Goal: Task Accomplishment & Management: Manage account settings

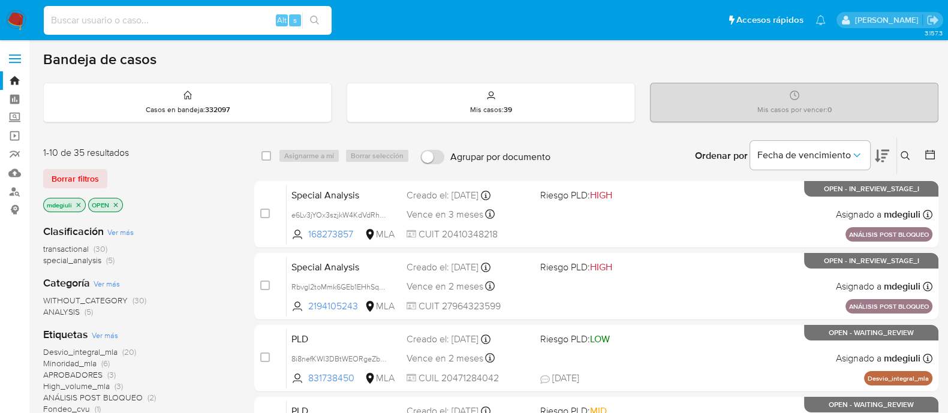
click at [146, 17] on input at bounding box center [188, 21] width 288 height 16
paste input "188718726"
type input "188718726"
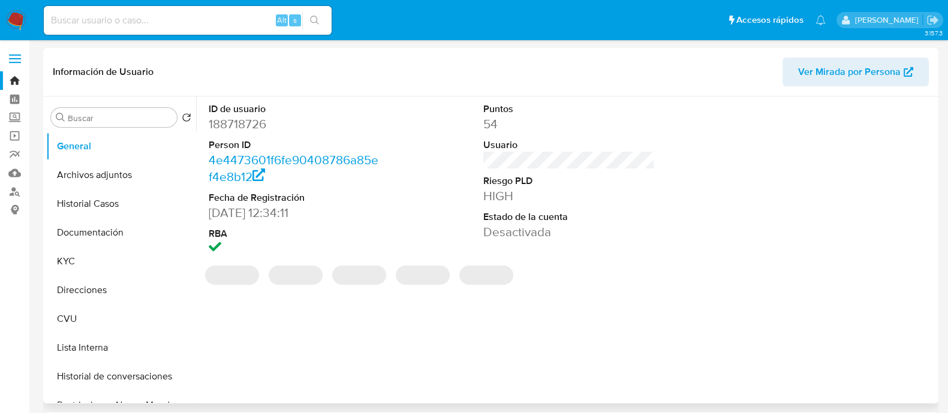
select select "10"
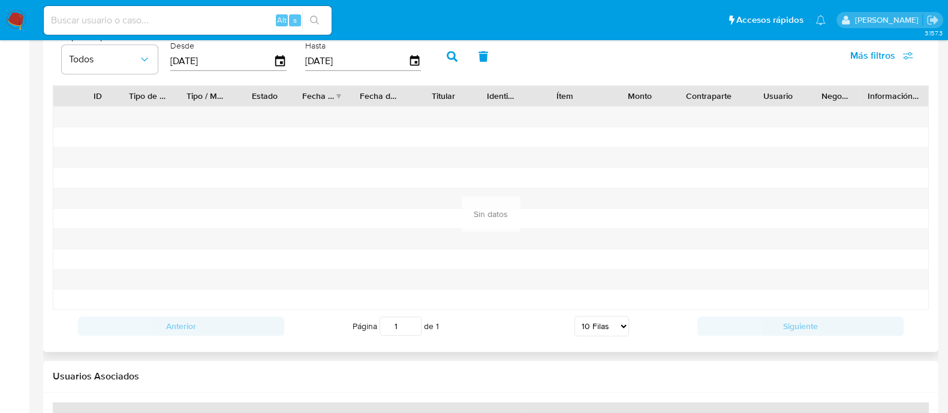
scroll to position [1314, 0]
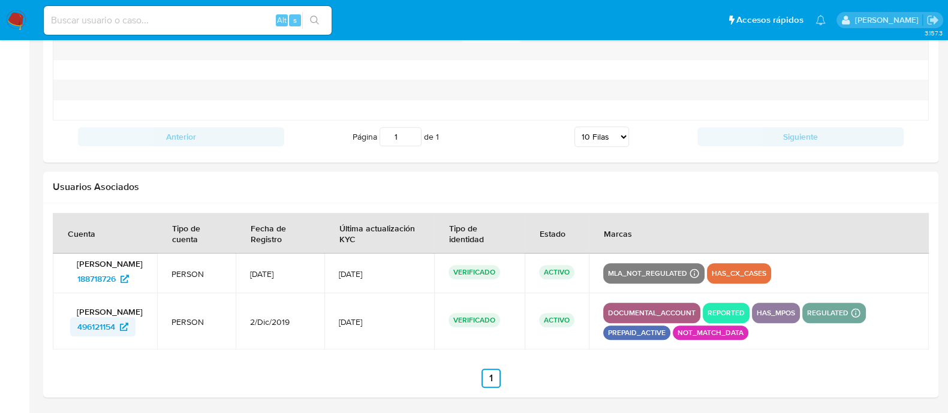
click at [113, 334] on span "496121154" at bounding box center [96, 326] width 38 height 19
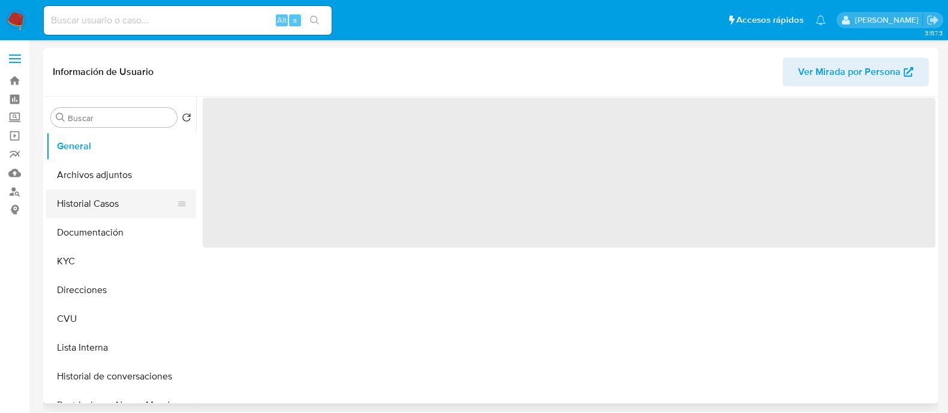
click at [87, 196] on button "Historial Casos" at bounding box center [116, 204] width 140 height 29
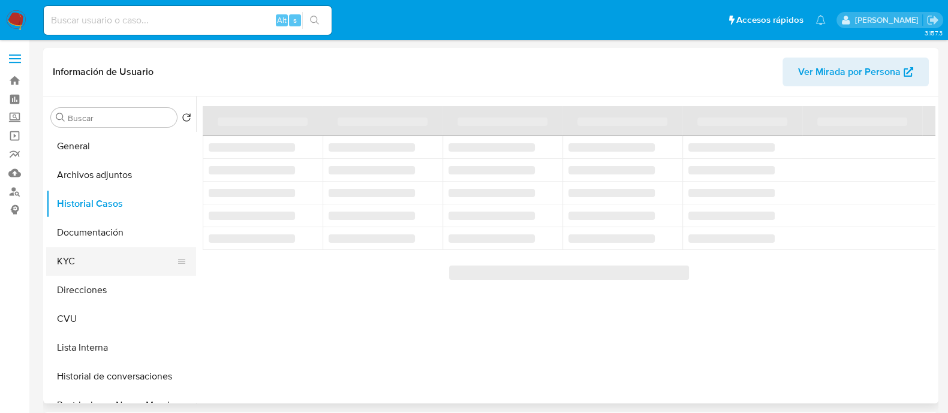
select select "10"
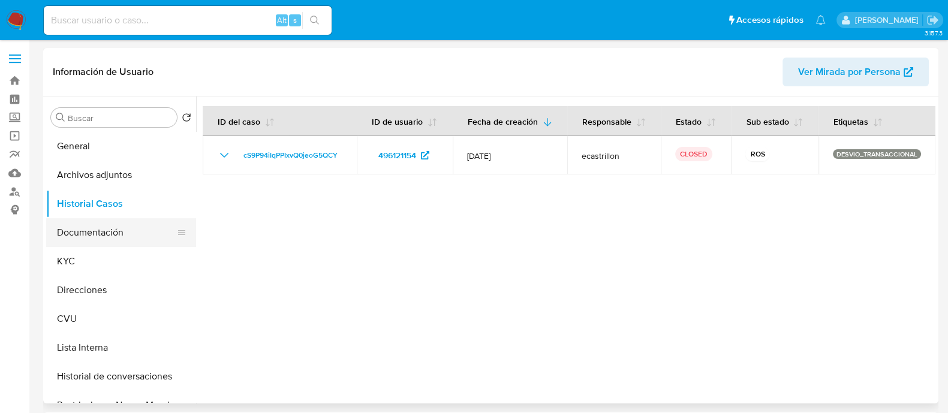
click at [88, 225] on button "Documentación" at bounding box center [116, 232] width 140 height 29
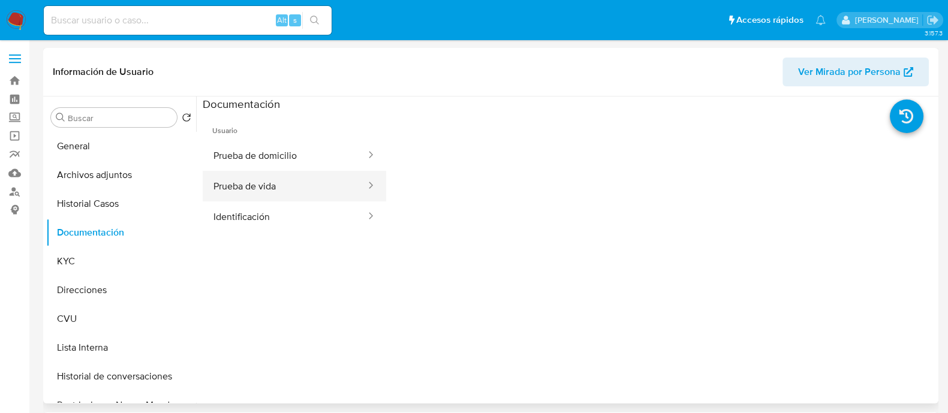
click at [249, 181] on button "Prueba de vida" at bounding box center [285, 186] width 164 height 31
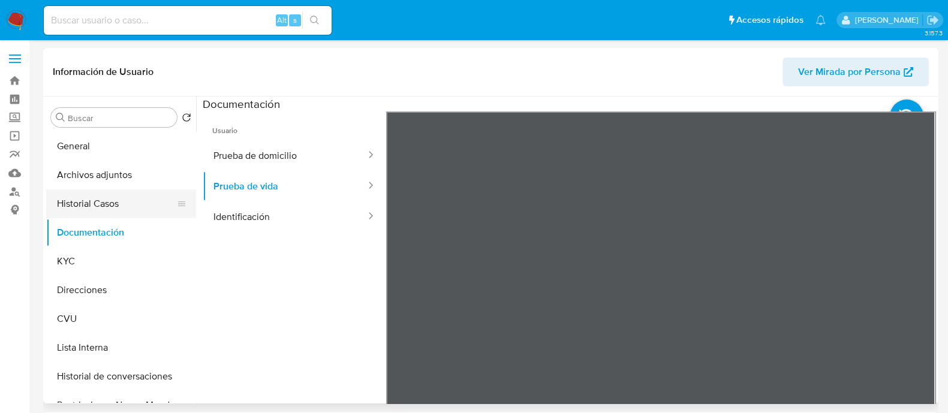
click at [84, 205] on button "Historial Casos" at bounding box center [116, 204] width 140 height 29
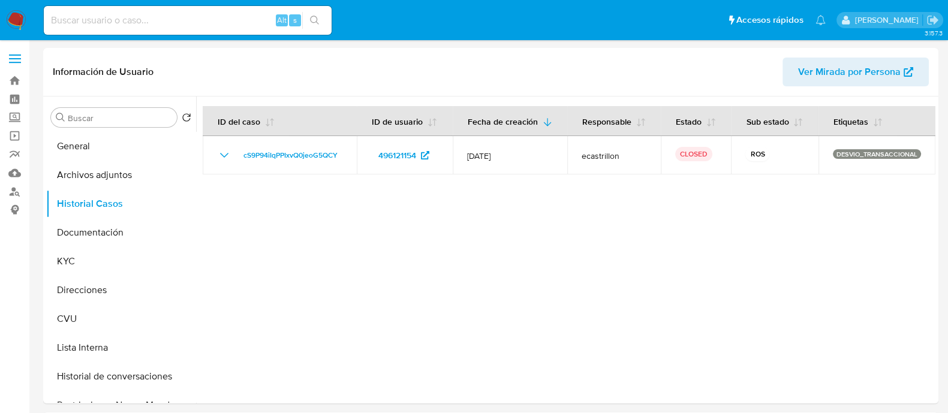
click at [160, 19] on input at bounding box center [188, 21] width 288 height 16
paste input "1863874179"
type input "1863874179"
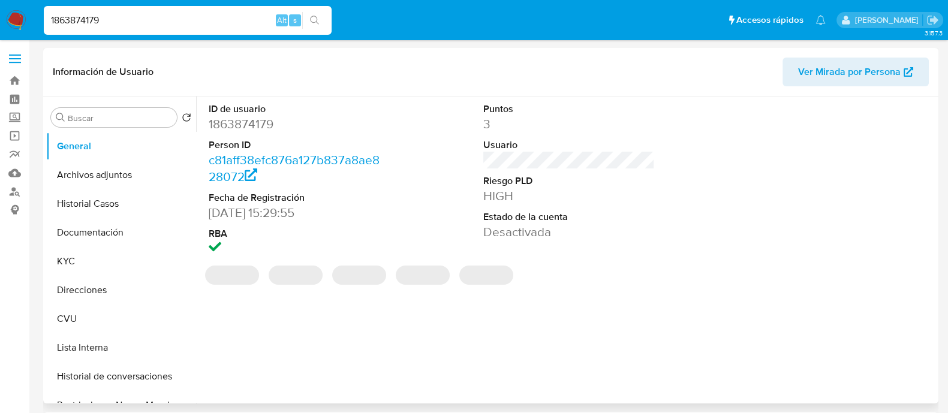
select select "10"
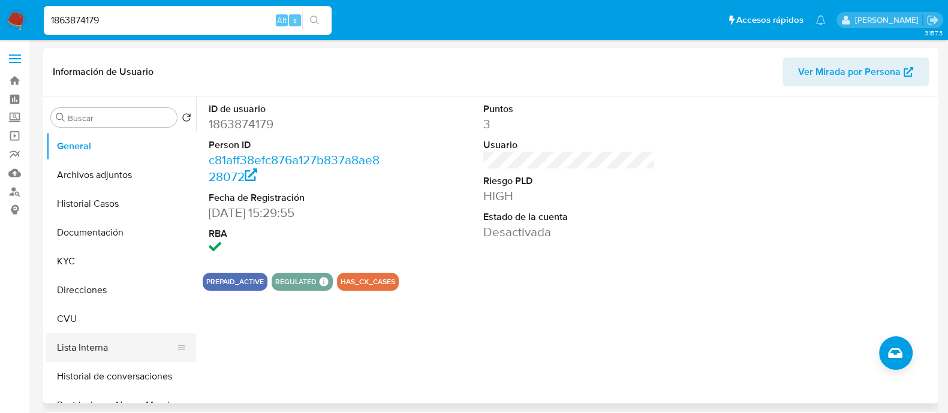
click at [120, 349] on button "Lista Interna" at bounding box center [116, 348] width 140 height 29
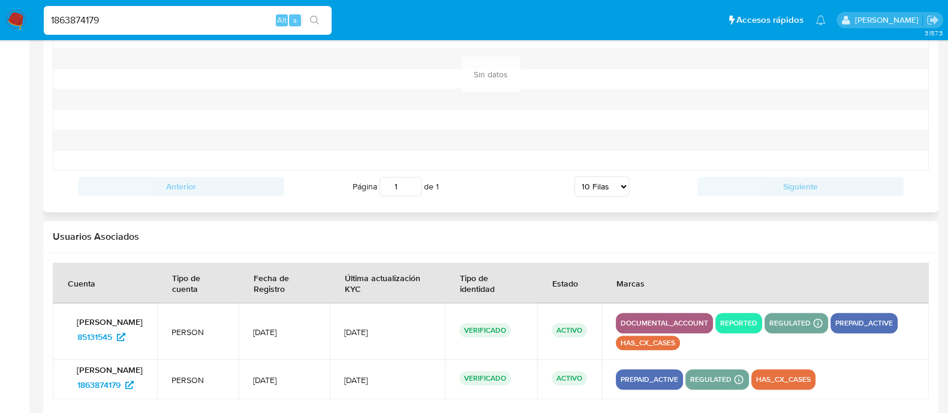
scroll to position [1293, 0]
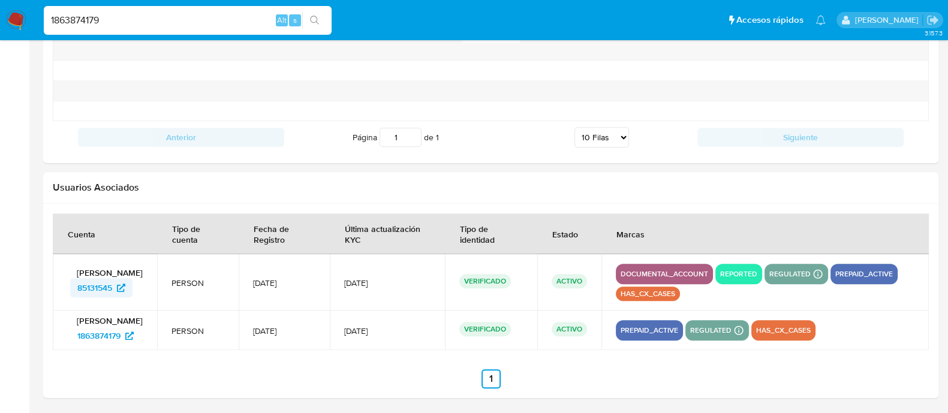
click at [105, 296] on span "85131545" at bounding box center [94, 287] width 35 height 19
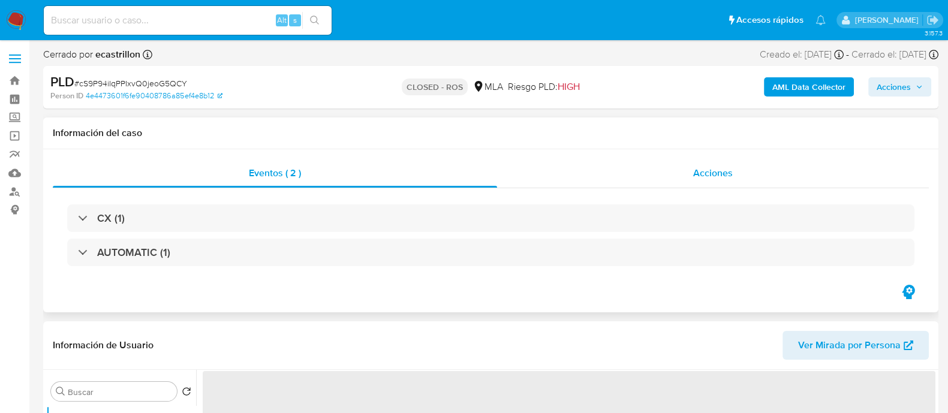
click at [630, 173] on div "Acciones" at bounding box center [713, 173] width 432 height 29
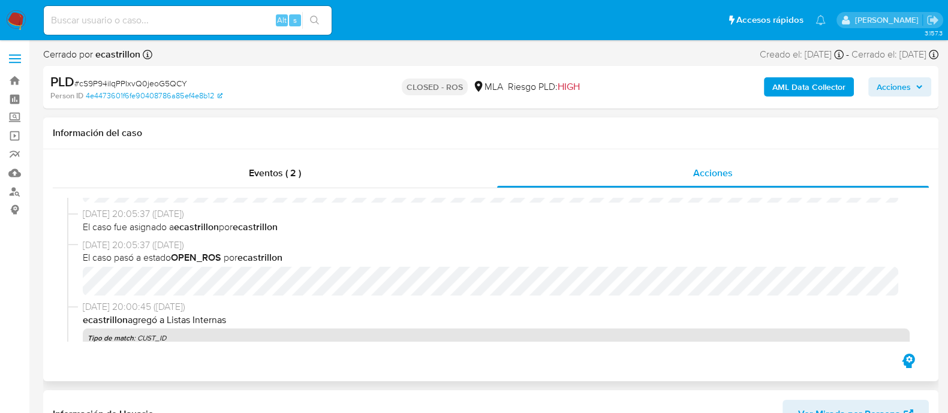
select select "10"
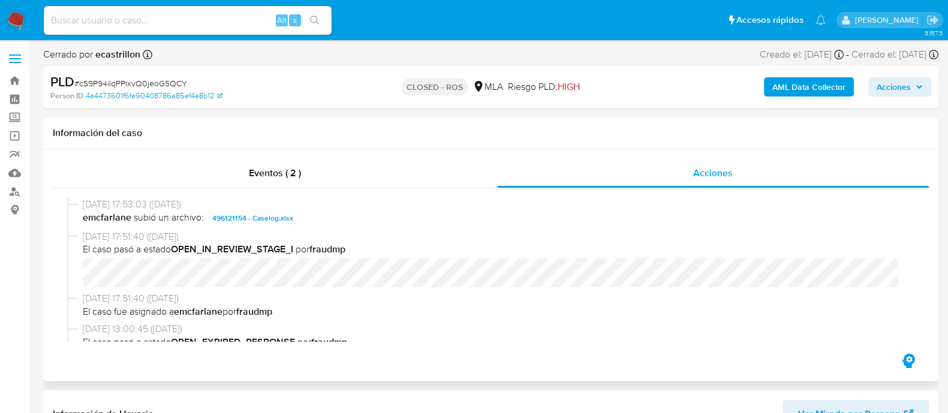
scroll to position [750, 0]
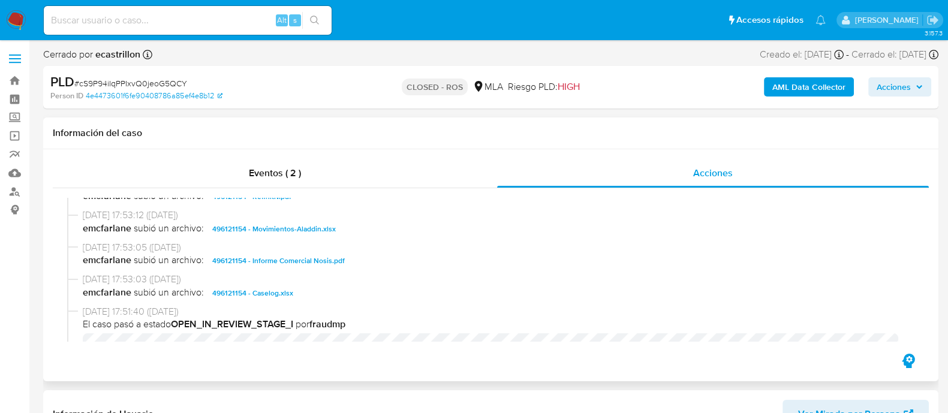
click at [255, 295] on span "496121154 - Caselog.xlsx" at bounding box center [252, 293] width 81 height 14
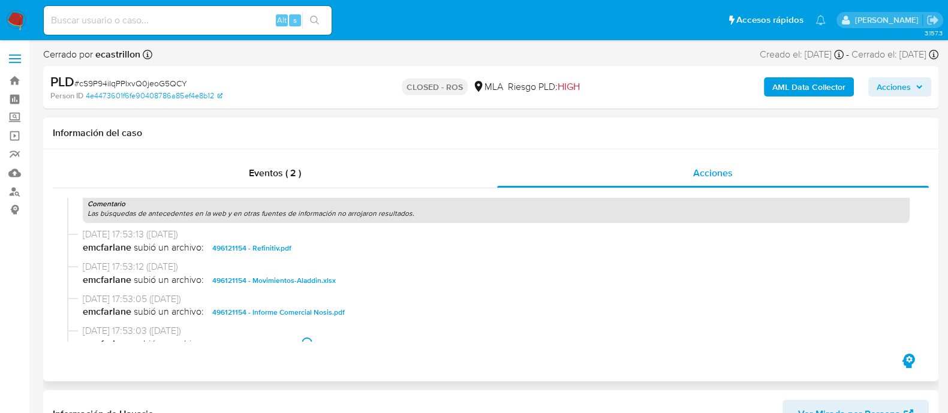
scroll to position [675, 0]
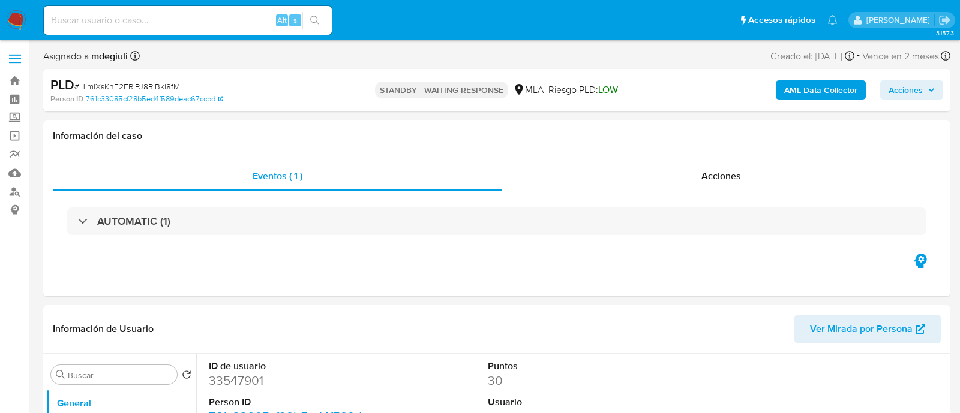
select select "10"
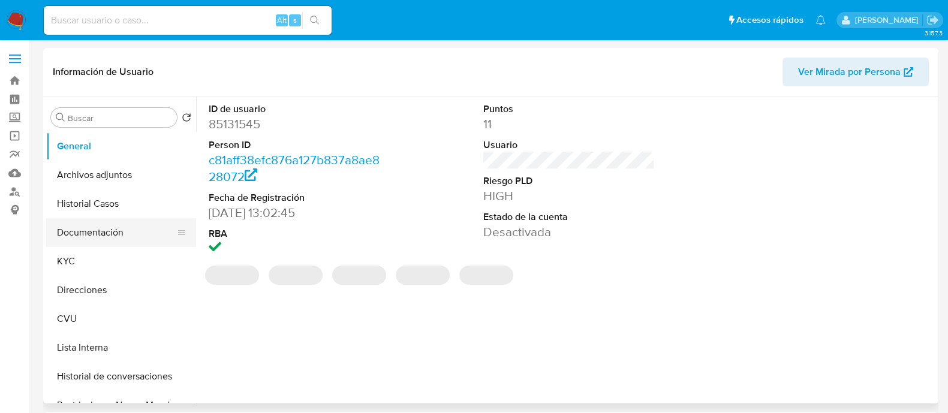
select select "10"
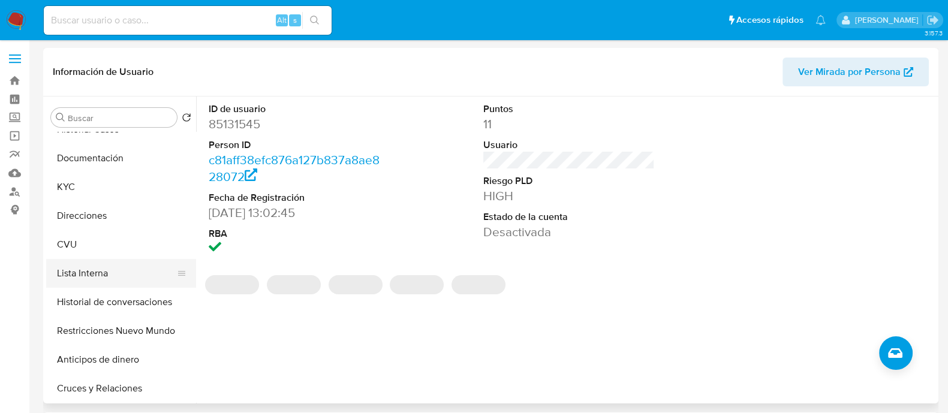
click at [95, 273] on button "Lista Interna" at bounding box center [116, 273] width 140 height 29
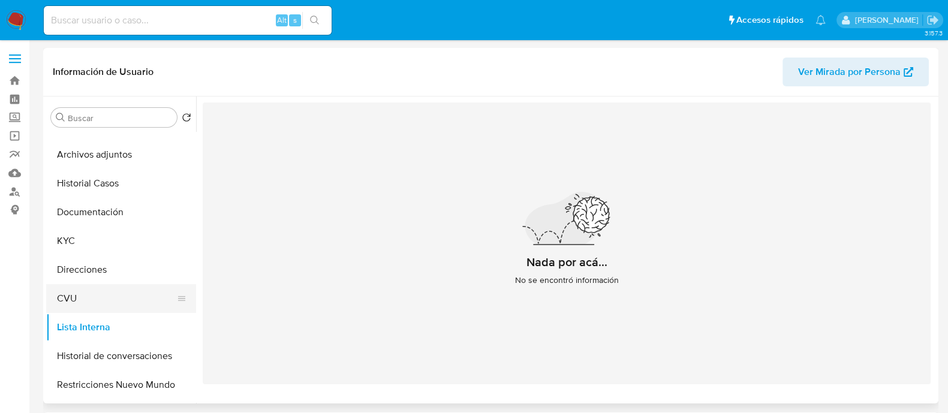
scroll to position [0, 0]
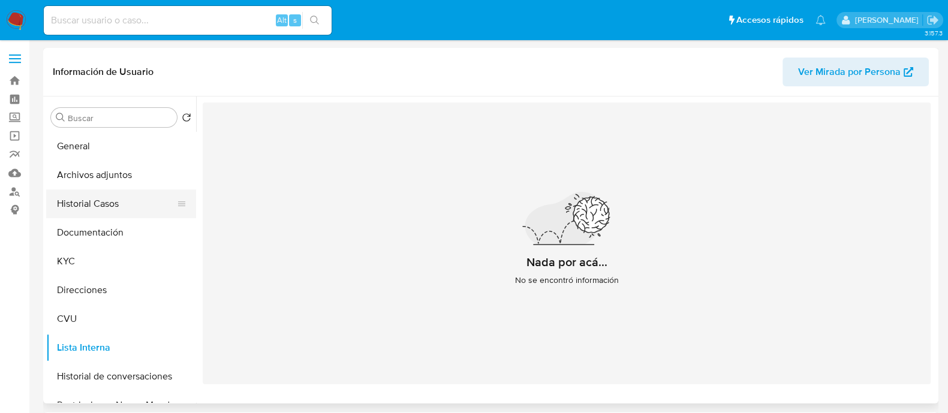
click at [106, 205] on button "Historial Casos" at bounding box center [116, 204] width 140 height 29
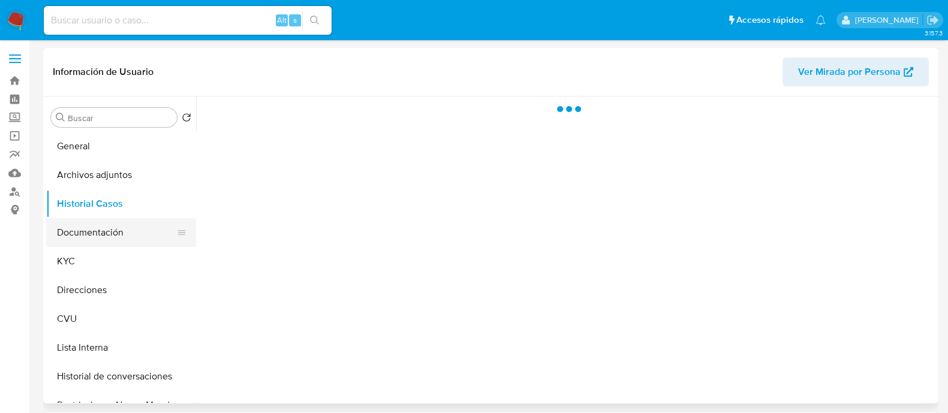
click at [119, 232] on button "Documentación" at bounding box center [116, 232] width 140 height 29
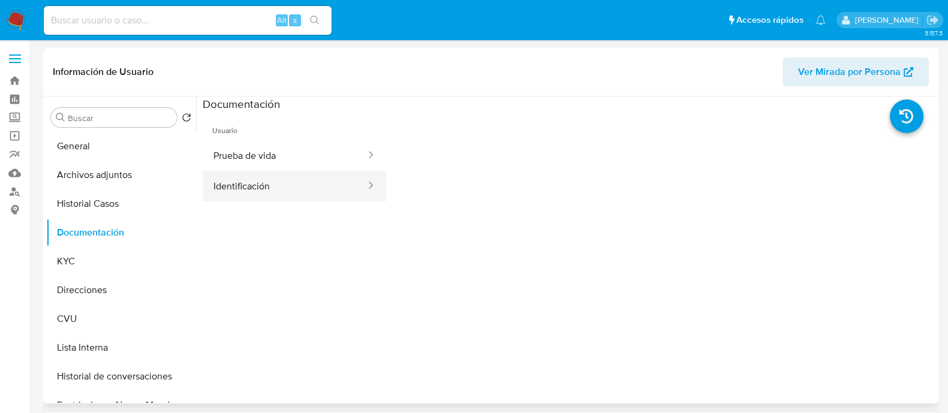
click at [319, 181] on button "Identificación" at bounding box center [285, 186] width 164 height 31
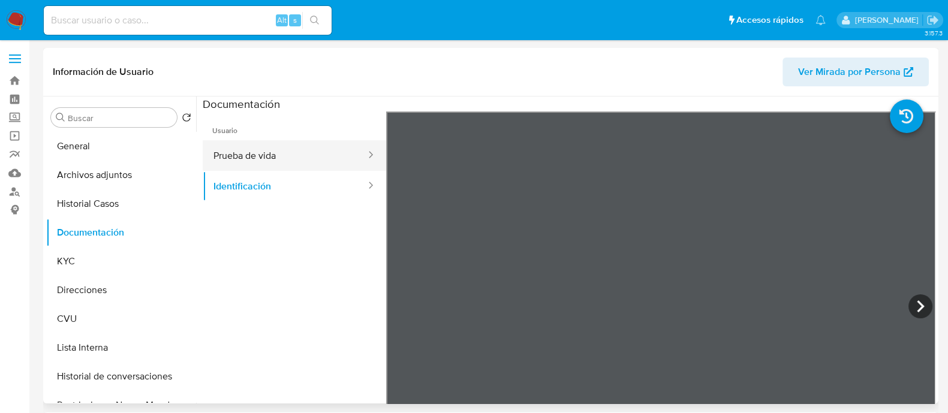
click at [295, 145] on button "Prueba de vida" at bounding box center [285, 155] width 164 height 31
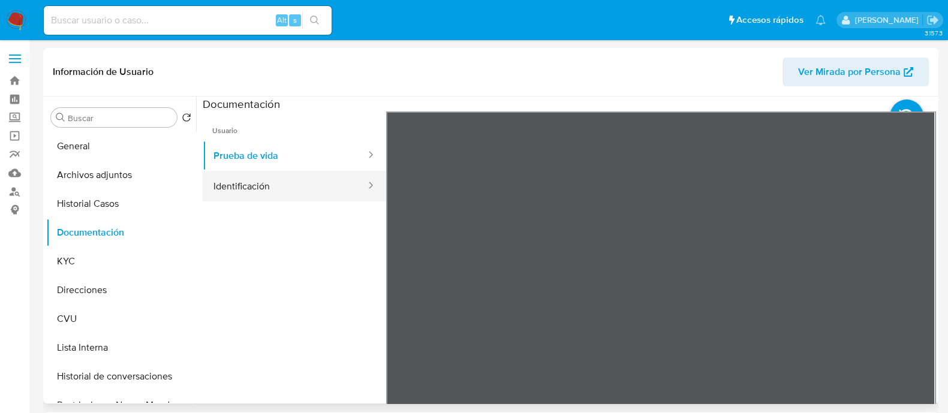
click at [252, 182] on button "Identificación" at bounding box center [285, 186] width 164 height 31
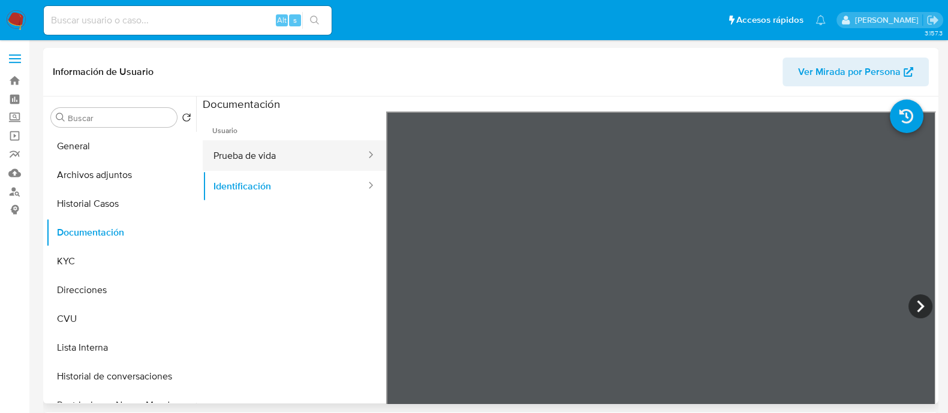
click at [292, 145] on button "Prueba de vida" at bounding box center [285, 155] width 164 height 31
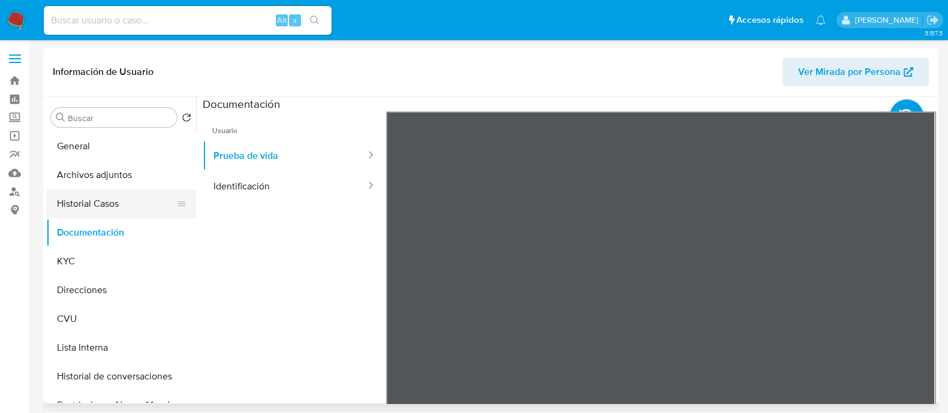
click at [126, 191] on button "Historial Casos" at bounding box center [116, 204] width 140 height 29
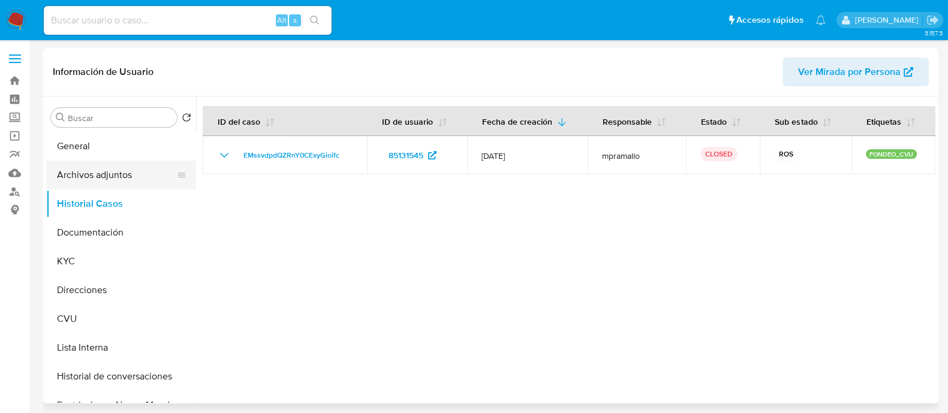
click at [131, 177] on button "Archivos adjuntos" at bounding box center [116, 175] width 140 height 29
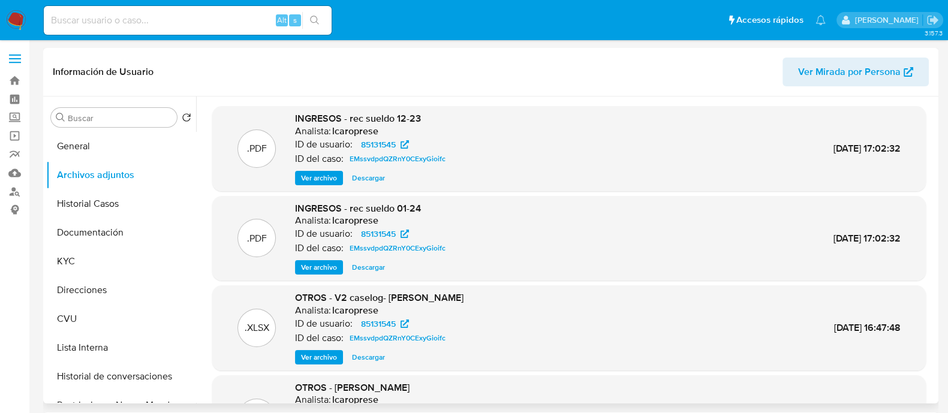
click at [321, 178] on span "Ver archivo" at bounding box center [319, 178] width 36 height 12
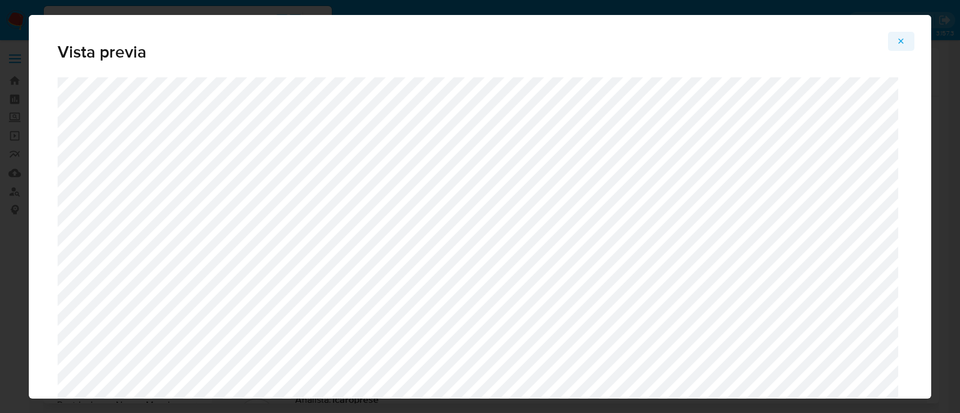
click at [897, 44] on icon "Attachment preview" at bounding box center [901, 42] width 10 height 10
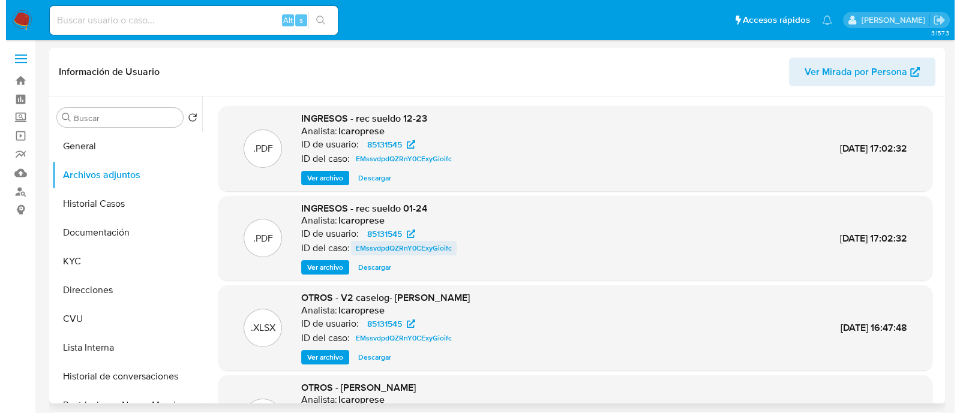
scroll to position [74, 0]
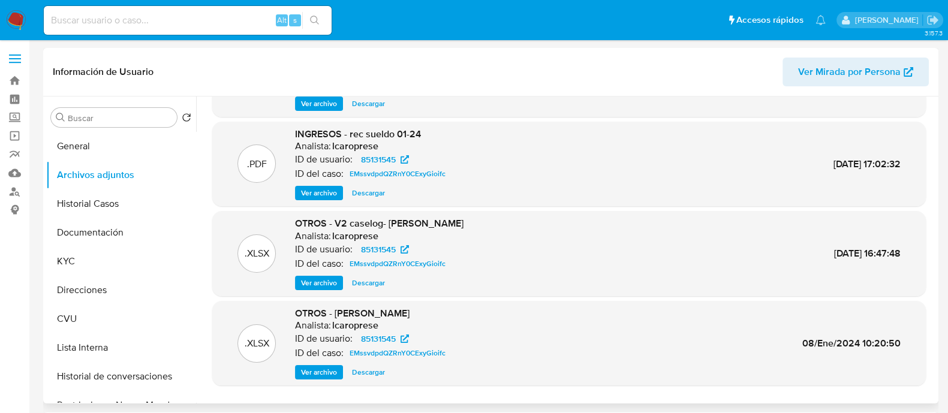
click at [318, 283] on span "Ver archivo" at bounding box center [319, 283] width 36 height 12
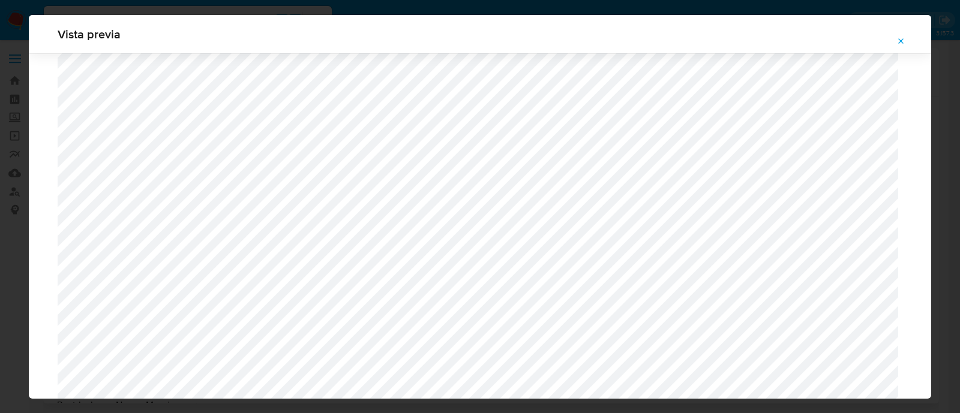
scroll to position [1100, 0]
click at [0, 218] on div "Vista previa" at bounding box center [480, 206] width 960 height 413
click at [904, 41] on icon "Attachment preview" at bounding box center [901, 42] width 10 height 10
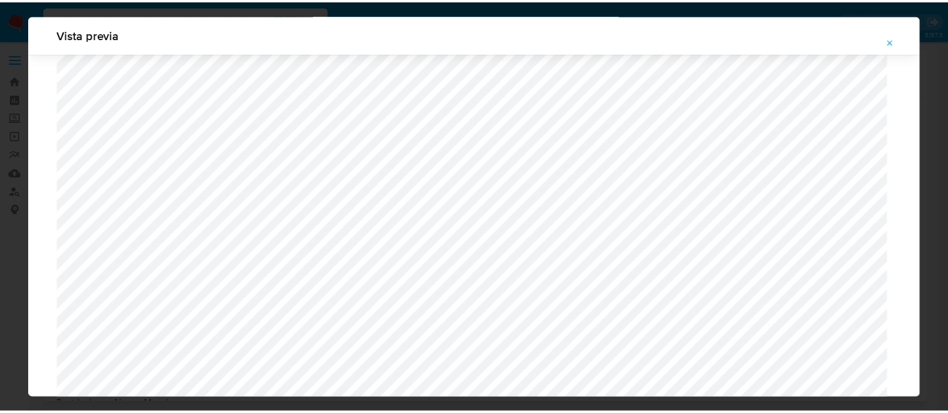
scroll to position [38, 0]
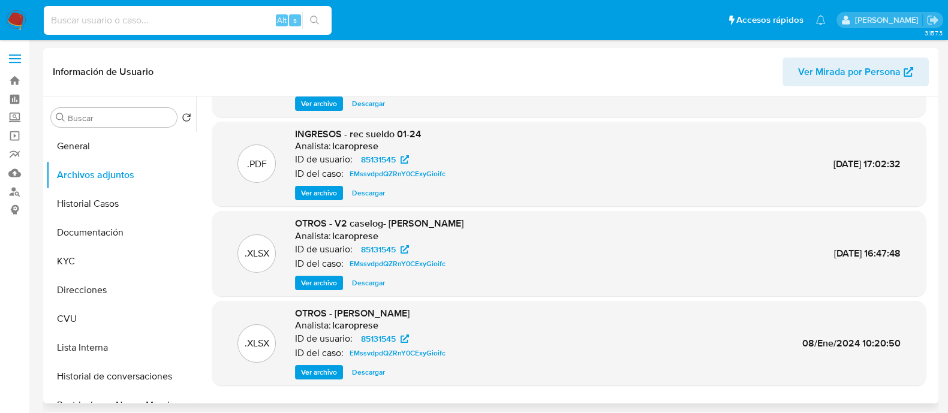
click at [197, 21] on input at bounding box center [188, 21] width 288 height 16
paste input "1120327149"
type input "1120327149"
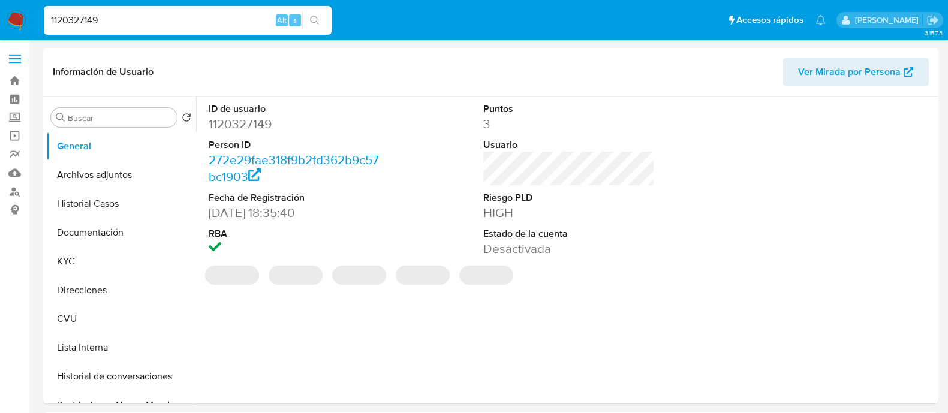
select select "10"
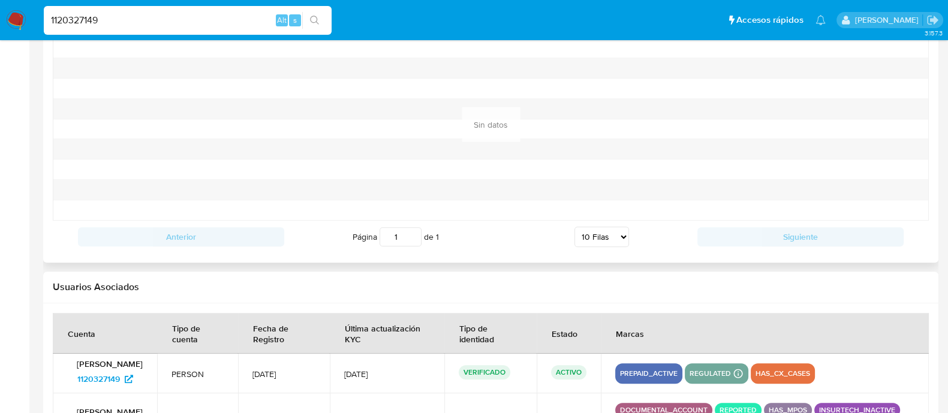
scroll to position [1374, 0]
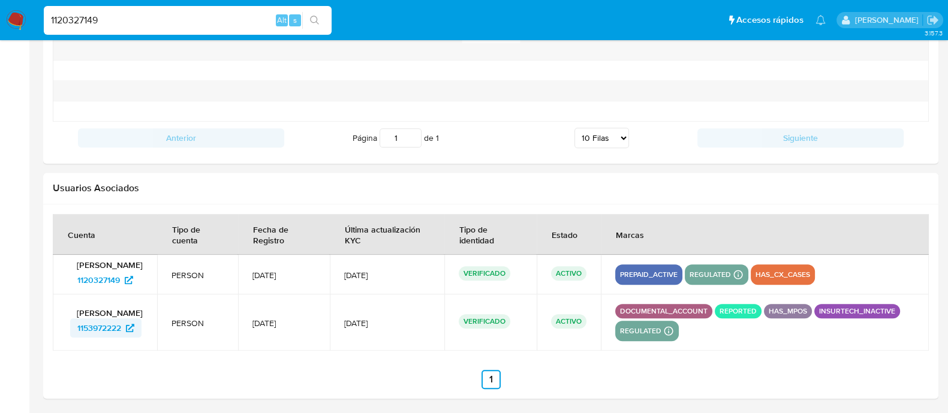
click at [113, 336] on span "1153972222" at bounding box center [99, 328] width 44 height 19
click at [158, 25] on input "1120327149" at bounding box center [188, 21] width 288 height 16
paste input "2650285888"
type input "2650285888"
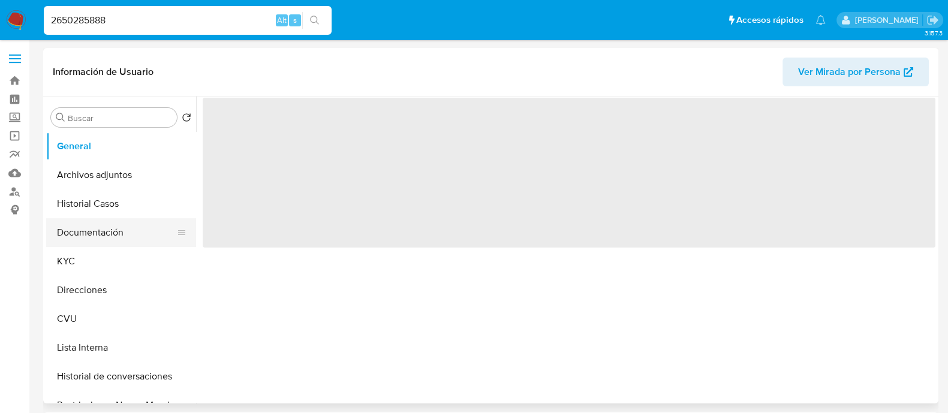
click at [91, 240] on button "Documentación" at bounding box center [116, 232] width 140 height 29
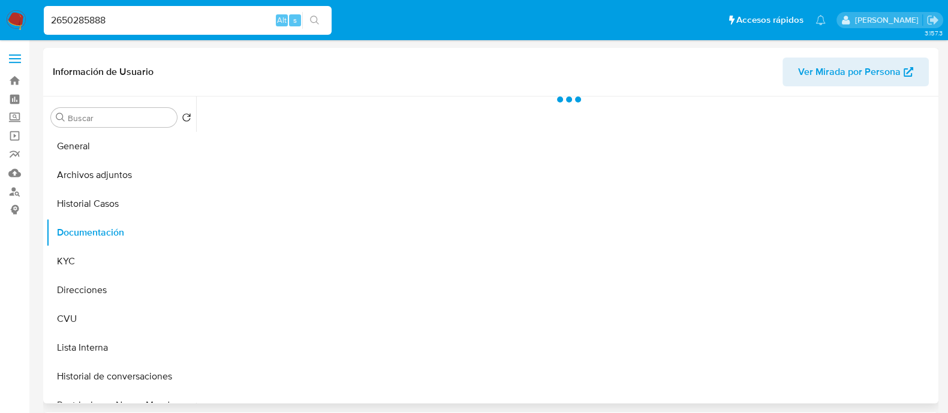
select select "10"
click at [100, 223] on button "Documentación" at bounding box center [116, 232] width 140 height 29
click at [91, 262] on button "KYC" at bounding box center [116, 261] width 140 height 29
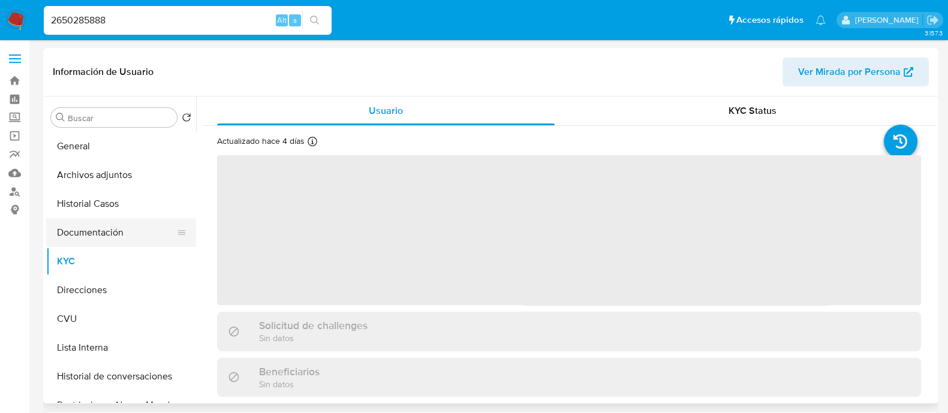
click at [101, 242] on button "Documentación" at bounding box center [116, 232] width 140 height 29
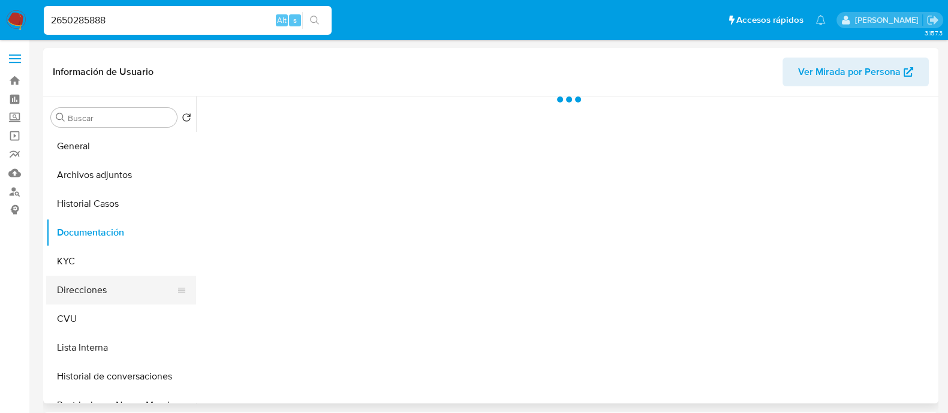
click at [97, 292] on button "Direcciones" at bounding box center [116, 290] width 140 height 29
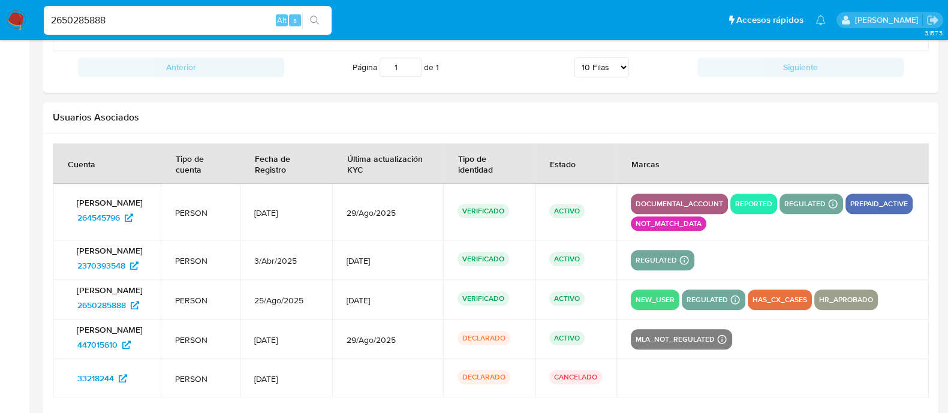
scroll to position [1450, 0]
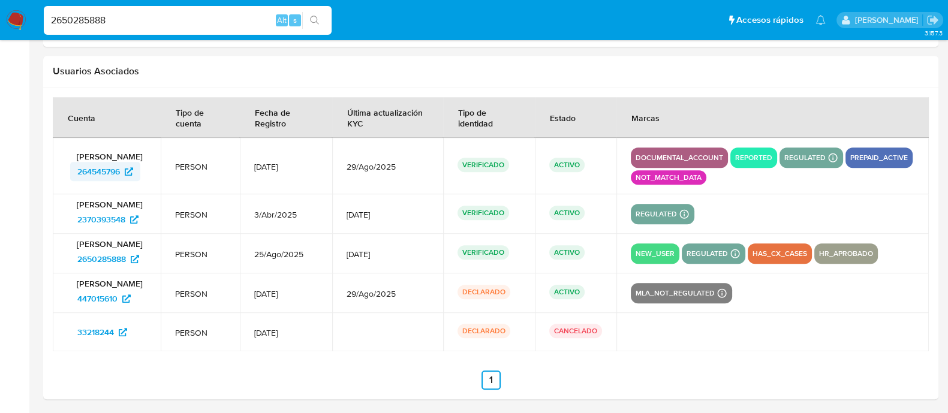
click at [120, 166] on span "264545796" at bounding box center [98, 171] width 43 height 19
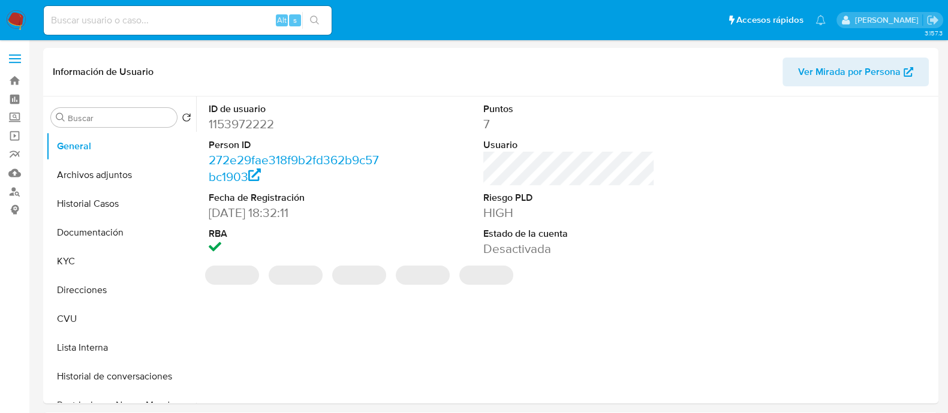
select select "10"
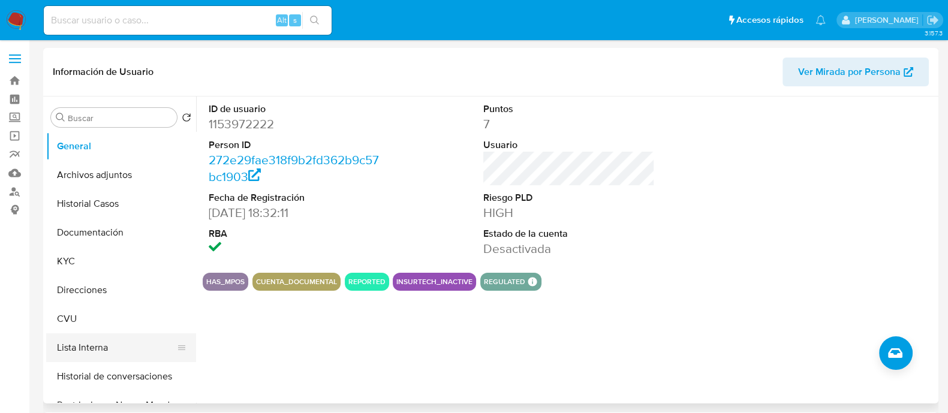
click at [70, 340] on button "Lista Interna" at bounding box center [116, 348] width 140 height 29
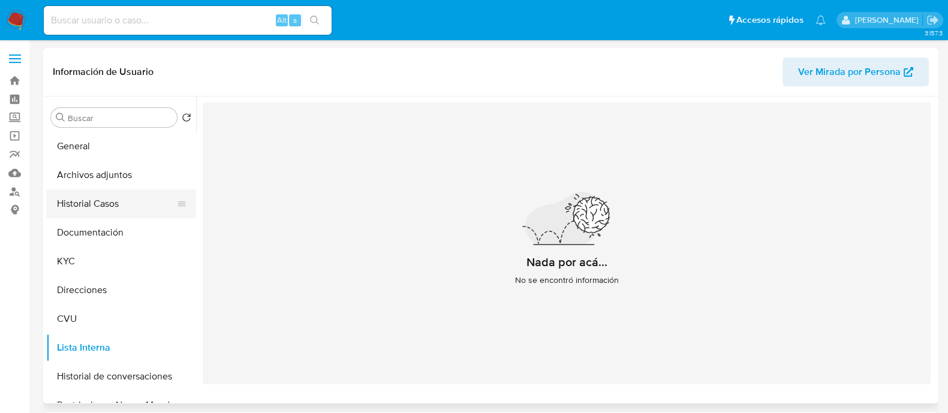
click at [96, 209] on button "Historial Casos" at bounding box center [116, 204] width 140 height 29
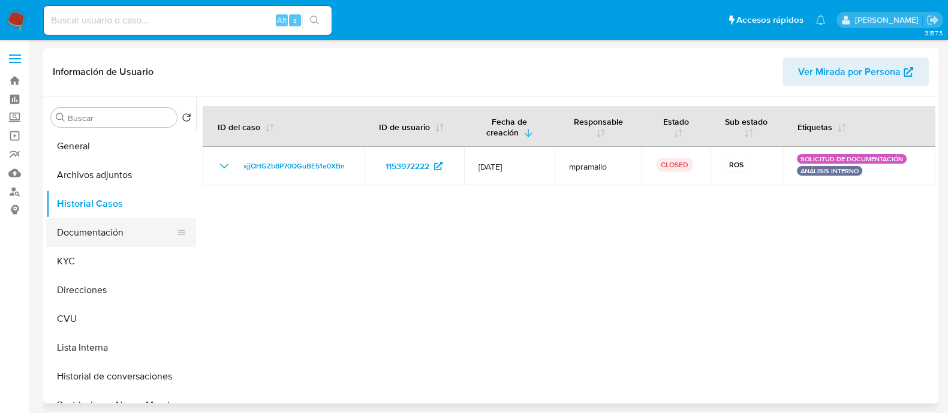
click at [104, 242] on button "Documentación" at bounding box center [116, 232] width 140 height 29
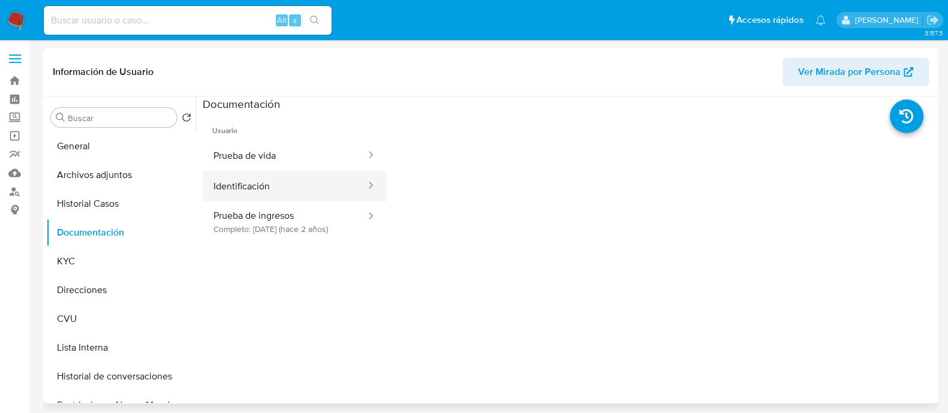
click at [228, 189] on button "Identificación" at bounding box center [285, 186] width 164 height 31
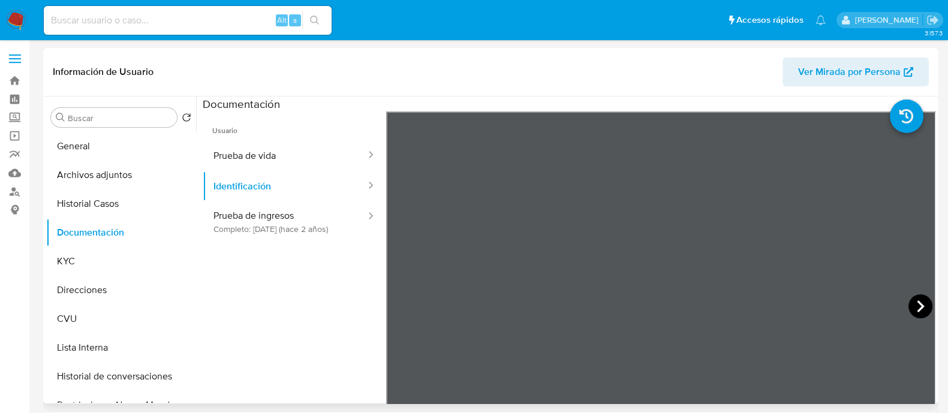
click at [920, 304] on icon at bounding box center [921, 307] width 24 height 24
click at [296, 183] on button "Identificación" at bounding box center [285, 186] width 164 height 31
click at [295, 150] on button "Prueba de vida" at bounding box center [285, 155] width 164 height 31
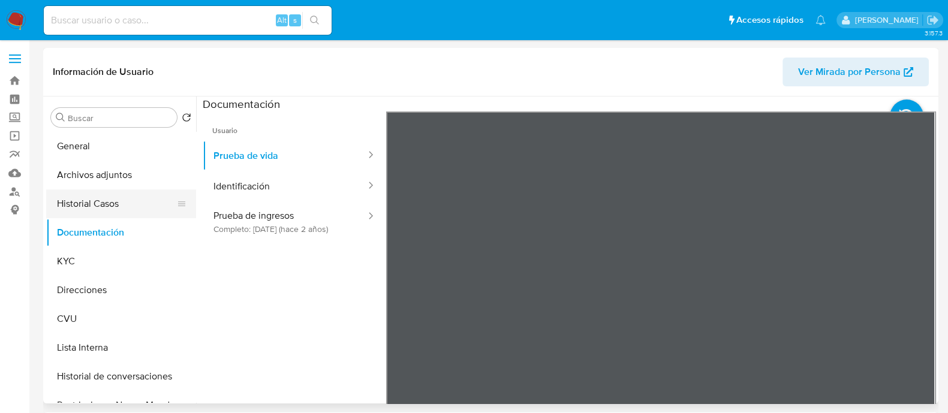
click at [111, 202] on button "Historial Casos" at bounding box center [116, 204] width 140 height 29
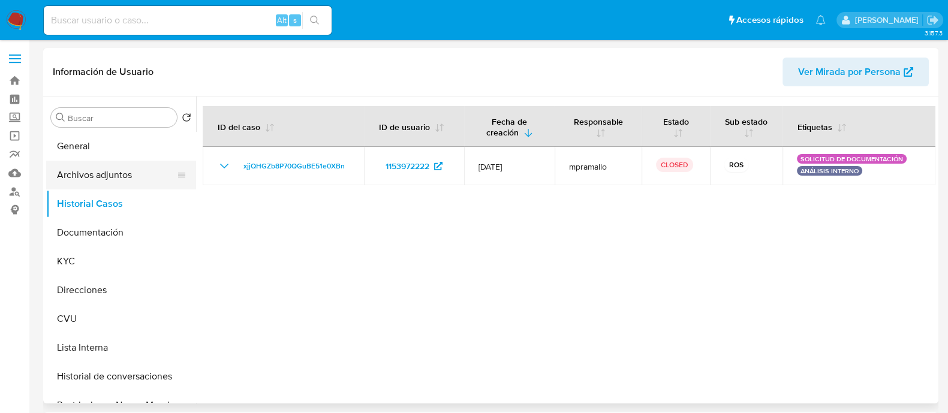
click at [113, 176] on button "Archivos adjuntos" at bounding box center [116, 175] width 140 height 29
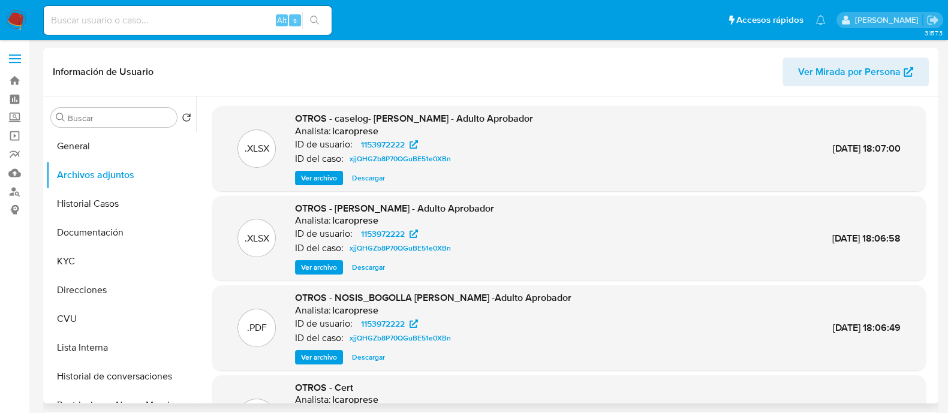
click at [312, 175] on span "Ver archivo" at bounding box center [319, 178] width 36 height 12
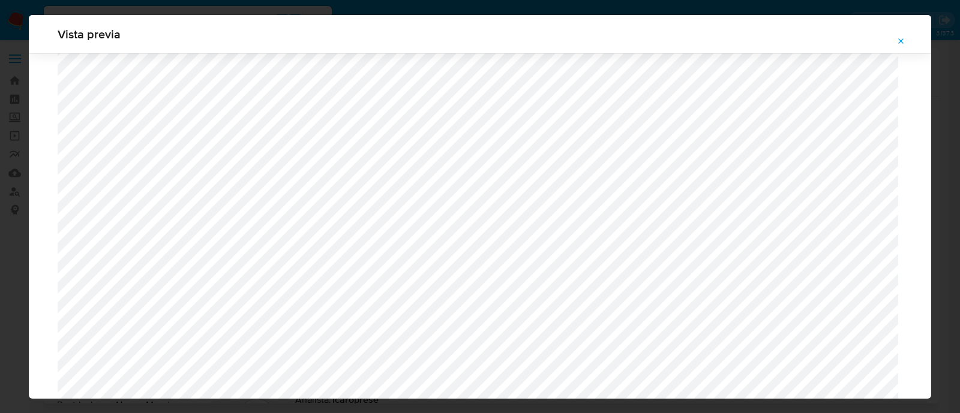
scroll to position [1100, 0]
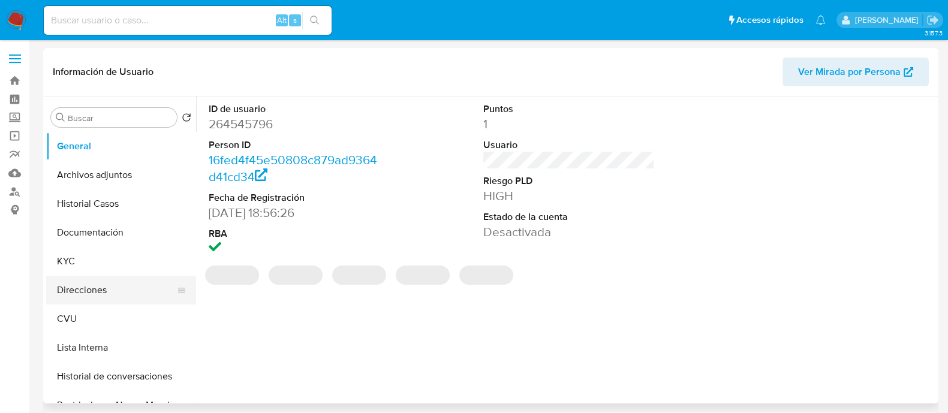
select select "10"
click at [109, 235] on button "Documentación" at bounding box center [116, 232] width 140 height 29
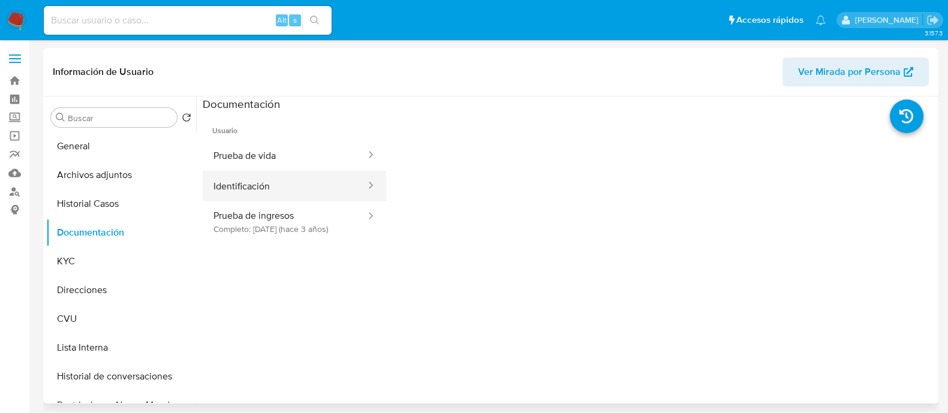
click at [266, 179] on button "Identificación" at bounding box center [285, 186] width 164 height 31
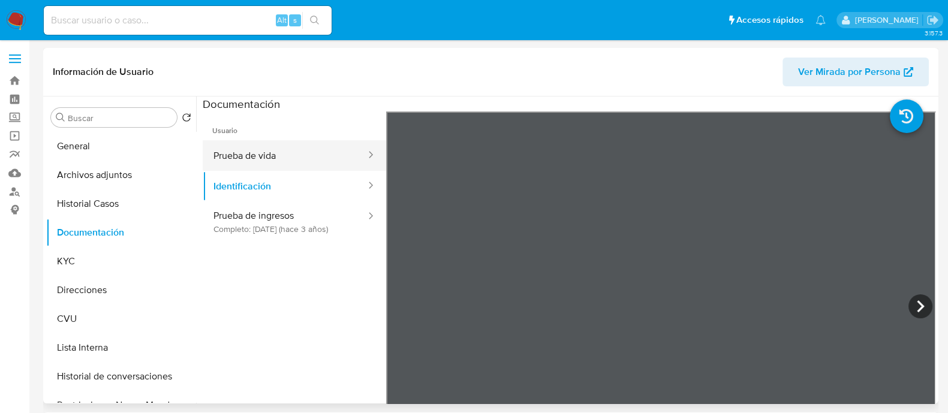
click at [296, 158] on button "Prueba de vida" at bounding box center [285, 155] width 164 height 31
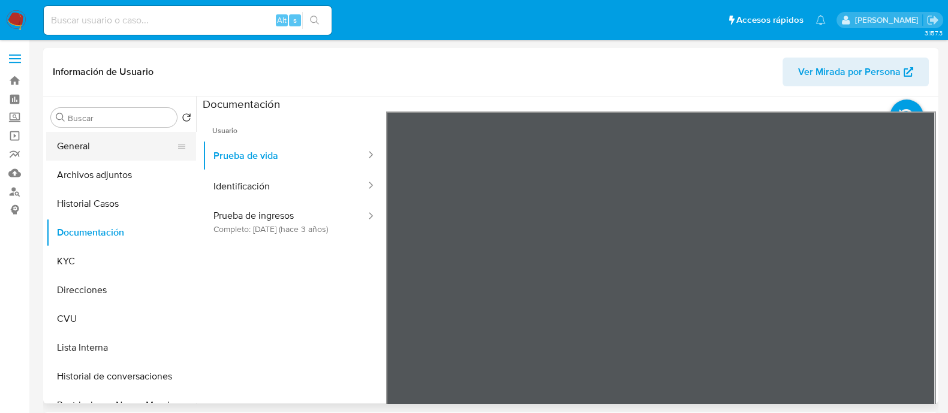
click at [88, 155] on button "General" at bounding box center [116, 146] width 140 height 29
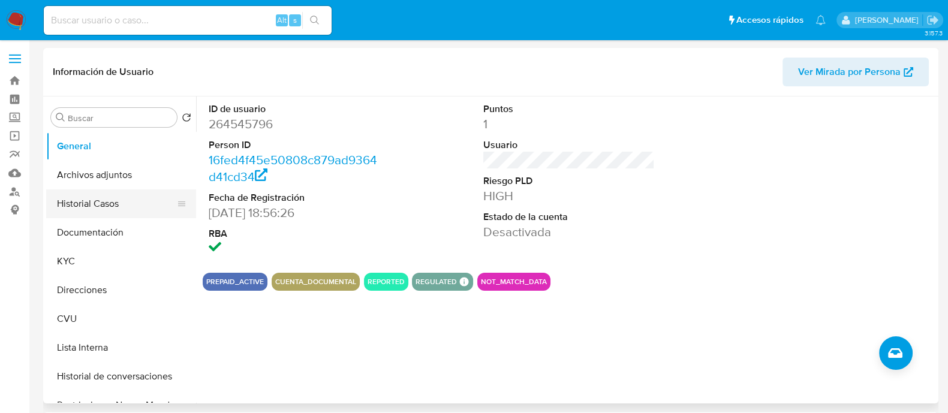
click at [91, 194] on button "Historial Casos" at bounding box center [116, 204] width 140 height 29
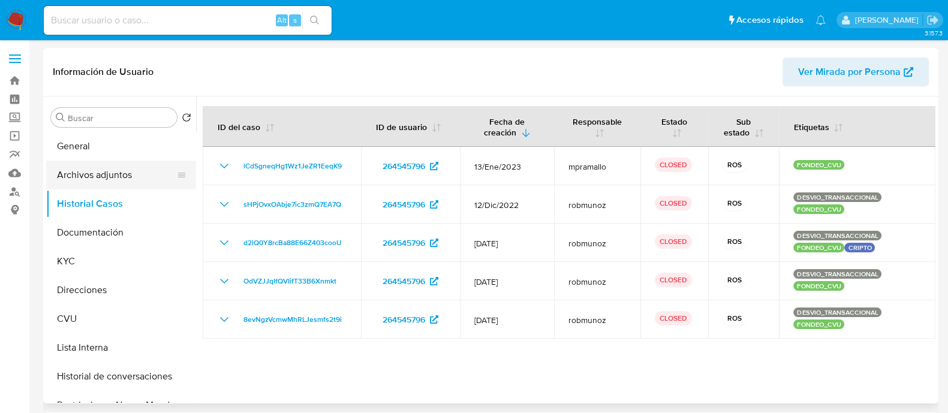
click at [125, 179] on button "Archivos adjuntos" at bounding box center [116, 175] width 140 height 29
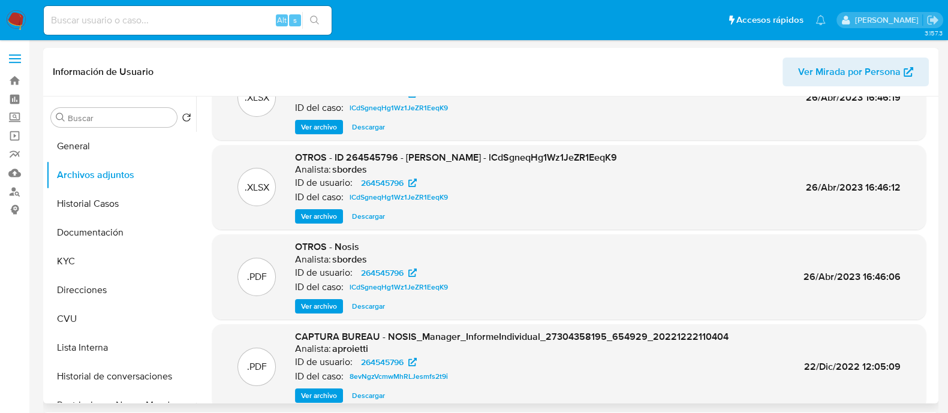
scroll to position [101, 0]
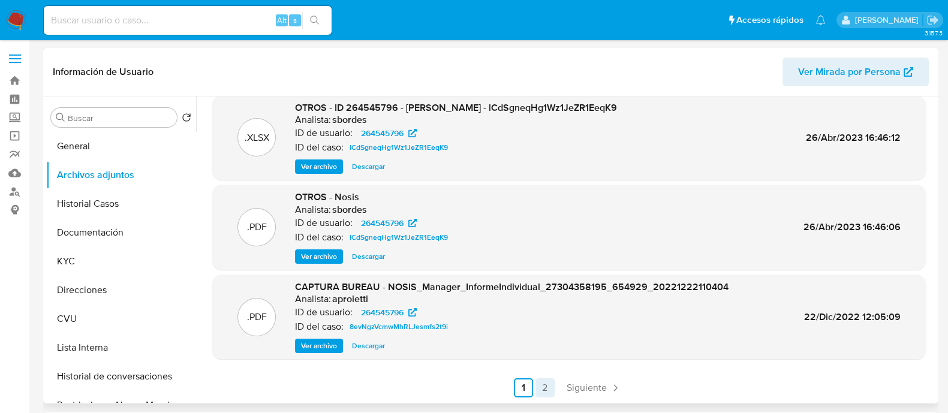
click at [546, 388] on link "2" at bounding box center [545, 388] width 19 height 19
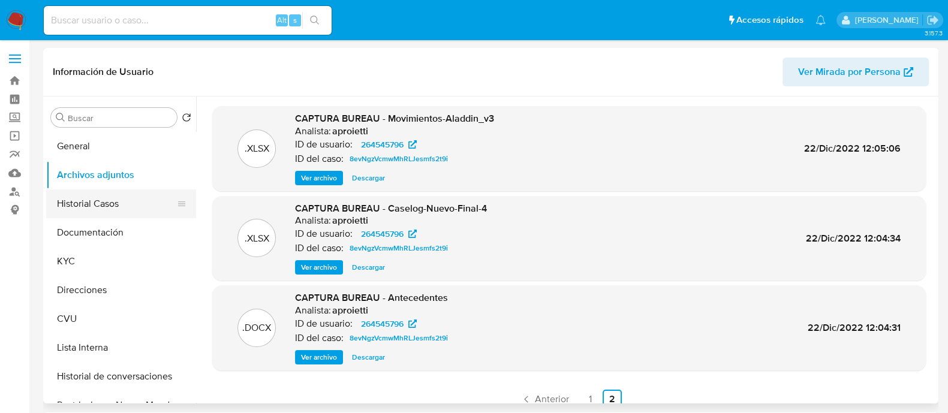
click at [127, 196] on button "Historial Casos" at bounding box center [116, 204] width 140 height 29
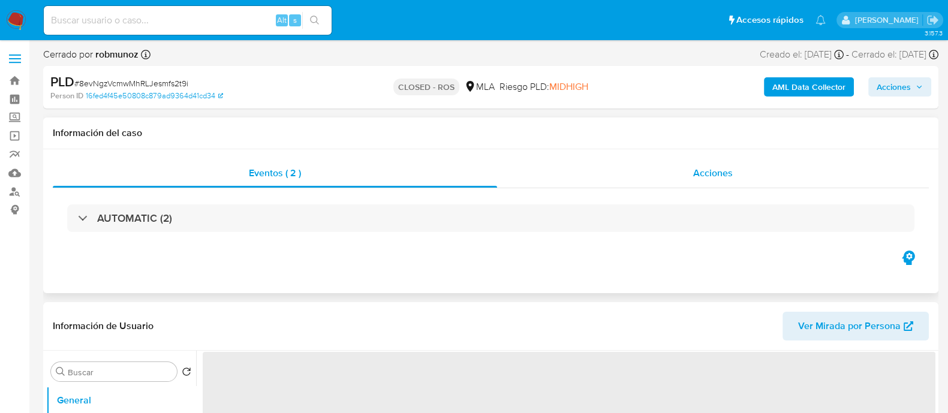
click at [716, 175] on span "Acciones" at bounding box center [713, 173] width 40 height 14
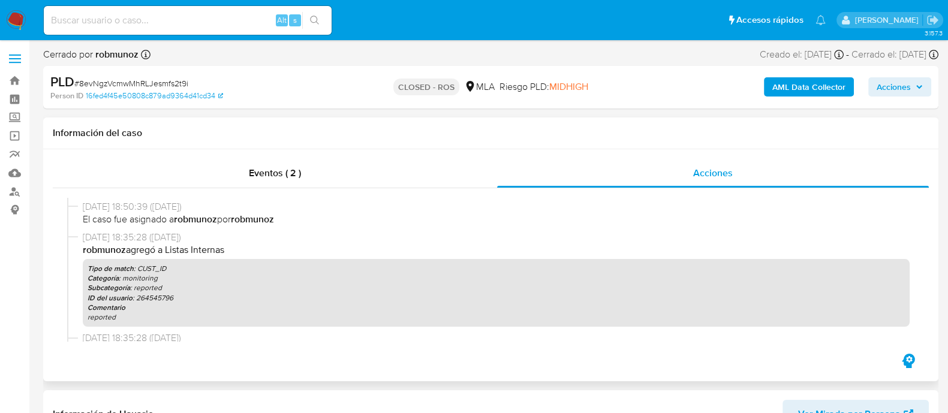
select select "10"
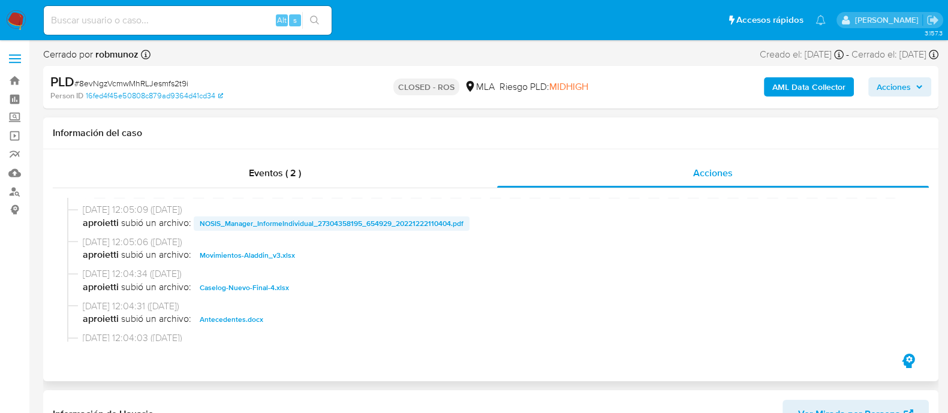
scroll to position [638, 0]
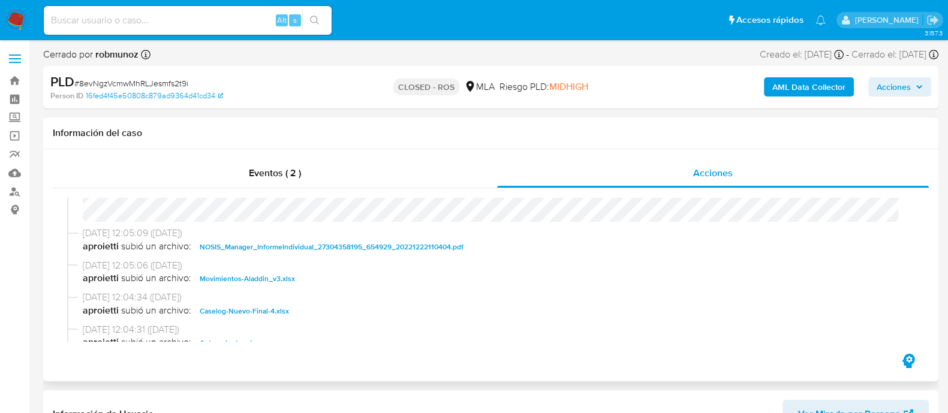
click at [262, 310] on span "Caselog-Nuevo-Final-4.xlsx" at bounding box center [244, 311] width 89 height 14
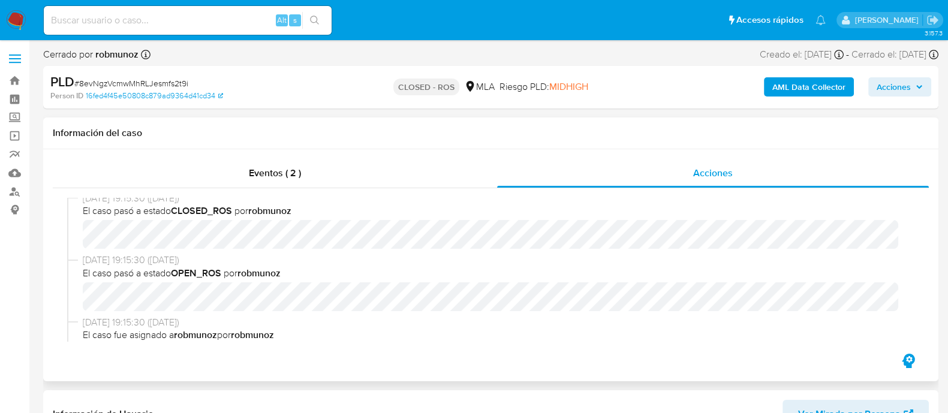
scroll to position [0, 0]
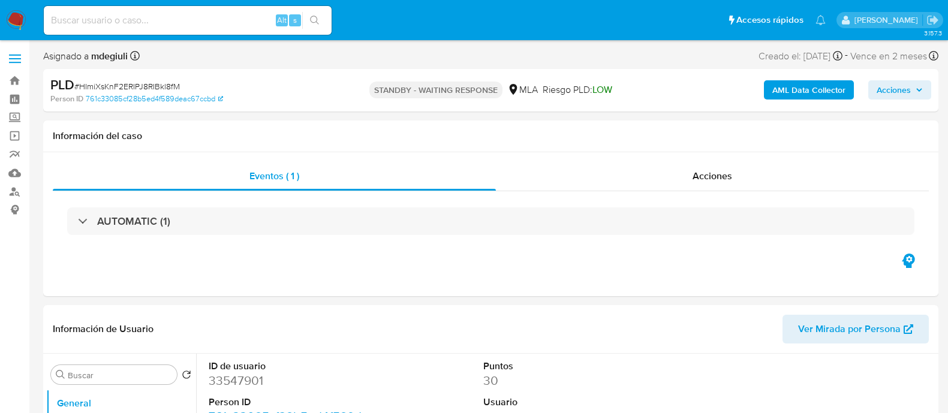
select select "10"
click at [165, 18] on input at bounding box center [188, 21] width 288 height 16
paste input "Uy5fpJfzn1urpUwI2Fh1EmCK"
type input "Uy5fpJfzn1urpUwI2Fh1EmCK"
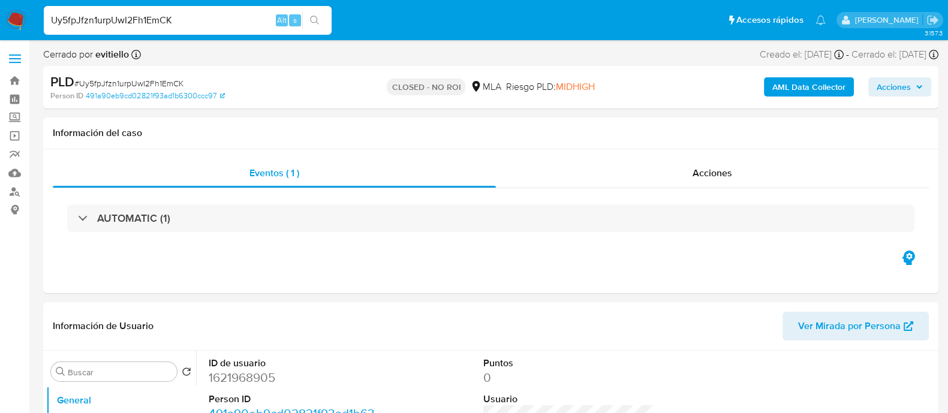
select select "10"
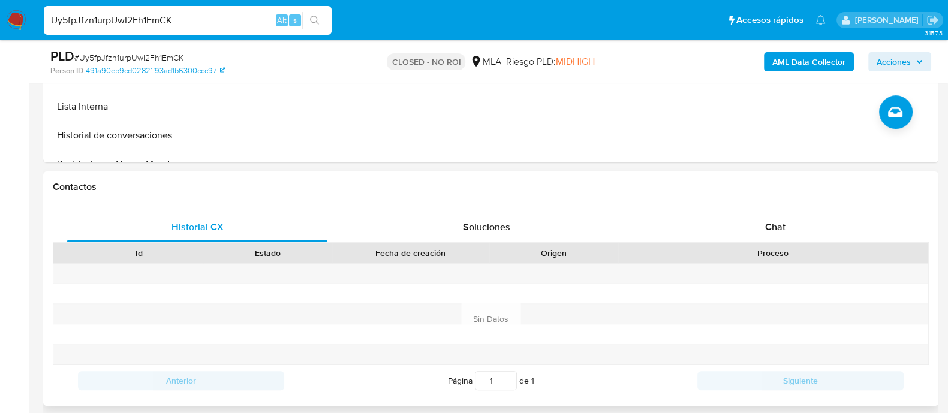
scroll to position [524, 0]
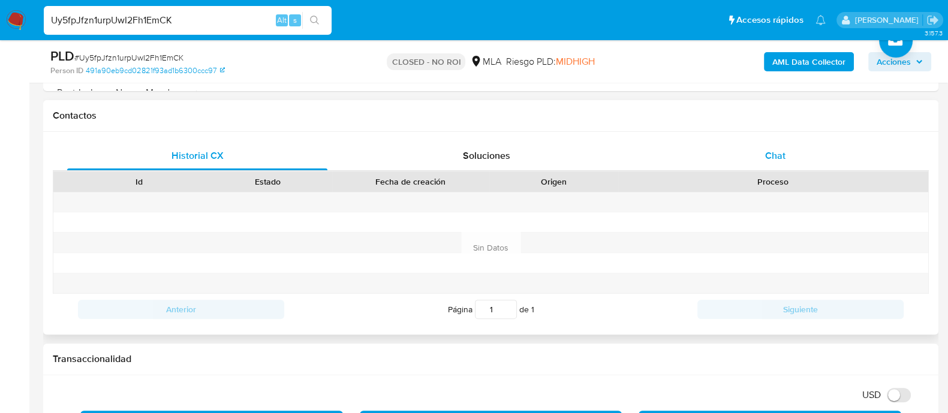
click at [746, 153] on div "Chat" at bounding box center [775, 156] width 260 height 29
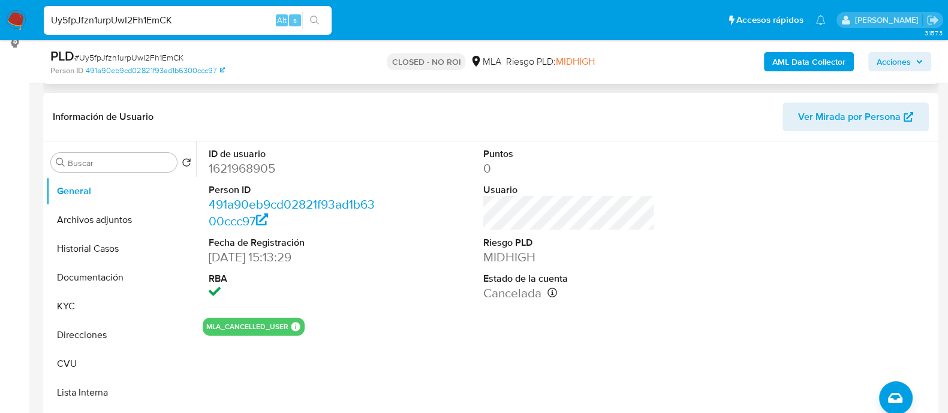
scroll to position [225, 0]
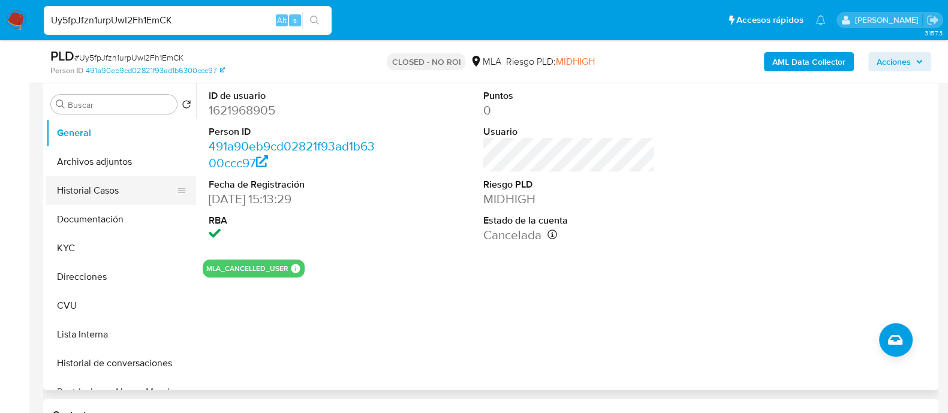
click at [98, 196] on button "Historial Casos" at bounding box center [116, 190] width 140 height 29
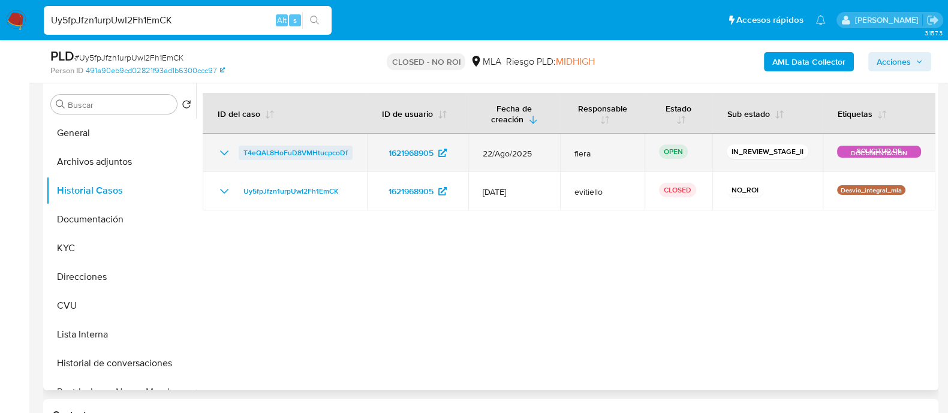
click at [318, 155] on span "T4eQAL8HoFuD8VMHtucpcoDf" at bounding box center [296, 153] width 104 height 14
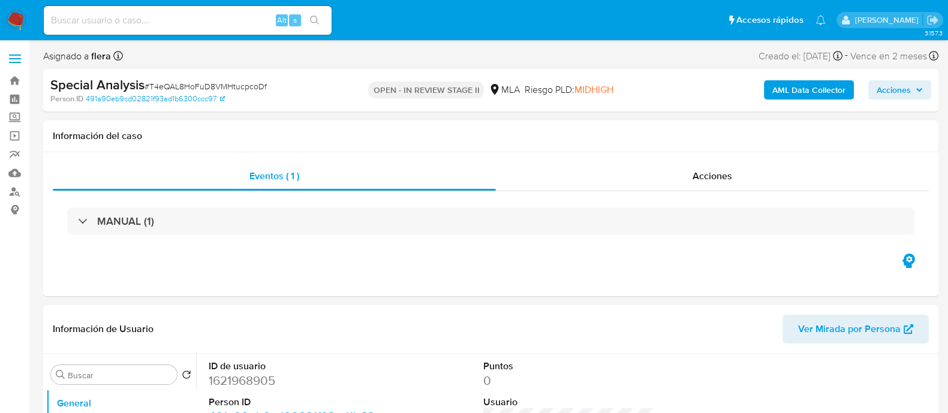
select select "10"
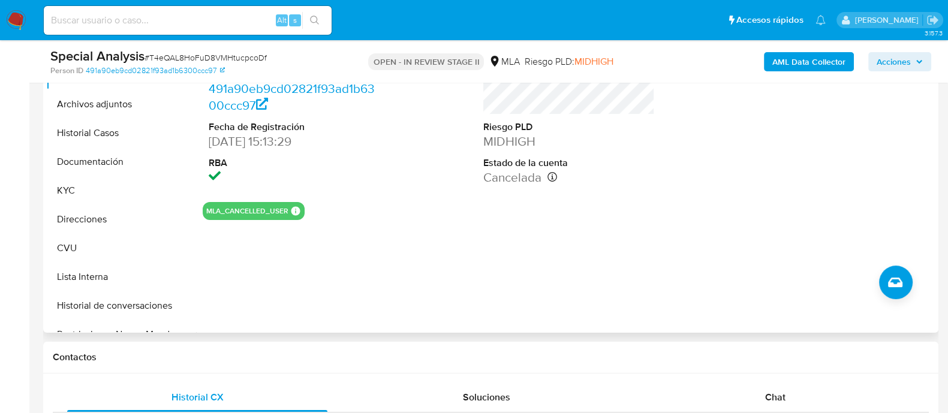
scroll to position [361, 0]
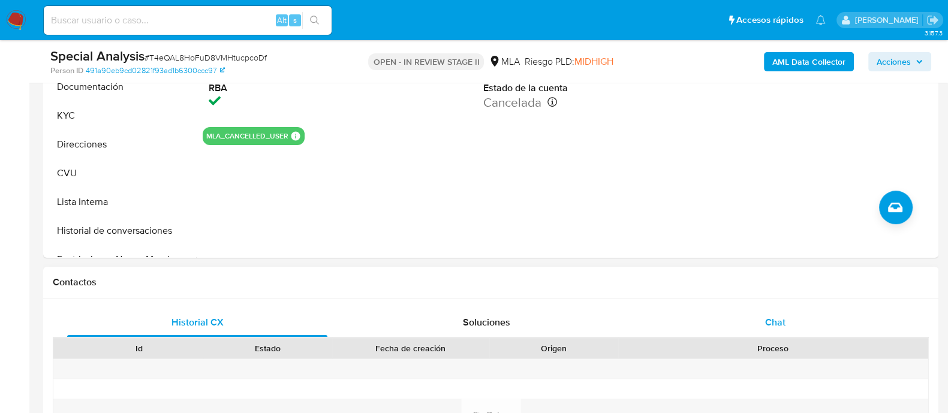
click at [752, 328] on div "Chat" at bounding box center [775, 322] width 260 height 29
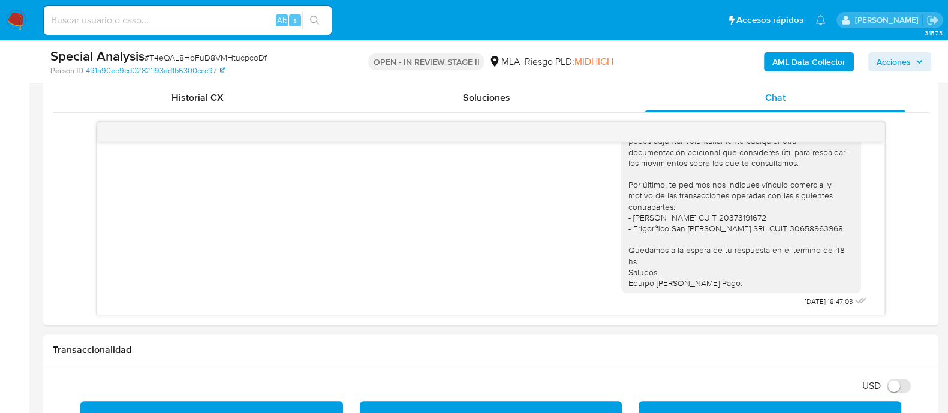
scroll to position [660, 0]
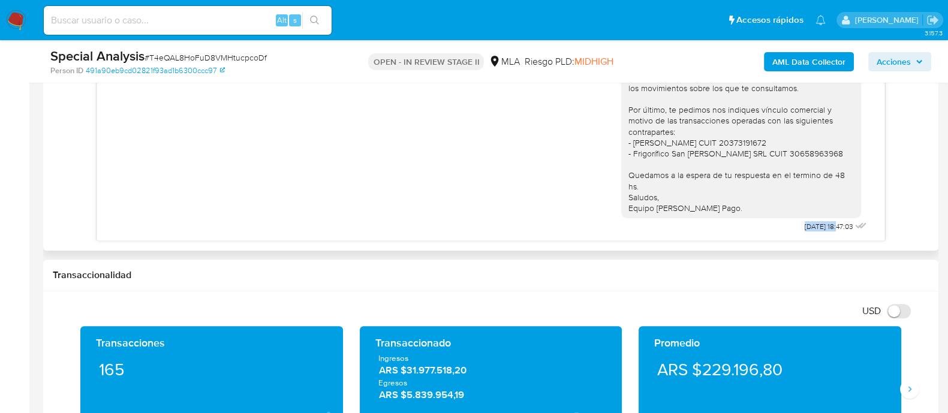
drag, startPoint x: 774, startPoint y: 221, endPoint x: 813, endPoint y: 229, distance: 39.2
click at [813, 229] on div "Hola , En función de las operaciones registradas en tu cuenta [PERSON_NAME] Pag…" at bounding box center [745, 0] width 248 height 472
copy span "[DATE]"
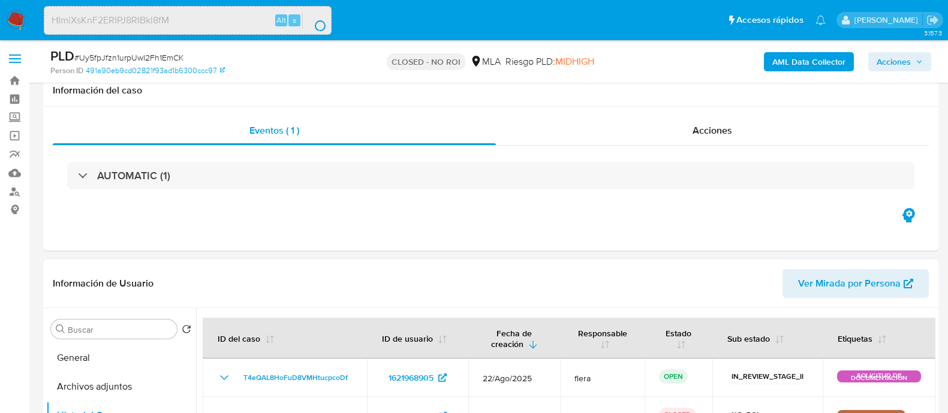
select select "10"
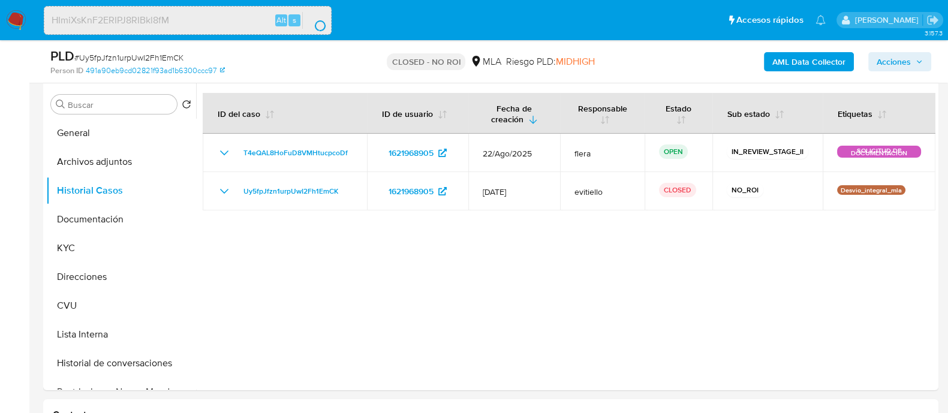
scroll to position [1044, 0]
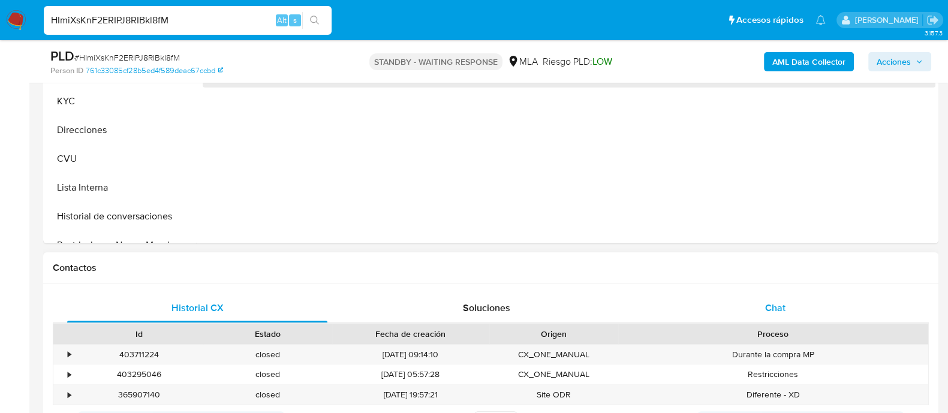
drag, startPoint x: 755, startPoint y: 305, endPoint x: 747, endPoint y: 299, distance: 9.8
click at [755, 305] on div "Chat" at bounding box center [775, 308] width 260 height 29
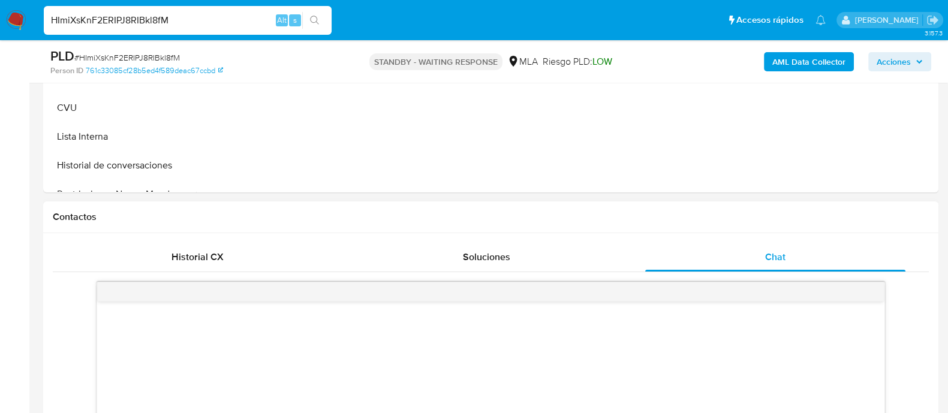
select select "10"
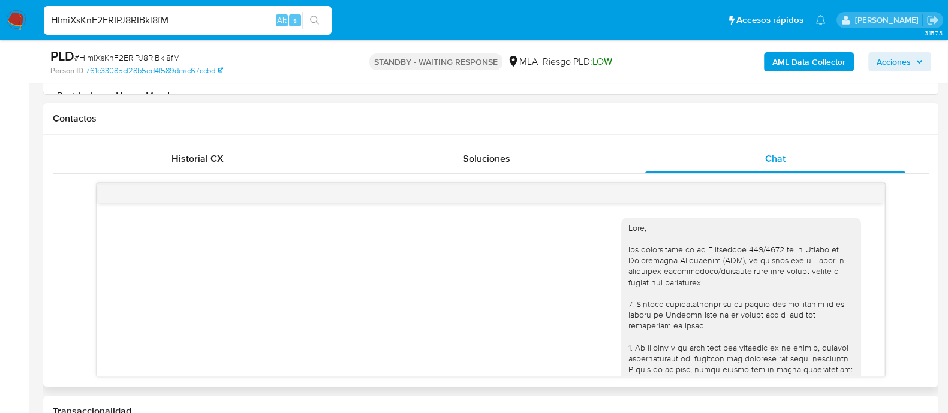
scroll to position [1907, 0]
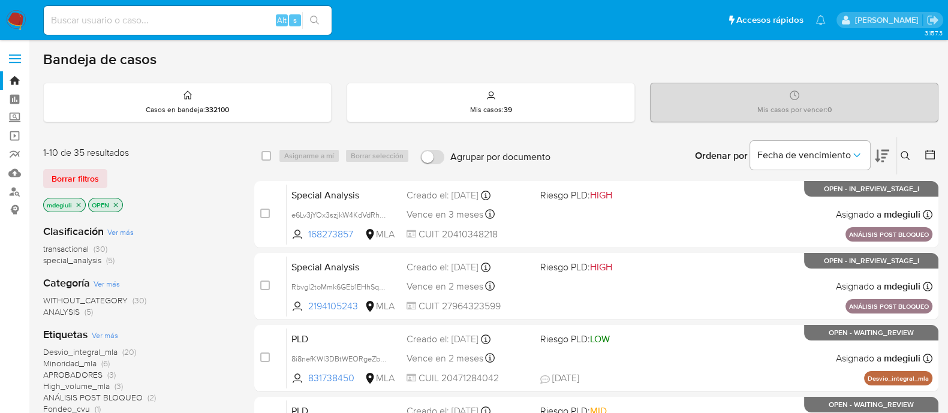
click at [160, 13] on input at bounding box center [188, 21] width 288 height 16
paste input "qisbEyxUCdRA2zXz9IeKUWrO"
type input "qisbEyxUCdRA2zXz9IeKUWrO"
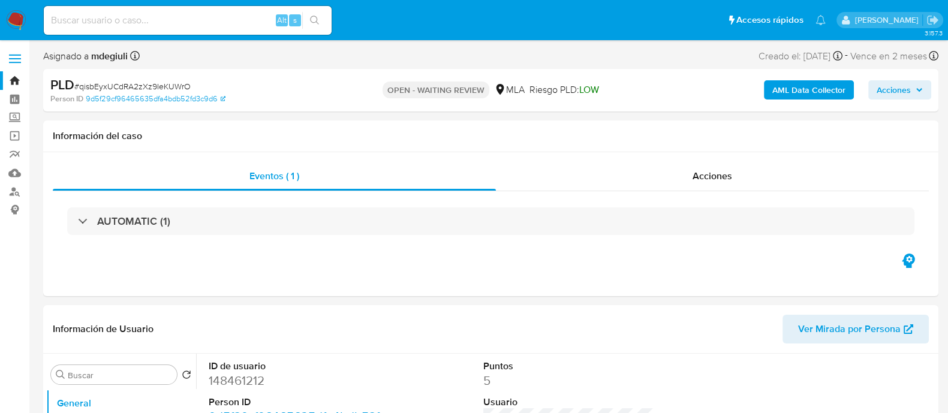
select select "10"
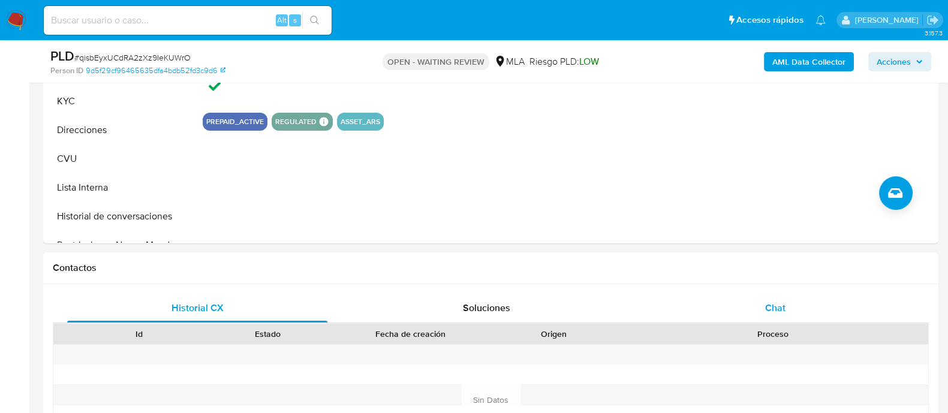
click at [715, 302] on div "Chat" at bounding box center [775, 308] width 260 height 29
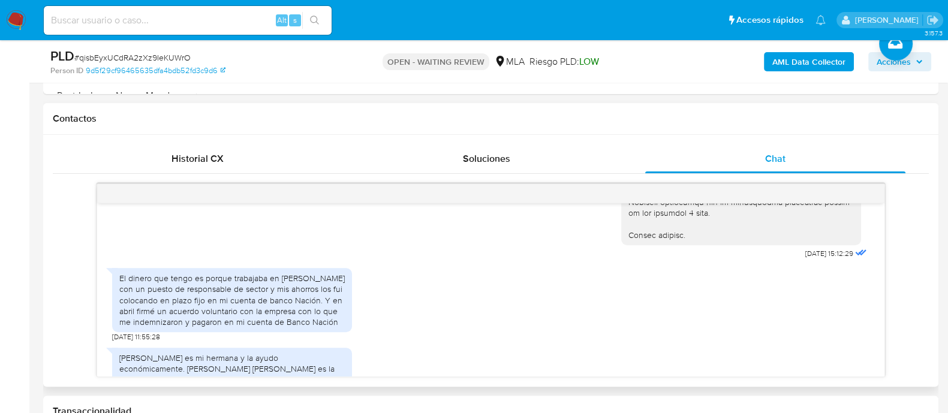
scroll to position [627, 0]
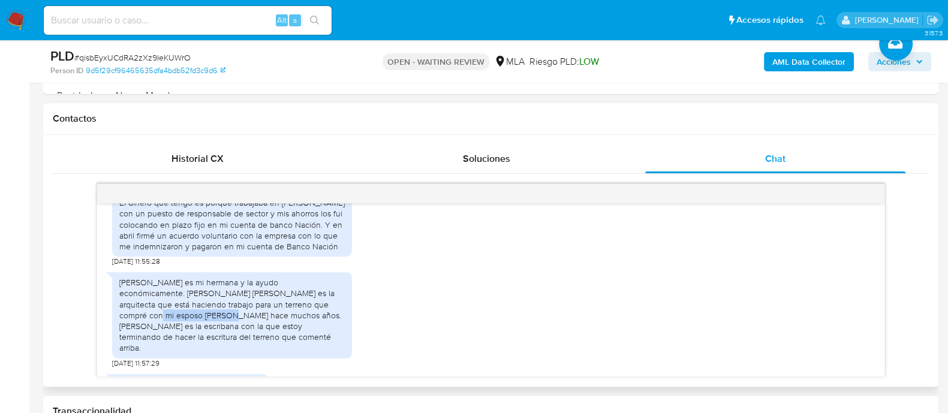
drag, startPoint x: 260, startPoint y: 324, endPoint x: 334, endPoint y: 324, distance: 73.8
click at [334, 324] on div "[PERSON_NAME] es mi hermana y la ayudo económicamente. [PERSON_NAME] [PERSON_NA…" at bounding box center [232, 315] width 226 height 76
drag, startPoint x: 194, startPoint y: 337, endPoint x: 242, endPoint y: 335, distance: 47.4
click at [242, 335] on div "[PERSON_NAME] es mi hermana y la ayudo económicamente. [PERSON_NAME] [PERSON_NA…" at bounding box center [232, 315] width 226 height 76
click at [234, 239] on div "El dinero que tengo es porque trabajaba en [PERSON_NAME] con un puesto de respo…" at bounding box center [232, 224] width 226 height 55
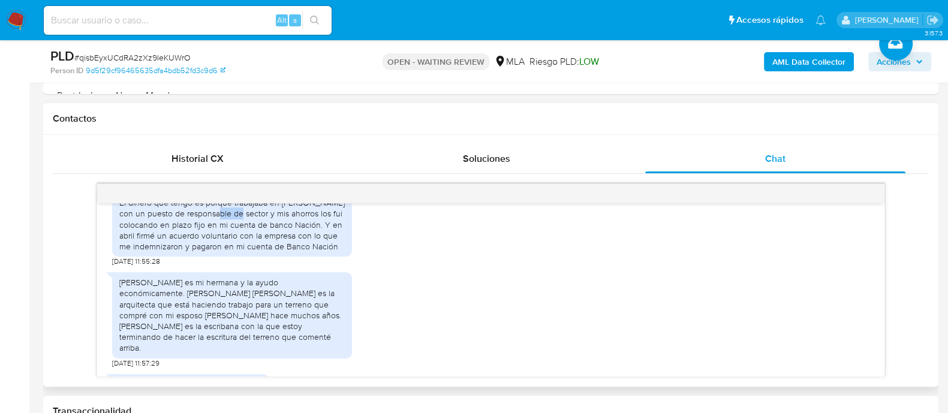
click at [233, 239] on div "El dinero que tengo es porque trabajaba en [PERSON_NAME] con un puesto de respo…" at bounding box center [232, 224] width 226 height 55
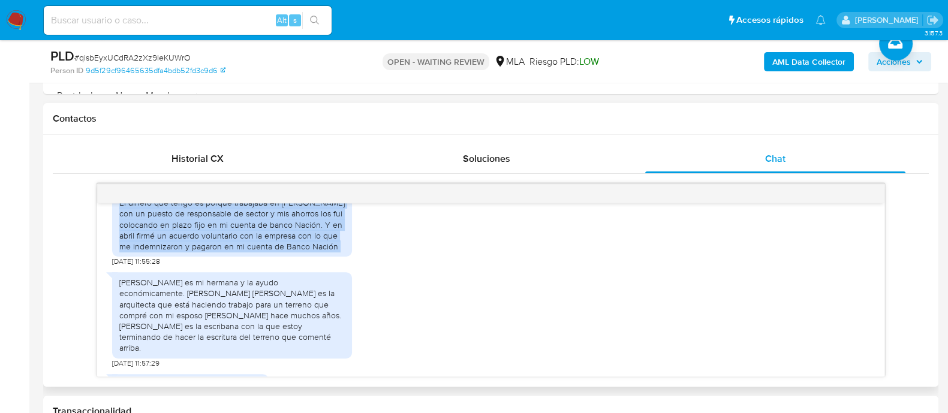
click at [233, 239] on div "El dinero que tengo es porque trabajaba en [PERSON_NAME] con un puesto de respo…" at bounding box center [232, 224] width 226 height 55
copy div "El dinero que tengo es porque trabajaba en [PERSON_NAME] con un puesto de respo…"
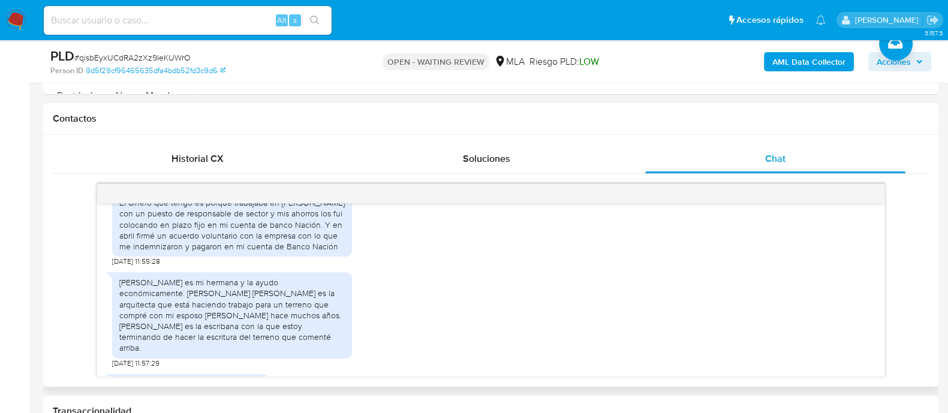
click at [223, 326] on div "[PERSON_NAME] es mi hermana y la ayudo económicamente. [PERSON_NAME] [PERSON_NA…" at bounding box center [232, 315] width 226 height 76
click at [223, 326] on div "Estela Milagros es mi hermana y la ayudo económicamente. Antista Shinka es la a…" at bounding box center [232, 315] width 226 height 76
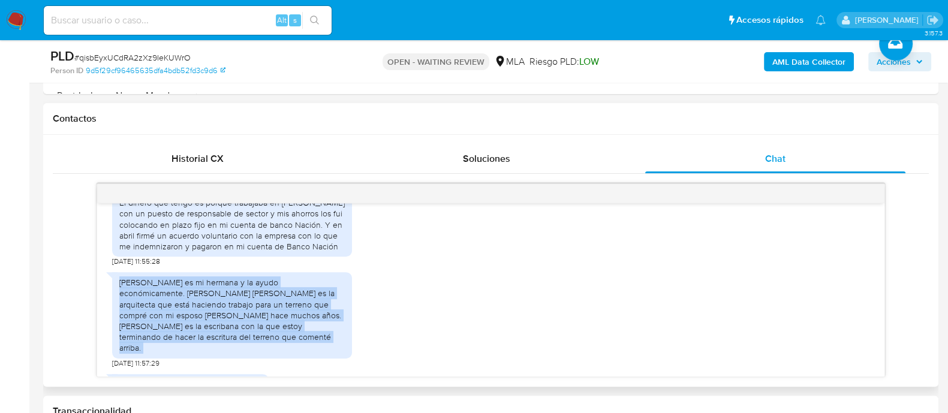
click at [223, 326] on div "Estela Milagros es mi hermana y la ayudo económicamente. Antista Shinka es la a…" at bounding box center [232, 315] width 226 height 76
copy div "Estela Milagros es mi hermana y la ayudo económicamente. Antista Shinka es la a…"
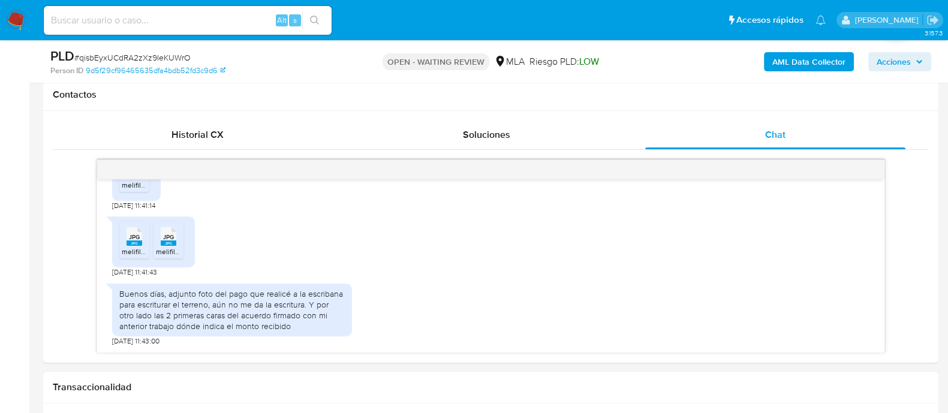
scroll to position [524, 0]
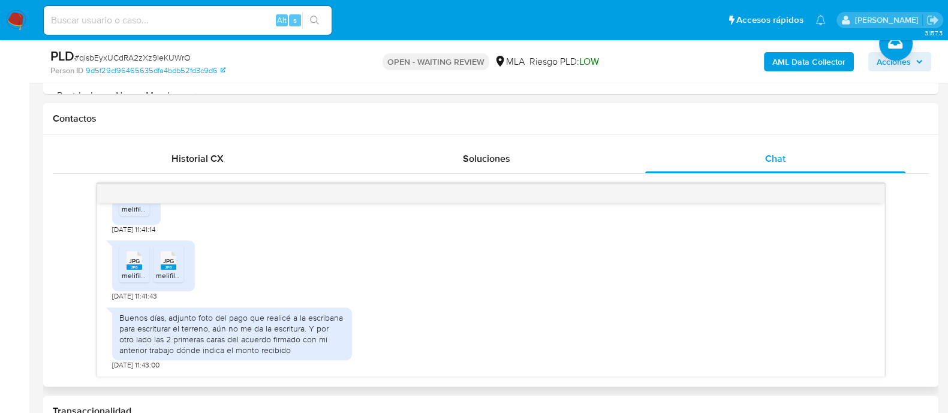
click at [215, 337] on div "Buenos días, adjunto foto del pago que realicé a la escribana para escriturar e…" at bounding box center [232, 335] width 226 height 44
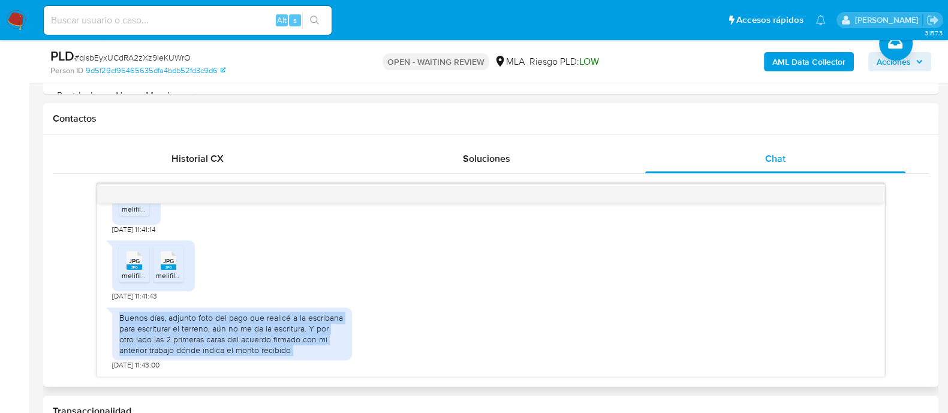
click at [215, 337] on div "Buenos días, adjunto foto del pago que realicé a la escribana para escriturar e…" at bounding box center [232, 335] width 226 height 44
copy div "Buenos días, adjunto foto del pago que realicé a la escribana para escriturar e…"
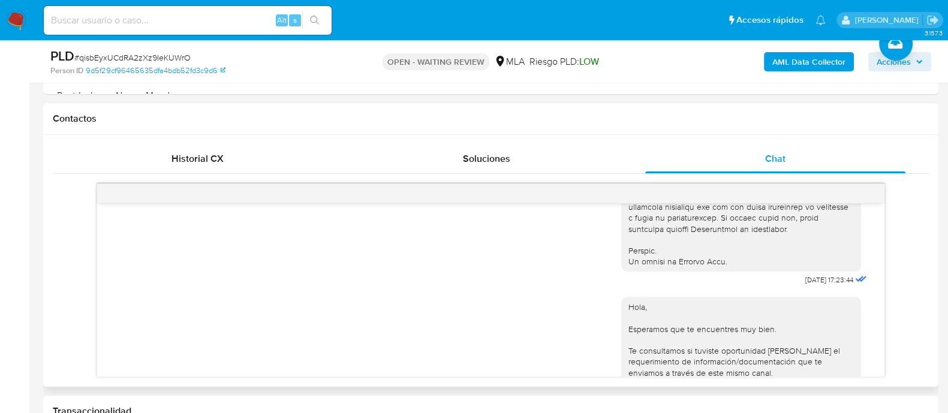
scroll to position [599, 0]
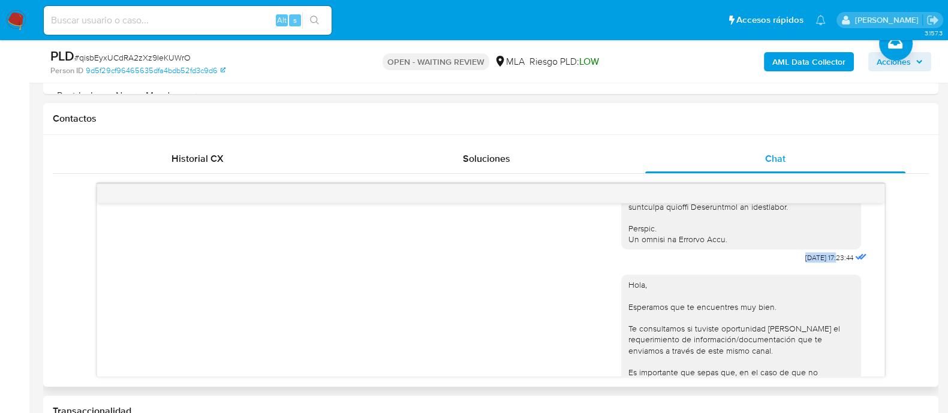
drag, startPoint x: 778, startPoint y: 274, endPoint x: 814, endPoint y: 280, distance: 36.5
copy span "[DATE]"
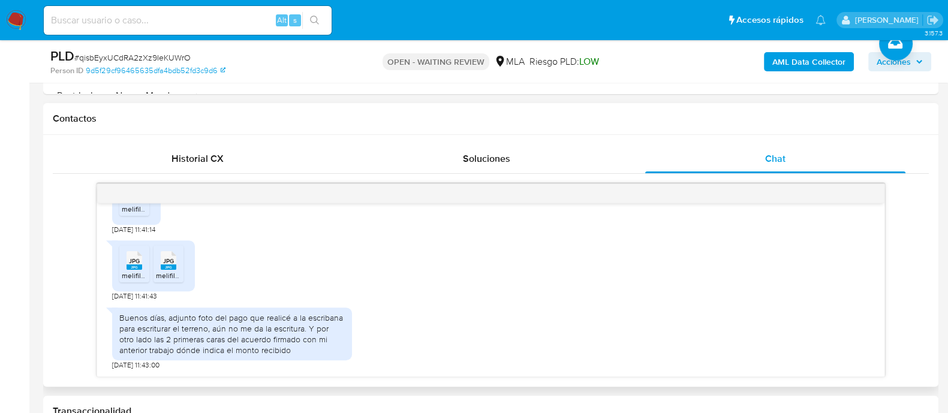
scroll to position [1725, 0]
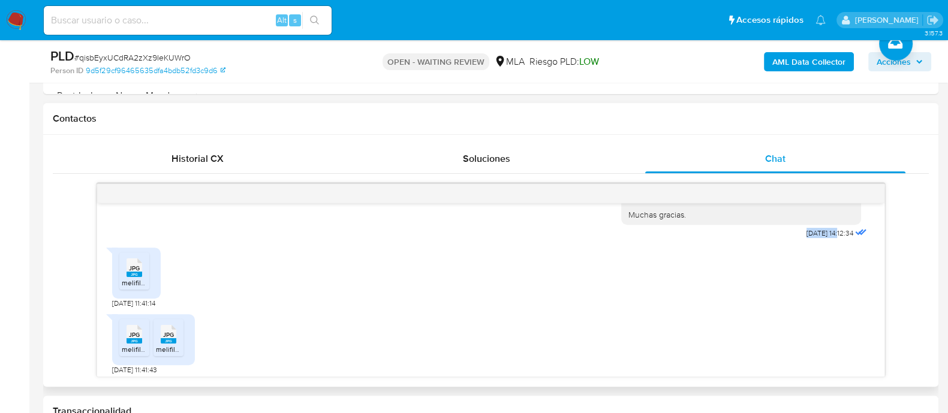
drag, startPoint x: 777, startPoint y: 263, endPoint x: 816, endPoint y: 268, distance: 39.3
click at [816, 242] on div "Hola Rosa, Muchas gracias por tu respuesta. En este caso, vemos que nos comenta…" at bounding box center [745, 120] width 248 height 242
copy span "02/09/2025"
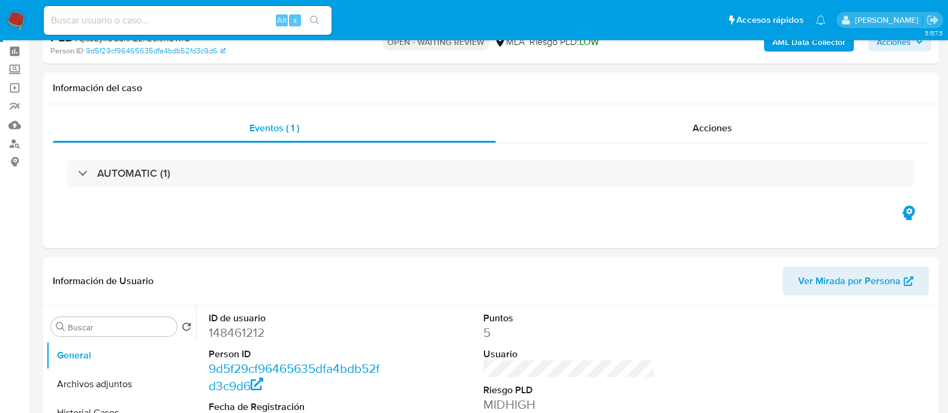
scroll to position [149, 0]
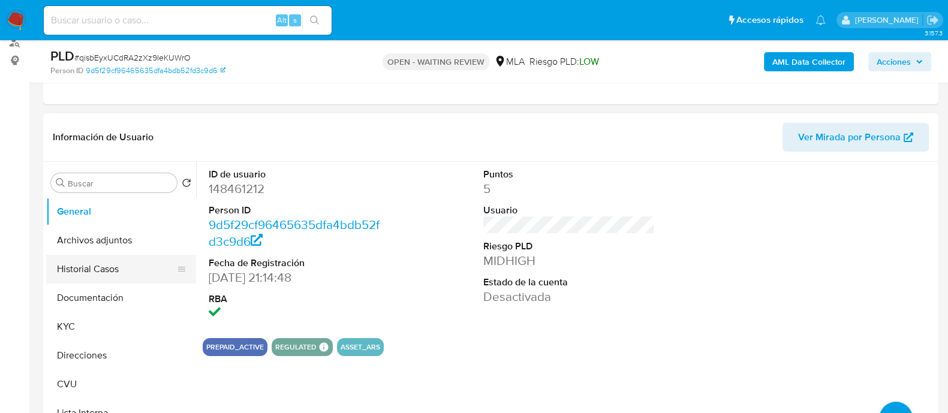
click at [87, 272] on button "Historial Casos" at bounding box center [116, 269] width 140 height 29
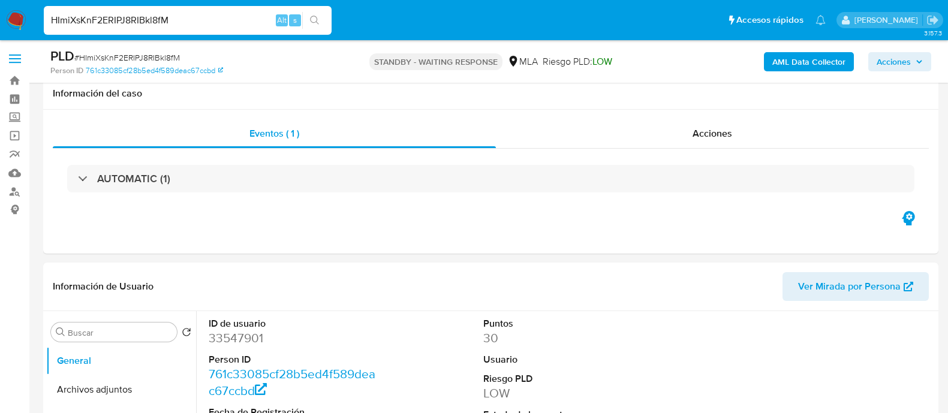
select select "10"
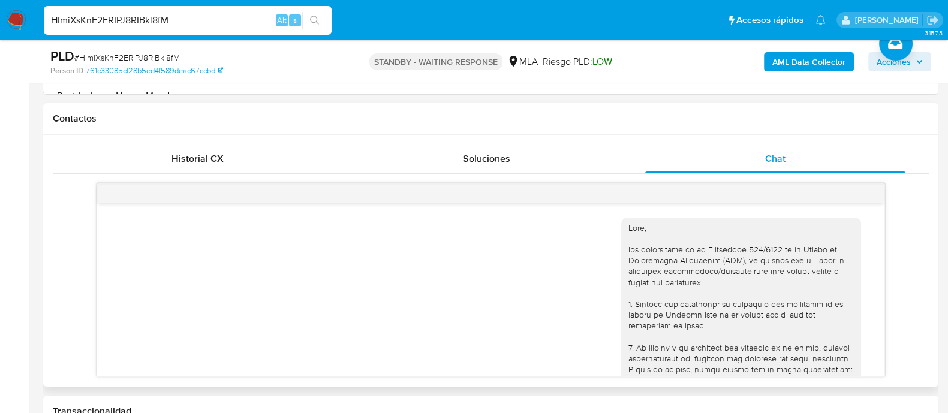
scroll to position [1907, 0]
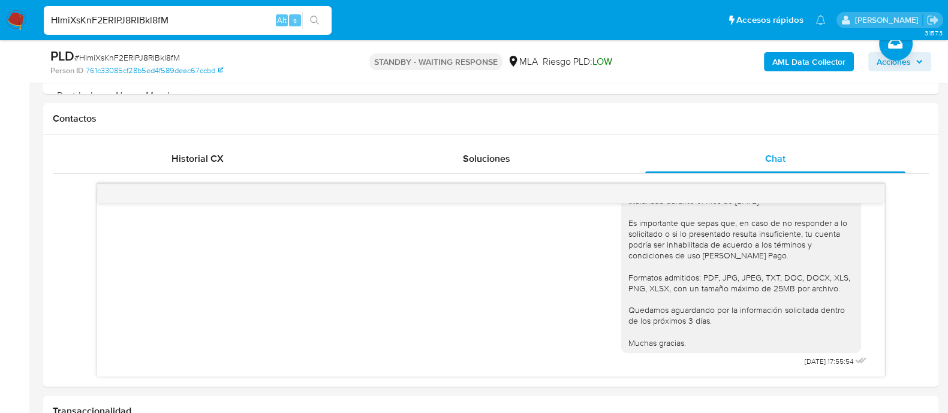
click at [23, 17] on img at bounding box center [16, 20] width 20 height 20
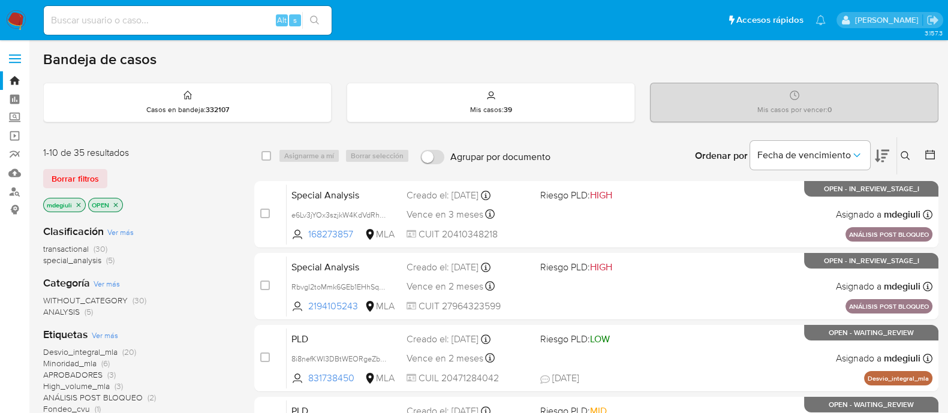
click at [903, 154] on icon at bounding box center [906, 156] width 10 height 10
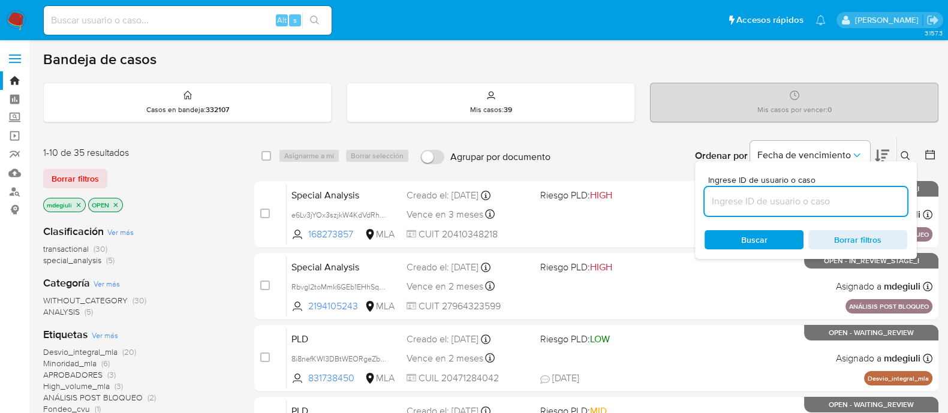
click at [823, 200] on input at bounding box center [806, 202] width 203 height 16
type input "qisbEyxUCdRA2zXz9IeKUWrO"
click at [759, 232] on div "Buscar Borrar filtros" at bounding box center [806, 239] width 203 height 19
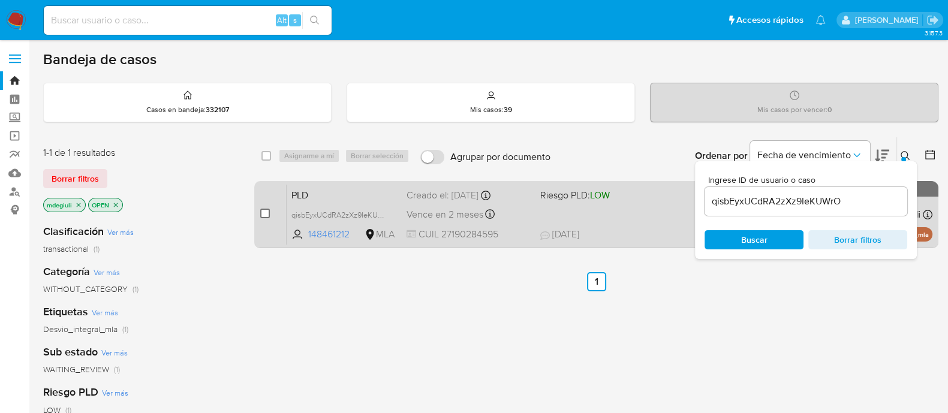
click at [262, 214] on input "checkbox" at bounding box center [265, 214] width 10 height 10
checkbox input "true"
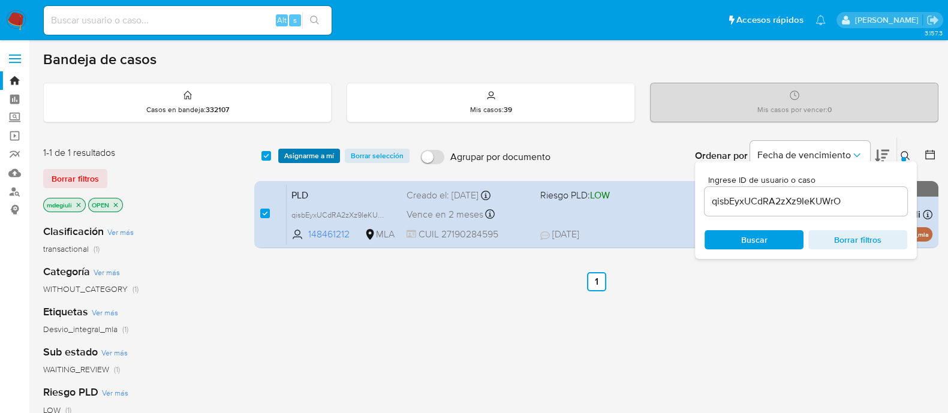
click at [308, 158] on span "Asignarme a mí" at bounding box center [309, 156] width 50 height 12
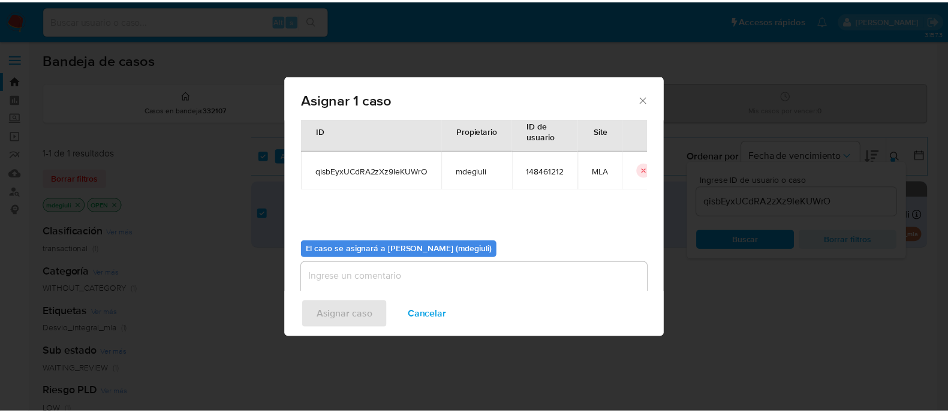
scroll to position [62, 0]
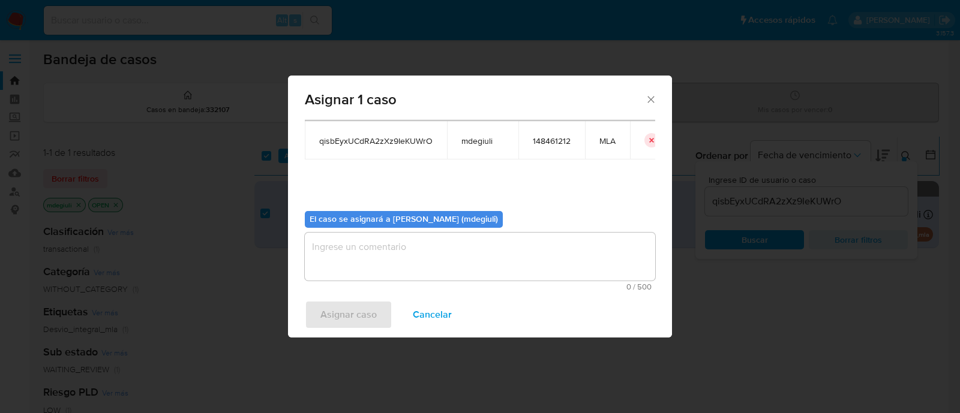
click at [375, 251] on textarea "assign-modal" at bounding box center [480, 257] width 350 height 48
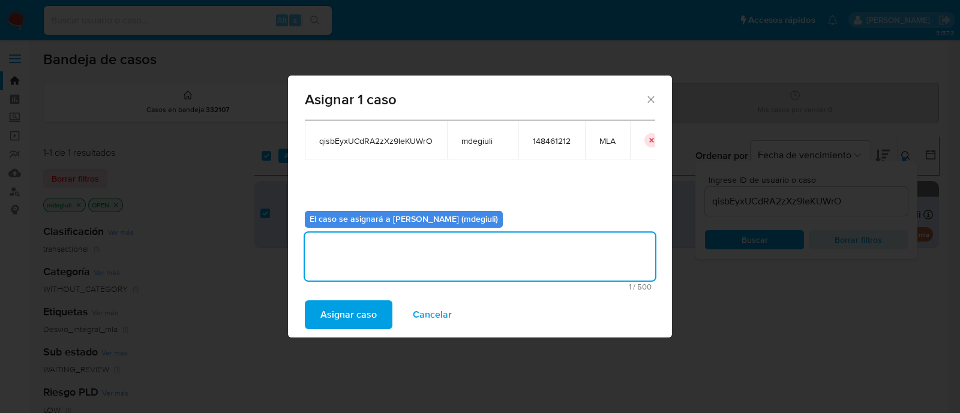
click at [349, 312] on span "Asignar caso" at bounding box center [348, 315] width 56 height 26
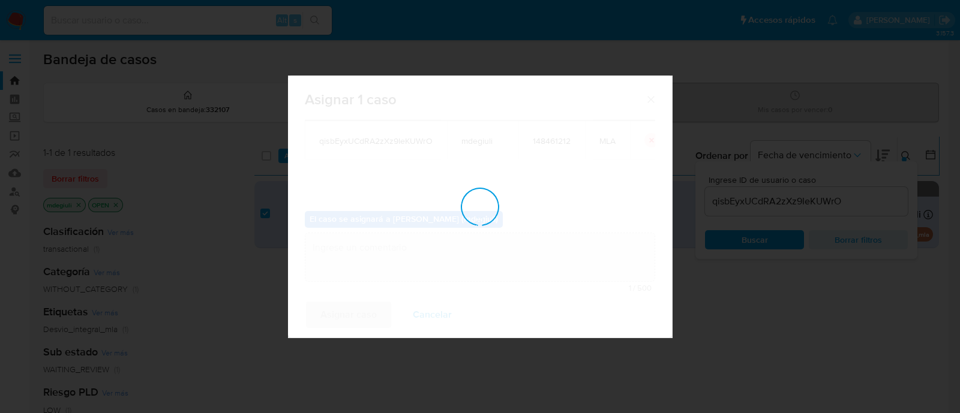
checkbox input "false"
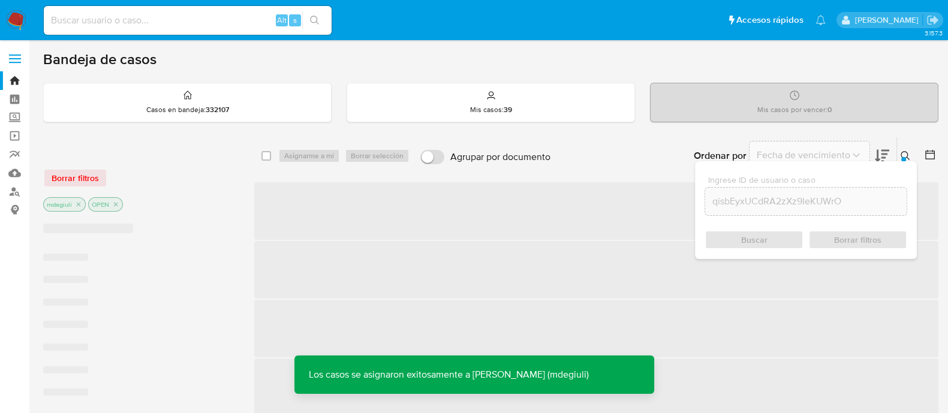
click at [168, 22] on input at bounding box center [188, 21] width 288 height 16
paste input "qisbEyxUCdRA2zXz9IeKUWrO"
type input "qisbEyxUCdRA2zXz9IeKUWrO"
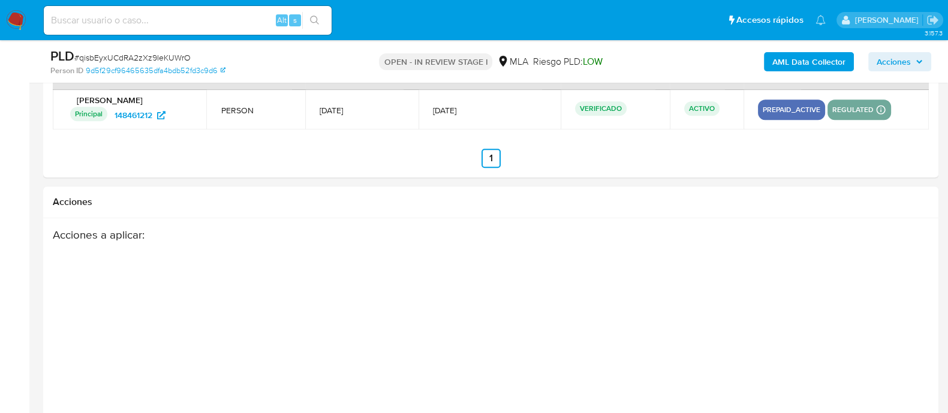
select select "10"
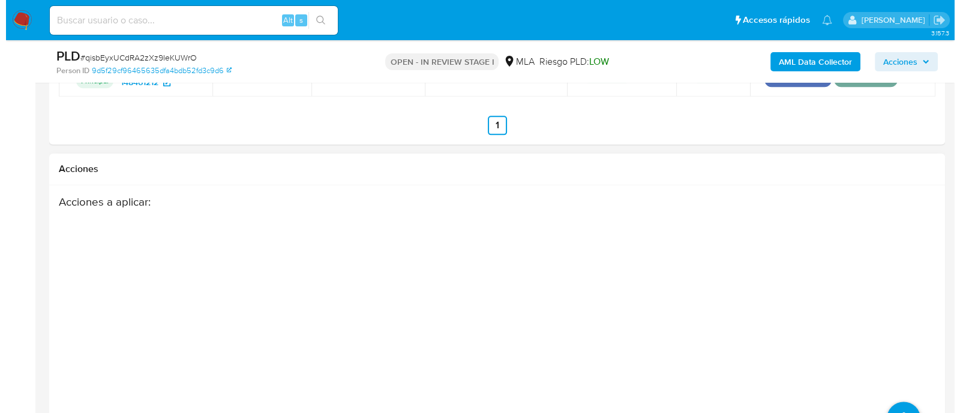
scroll to position [1968, 0]
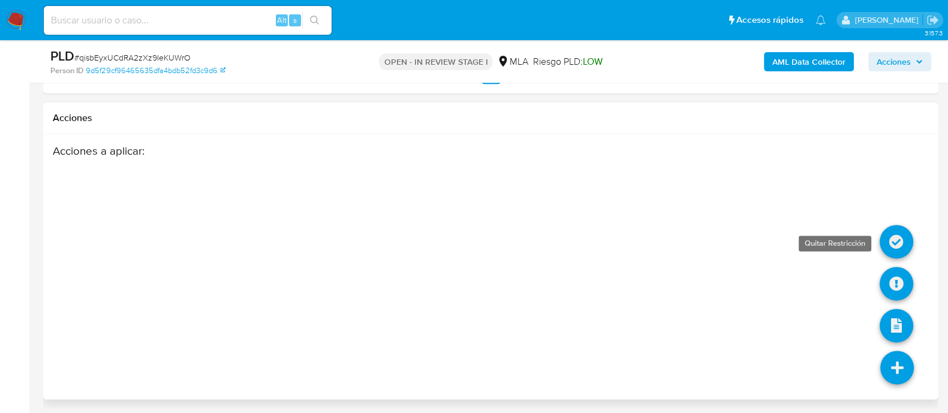
click at [897, 238] on icon at bounding box center [897, 242] width 34 height 34
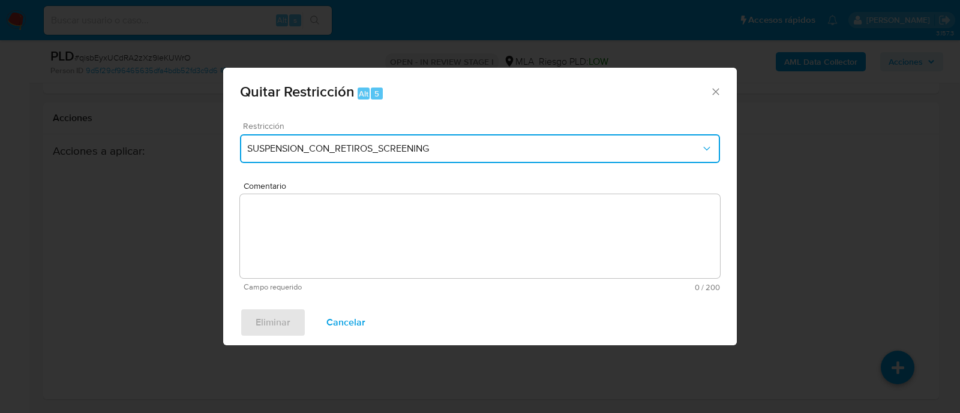
click at [338, 145] on span "SUSPENSION_CON_RETIROS_SCREENING" at bounding box center [474, 149] width 454 height 12
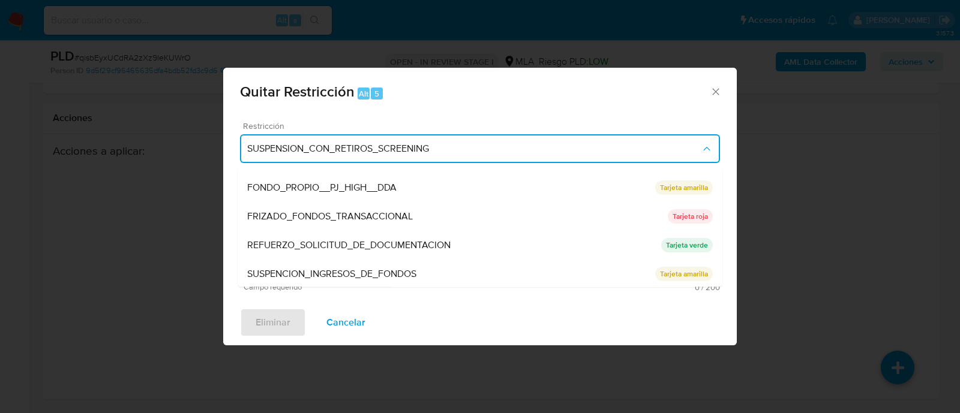
scroll to position [254, 0]
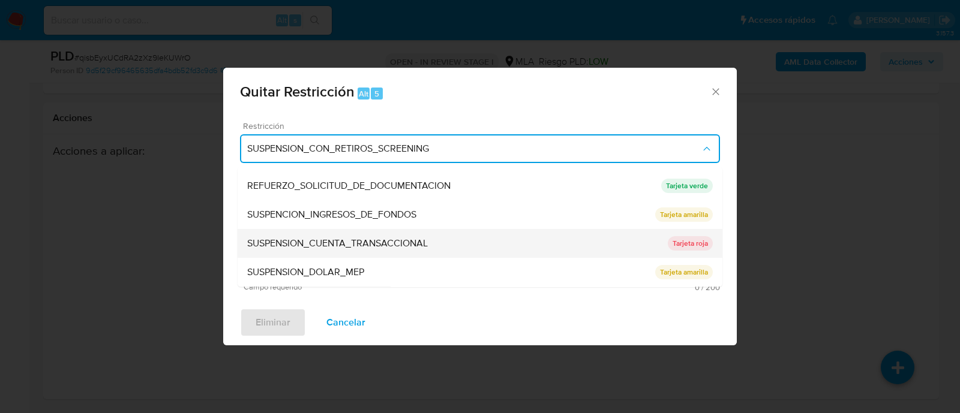
click at [390, 242] on span "SUSPENSION_CUENTA_TRANSACCIONAL" at bounding box center [337, 244] width 181 height 12
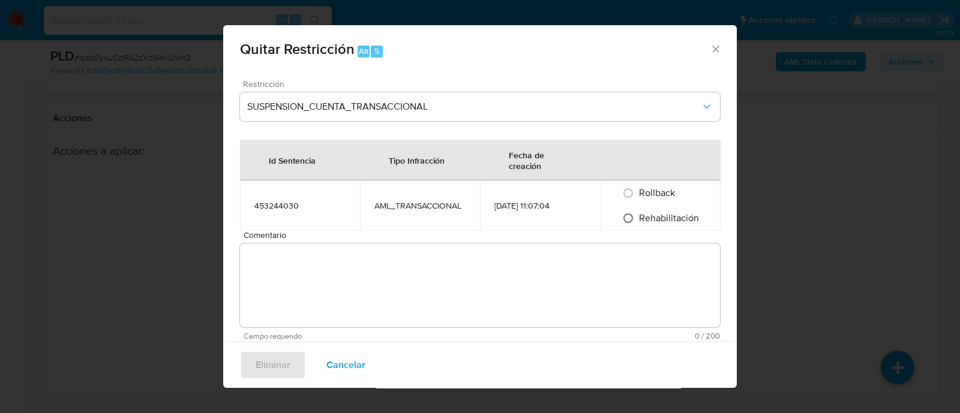
click at [623, 221] on input "Rehabilitación" at bounding box center [627, 218] width 19 height 19
radio input "true"
click at [376, 259] on textarea "Comentario" at bounding box center [480, 286] width 480 height 84
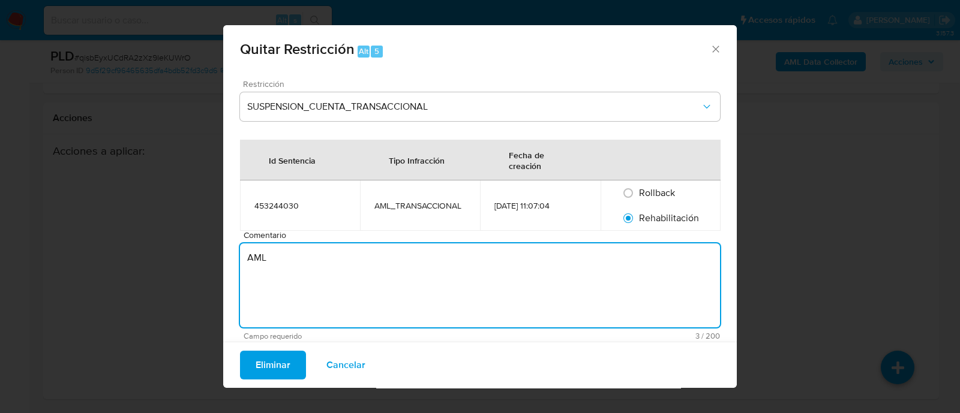
type textarea "AML"
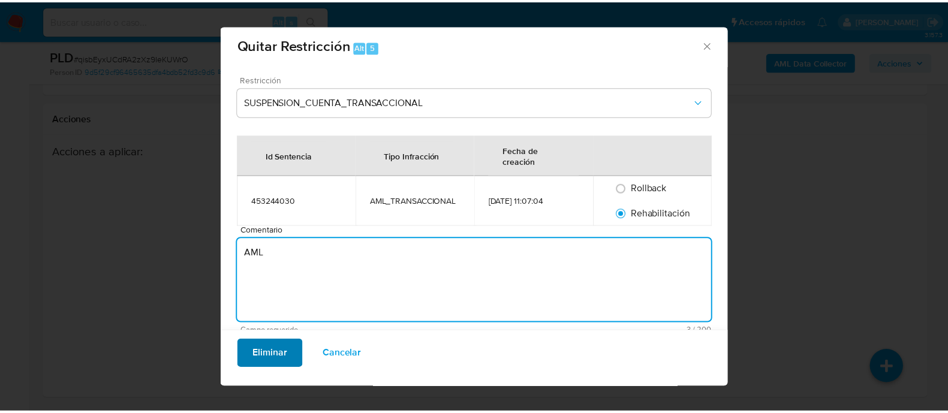
scroll to position [6, 0]
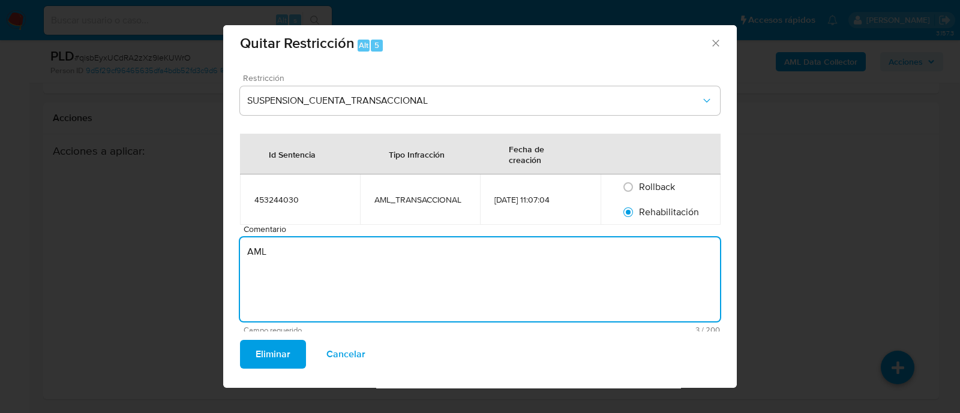
click at [271, 355] on span "Eliminar" at bounding box center [273, 354] width 35 height 26
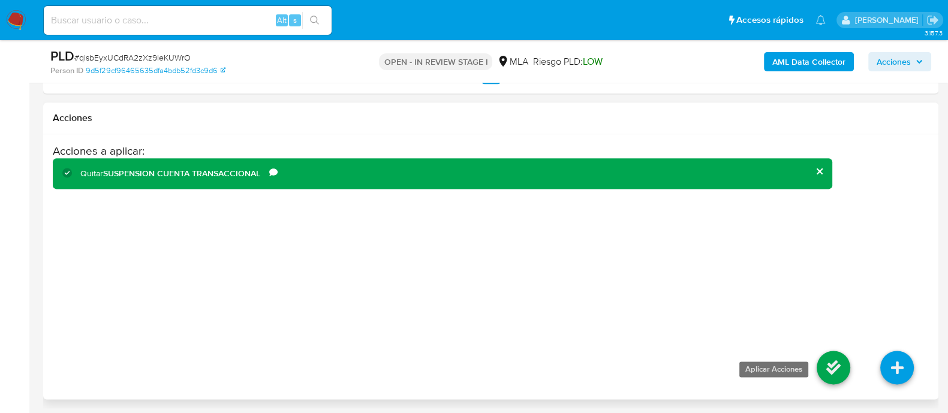
click at [828, 361] on icon at bounding box center [834, 368] width 34 height 34
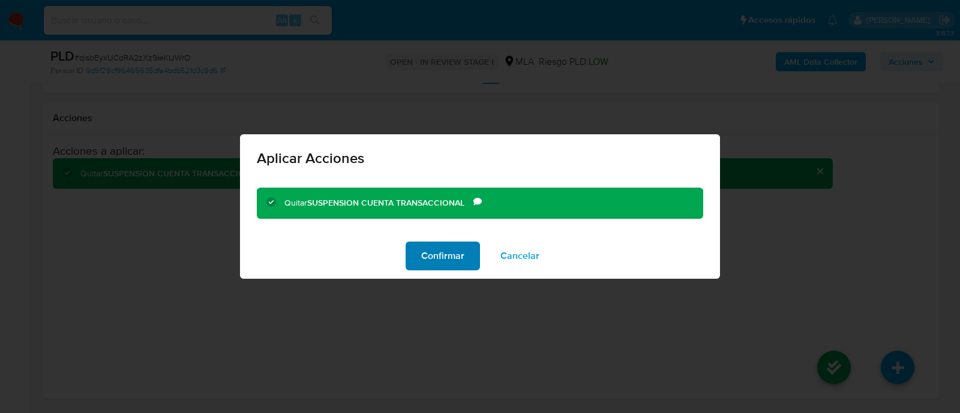
click at [436, 256] on span "Confirmar" at bounding box center [442, 256] width 43 height 26
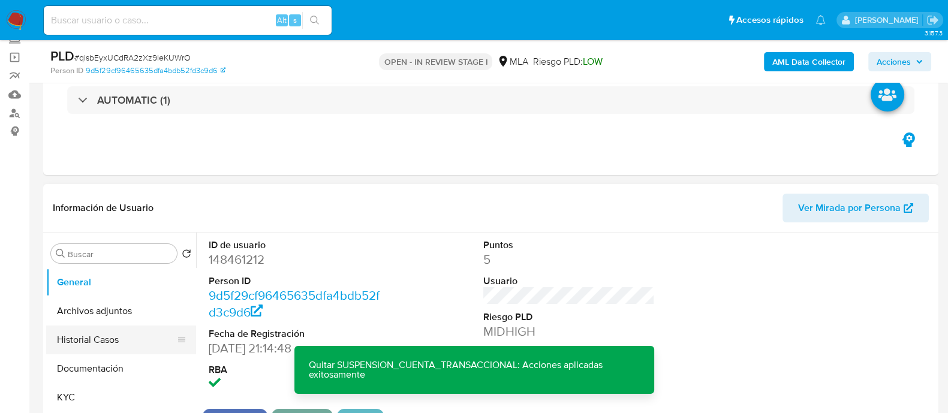
scroll to position [149, 0]
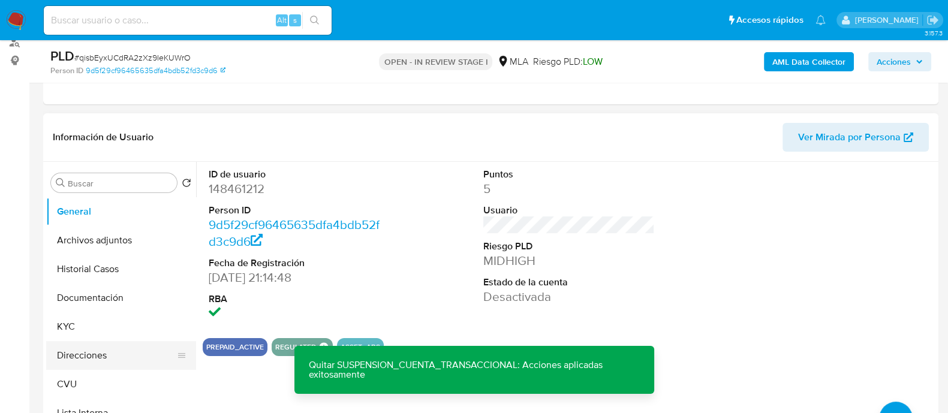
click at [111, 346] on button "Direcciones" at bounding box center [116, 355] width 140 height 29
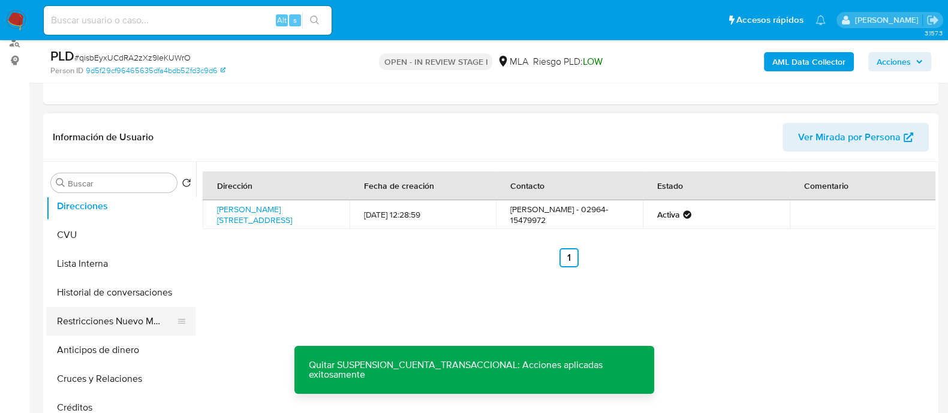
click at [108, 325] on button "Restricciones Nuevo Mundo" at bounding box center [116, 321] width 140 height 29
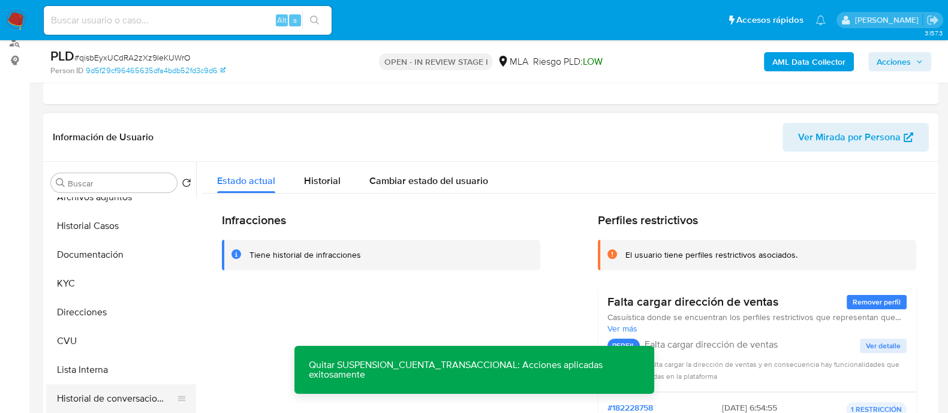
scroll to position [0, 0]
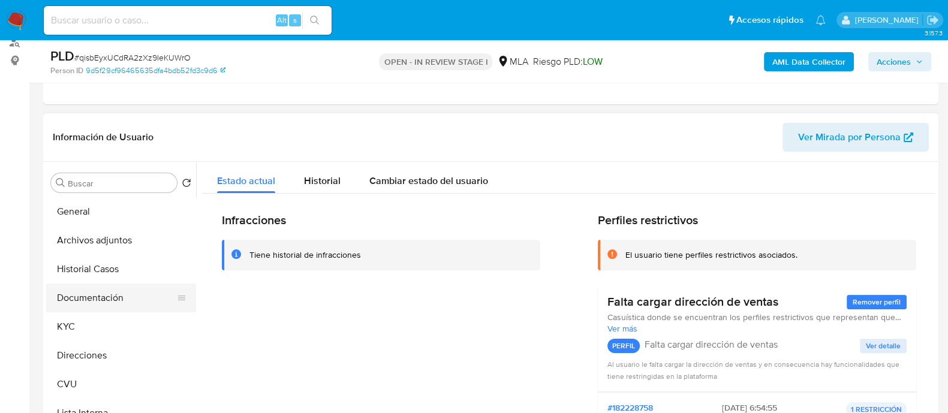
click at [87, 289] on button "Documentación" at bounding box center [116, 298] width 140 height 29
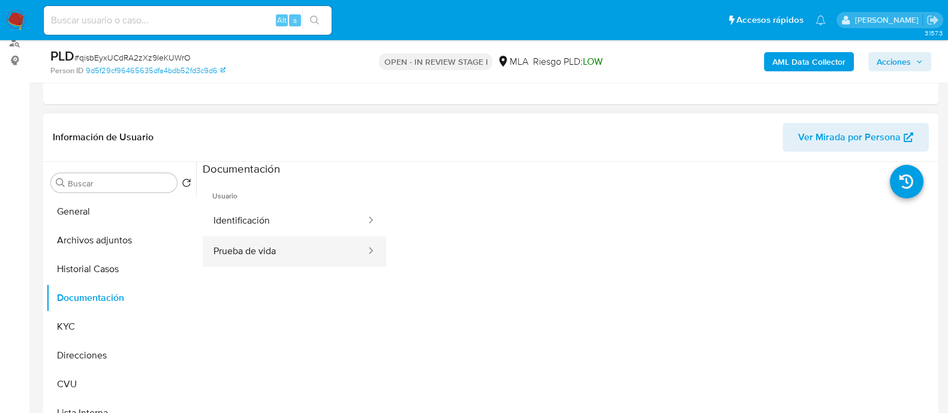
click at [302, 238] on button "Prueba de vida" at bounding box center [285, 251] width 164 height 31
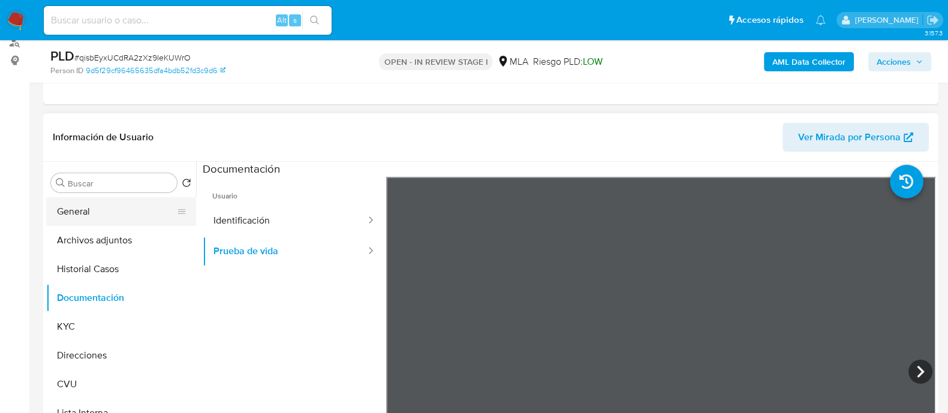
click at [89, 217] on button "General" at bounding box center [116, 211] width 140 height 29
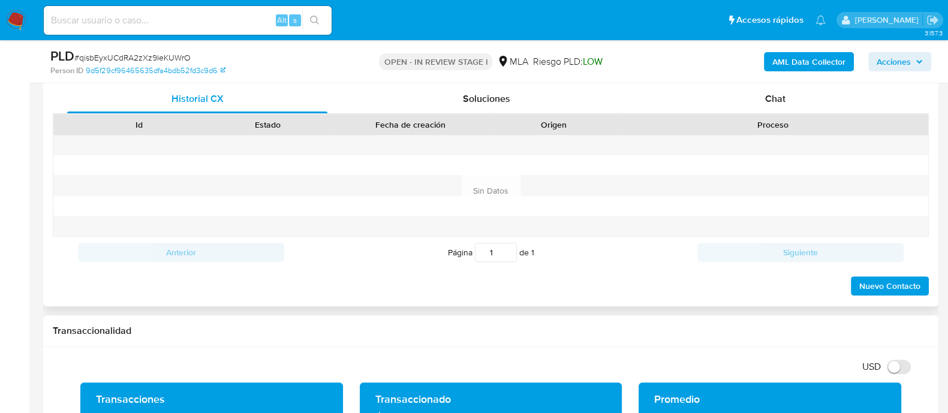
scroll to position [450, 0]
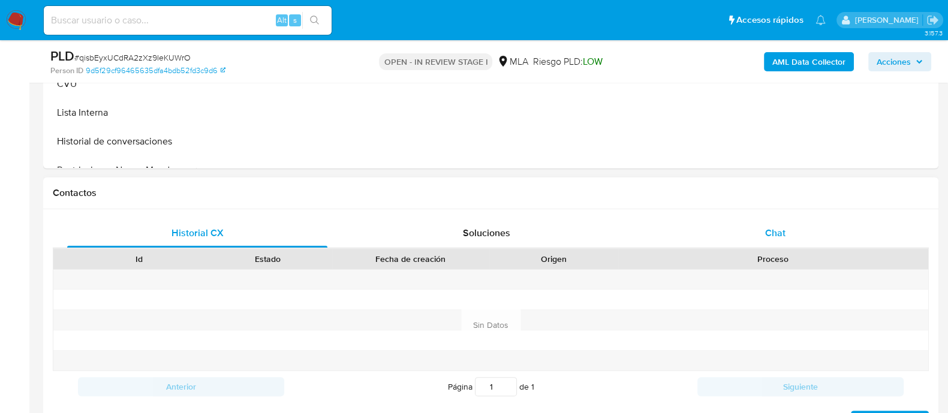
click at [744, 227] on div "Chat" at bounding box center [775, 233] width 260 height 29
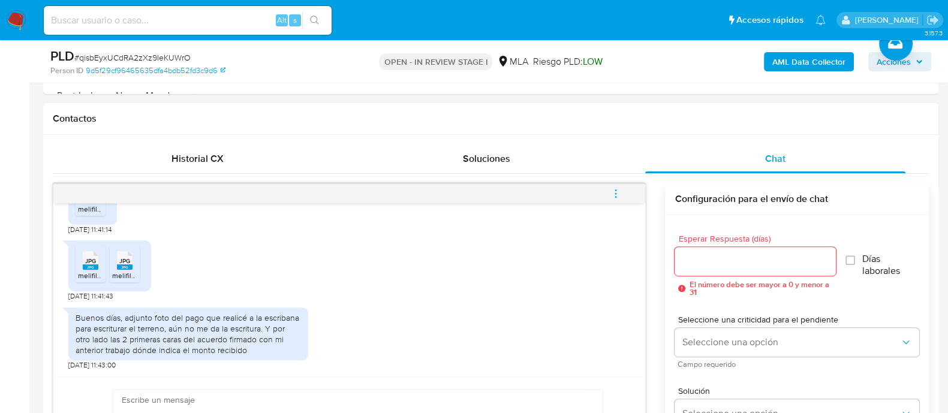
scroll to position [599, 0]
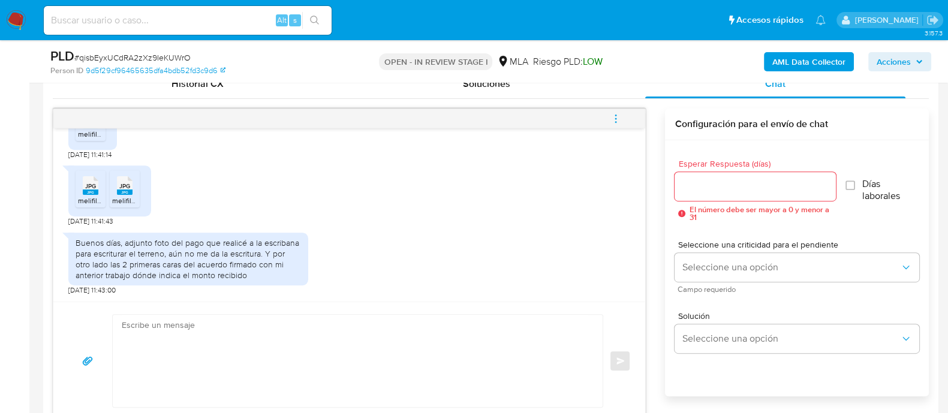
click at [236, 332] on textarea at bounding box center [355, 361] width 466 height 92
paste textarea ""Hola XXX, Esperamos que te encuentres muy bien. Queremos agradecerte por la in…"
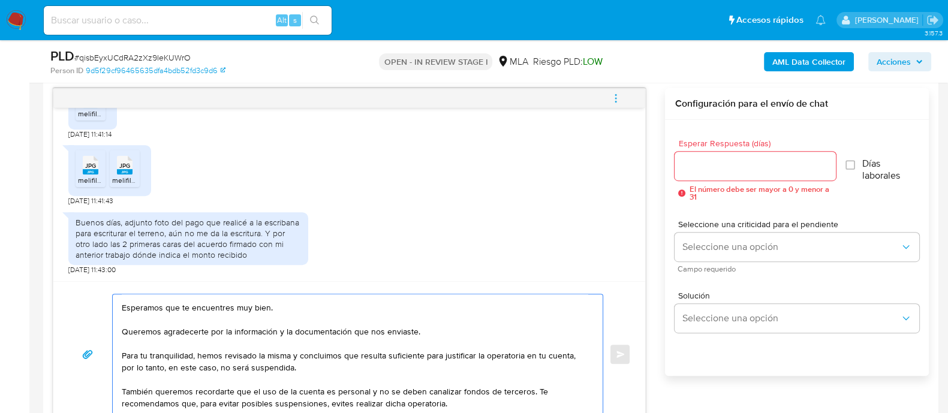
scroll to position [0, 0]
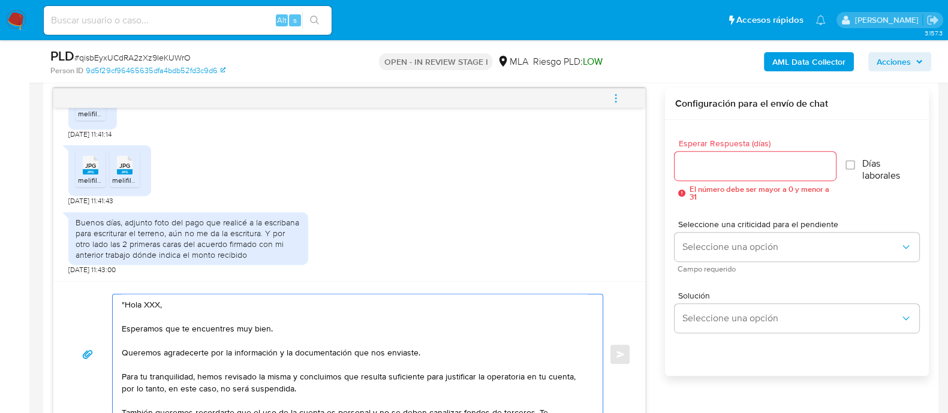
drag, startPoint x: 128, startPoint y: 301, endPoint x: 141, endPoint y: 322, distance: 25.3
click at [127, 301] on textarea ""Hola XXX, Esperamos que te encuentres muy bien. Queremos agradecerte por la in…" at bounding box center [355, 355] width 466 height 120
drag, startPoint x: 295, startPoint y: 389, endPoint x: 166, endPoint y: 392, distance: 129.0
click at [166, 392] on textarea "Hola Rosa, Esperamos que te encuentres muy bien. Queremos agradecerte por la in…" at bounding box center [355, 355] width 466 height 120
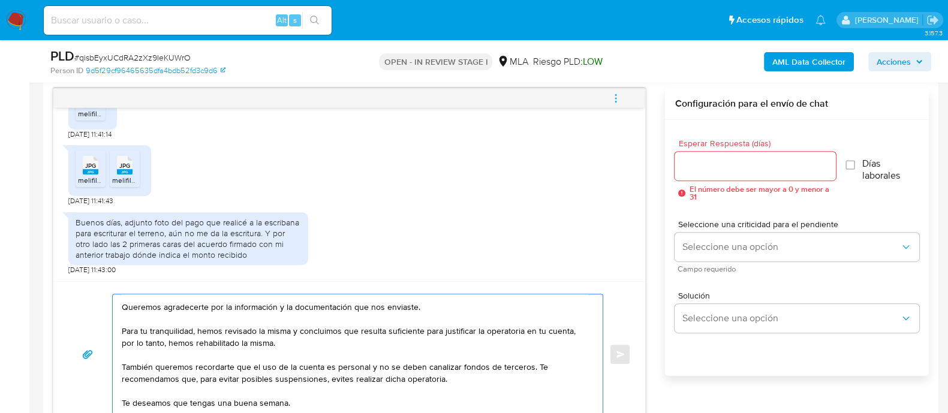
scroll to position [68, 0]
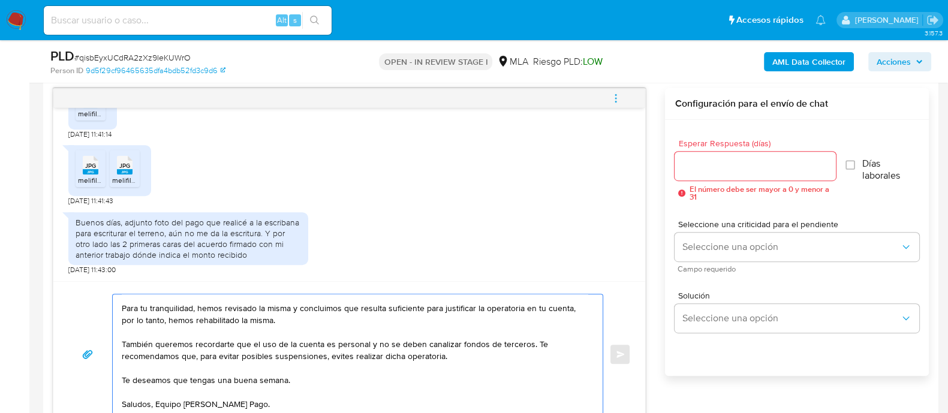
click at [286, 349] on textarea "Hola Rosa, Esperamos que te encuentres muy bien. Queremos agradecerte por la in…" at bounding box center [355, 355] width 466 height 120
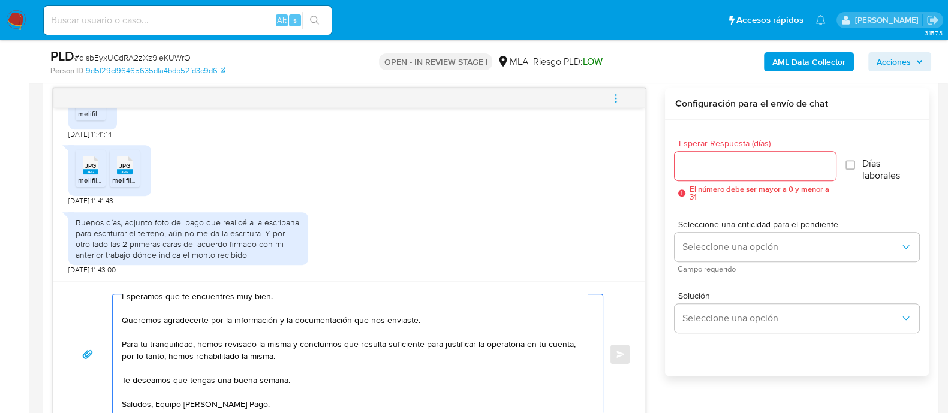
scroll to position [32, 0]
click at [246, 380] on textarea "Hola Rosa, Esperamos que te encuentres muy bien. Queremos agradecerte por la in…" at bounding box center [355, 355] width 466 height 120
click at [461, 368] on textarea "Hola Rosa, Esperamos que te encuentres muy bien. Queremos agradecerte por la in…" at bounding box center [355, 355] width 466 height 120
click at [290, 356] on textarea "Hola Rosa, Esperamos que te encuentres muy bien. Queremos agradecerte por la in…" at bounding box center [355, 355] width 466 height 120
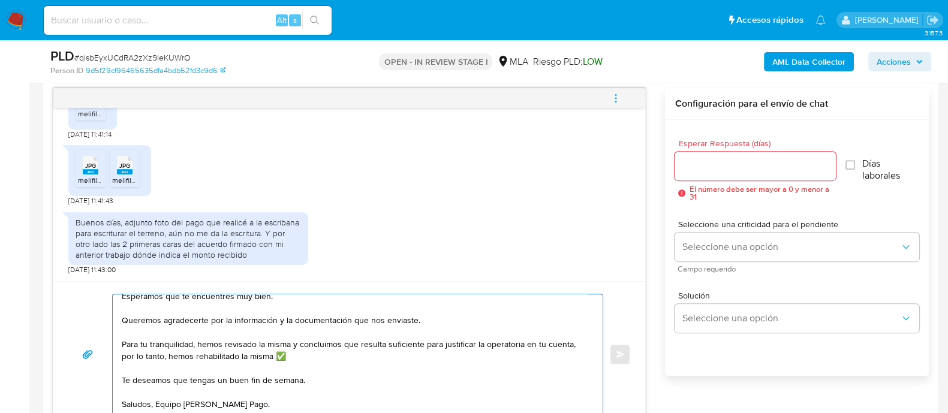
drag, startPoint x: 272, startPoint y: 355, endPoint x: 166, endPoint y: 353, distance: 106.2
click at [166, 353] on textarea "Hola Rosa, Esperamos que te encuentres muy bien. Queremos agradecerte por la in…" at bounding box center [355, 355] width 466 height 120
click at [187, 355] on textarea "Hola Rosa, Esperamos que te encuentres muy bien. Queremos agradecerte por la in…" at bounding box center [355, 355] width 466 height 120
click at [242, 355] on textarea "Hola Rosa, Esperamos que te encuentres muy bien. Queremos agradecerte por la in…" at bounding box center [355, 355] width 466 height 120
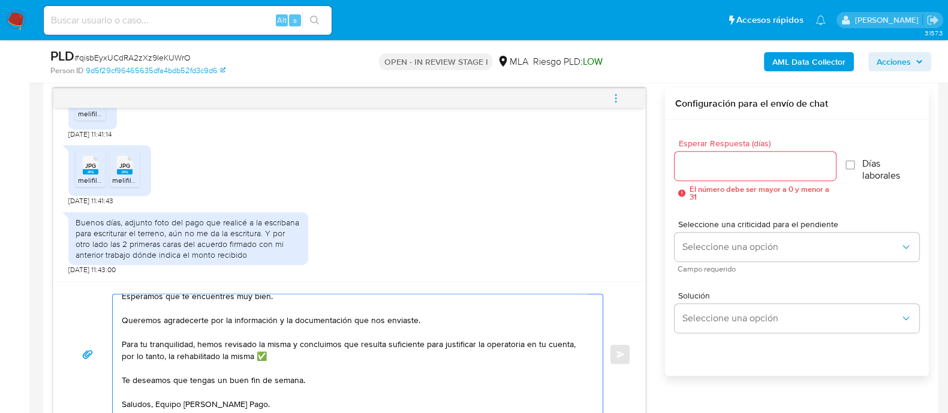
click at [242, 355] on textarea "Hola Rosa, Esperamos que te encuentres muy bien. Queremos agradecerte por la in…" at bounding box center [355, 355] width 466 height 120
click at [206, 358] on textarea "Hola Rosa, Esperamos que te encuentres muy bien. Queremos agradecerte por la in…" at bounding box center [355, 355] width 466 height 120
click at [176, 356] on textarea "Hola Rosa, Esperamos que te encuentres muy bien. Queremos agradecerte por la in…" at bounding box center [355, 355] width 466 height 120
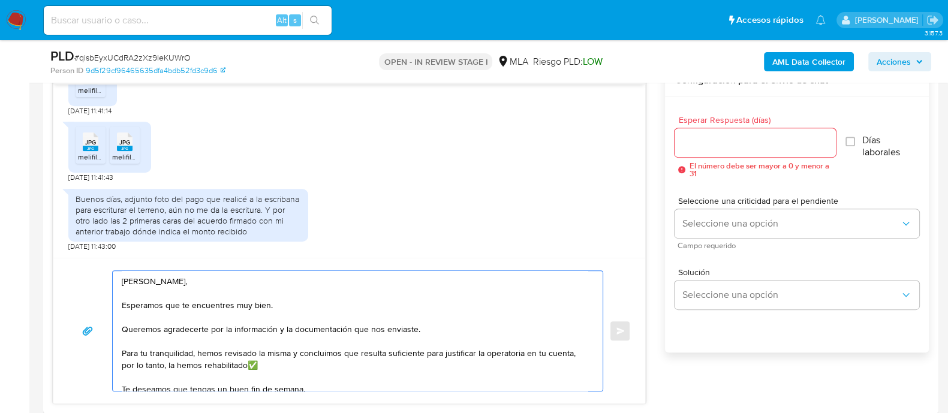
scroll to position [620, 0]
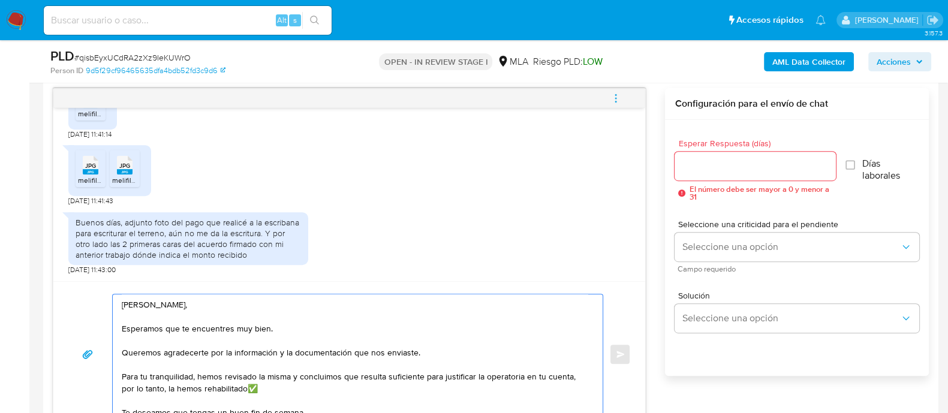
type textarea "[PERSON_NAME], Esperamos que te encuentres muy bien. Queremos agradecerte por l…"
click at [714, 167] on input "Esperar Respuesta (días)" at bounding box center [755, 166] width 161 height 16
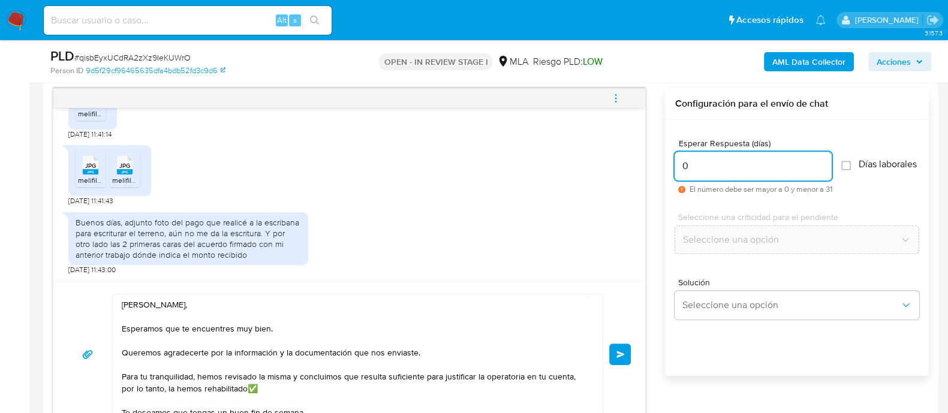
scroll to position [32, 0]
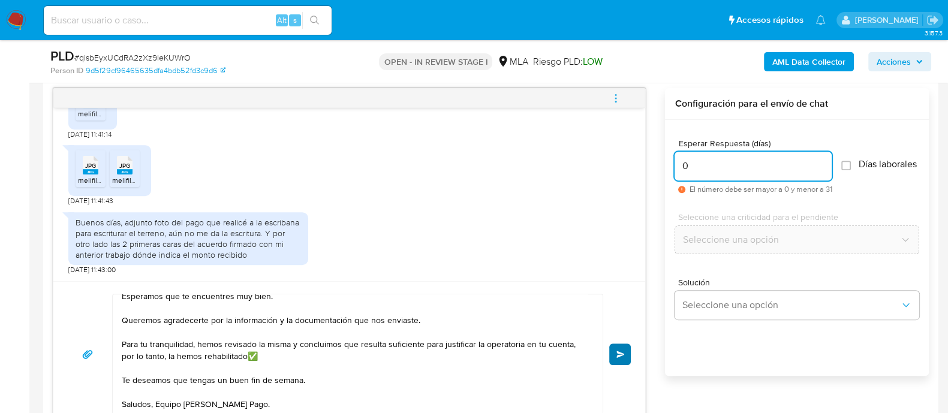
type input "0"
click at [620, 358] on button "Enviar" at bounding box center [620, 355] width 22 height 22
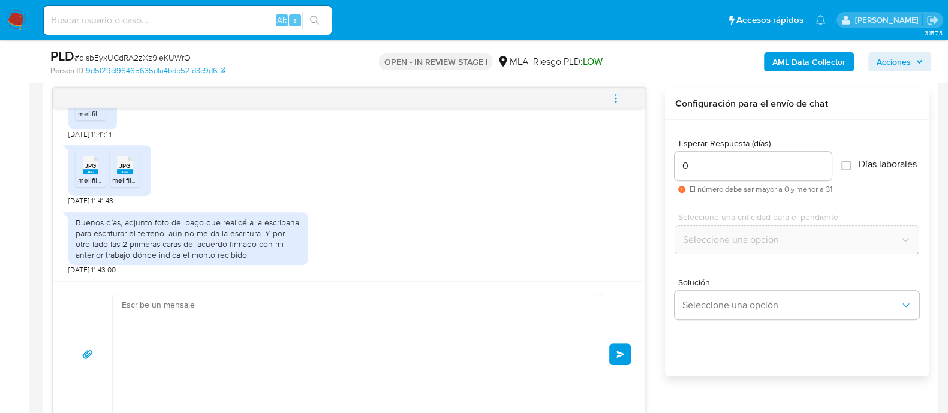
click at [618, 94] on icon "menu-action" at bounding box center [616, 98] width 11 height 11
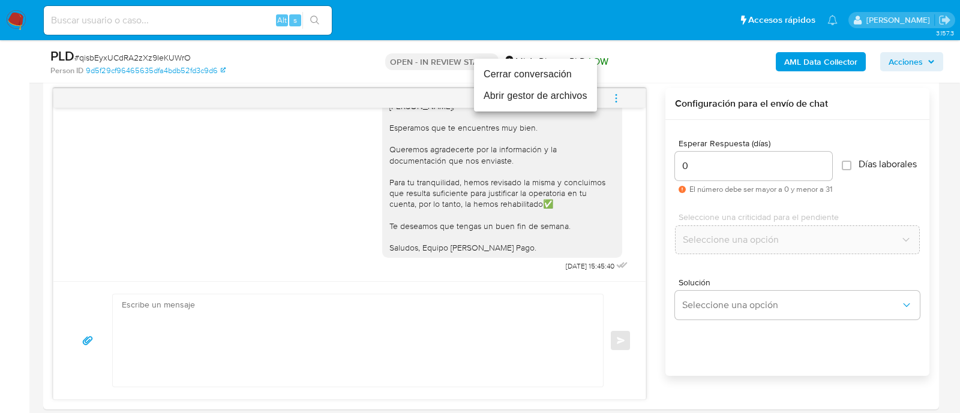
click at [540, 69] on li "Cerrar conversación" at bounding box center [535, 75] width 123 height 22
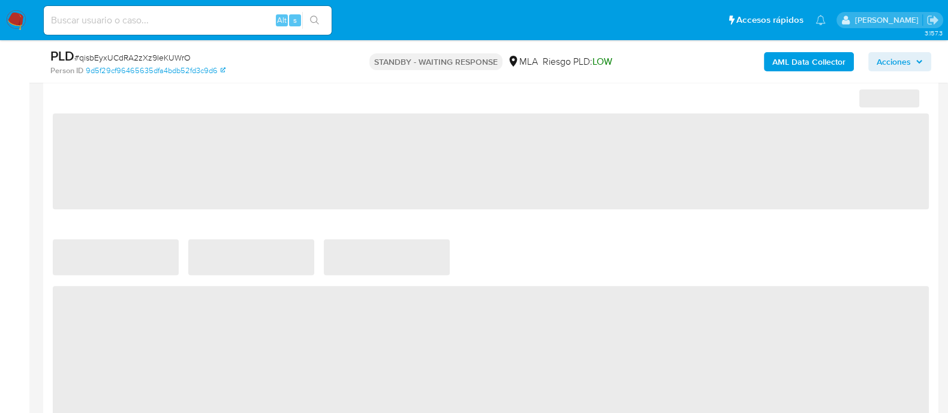
select select "10"
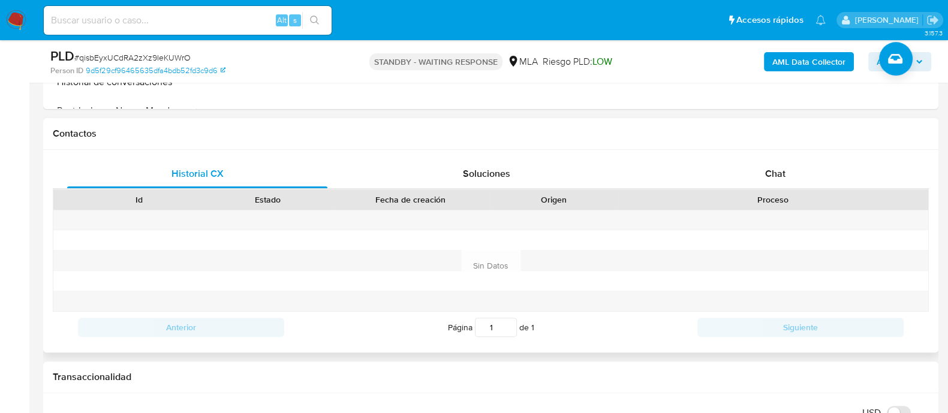
scroll to position [509, 0]
click at [761, 167] on div "Chat" at bounding box center [775, 174] width 260 height 29
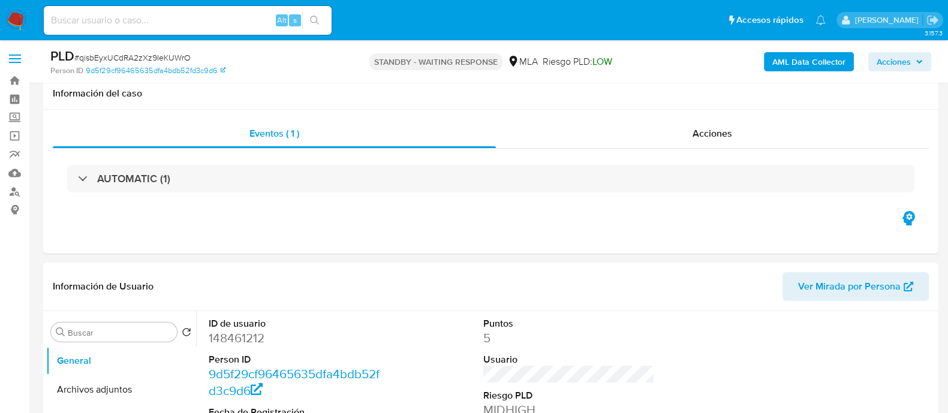
scroll to position [149, 0]
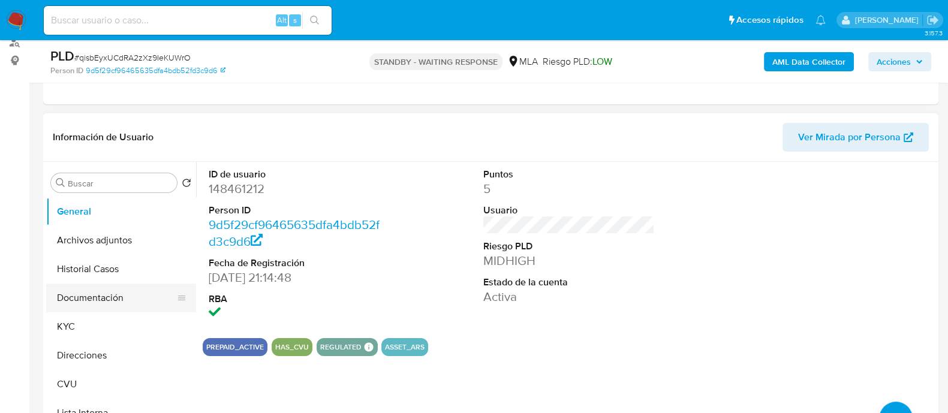
click at [81, 287] on button "Documentación" at bounding box center [116, 298] width 140 height 29
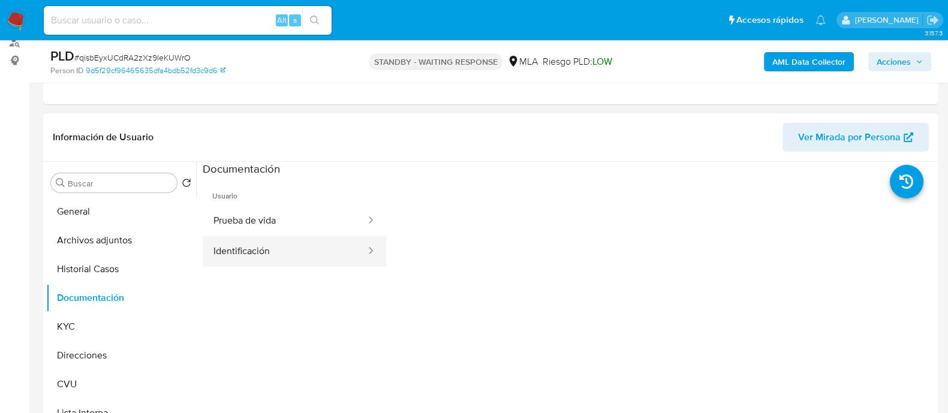
click at [265, 241] on button "Identificación" at bounding box center [285, 251] width 164 height 31
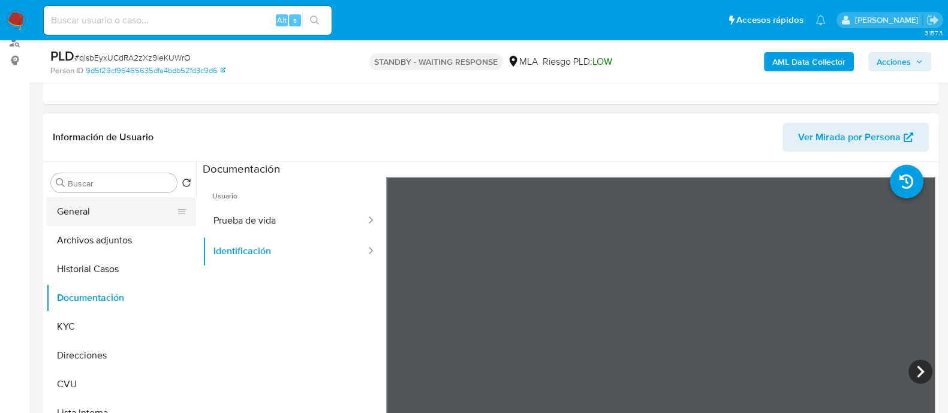
click at [79, 205] on button "General" at bounding box center [116, 211] width 140 height 29
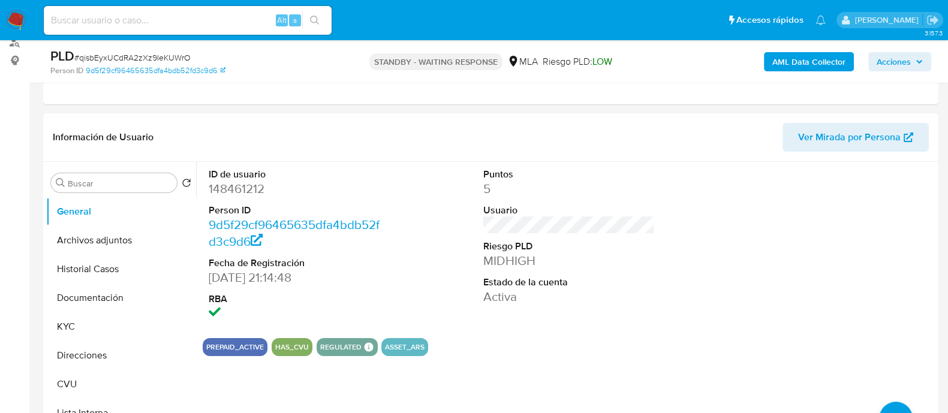
click at [196, 19] on input at bounding box center [188, 21] width 288 height 16
paste input "mEd68ZWVvcujuU8pgSraOIAu"
type input "mEd68ZWVvcujuU8pgSraOIAu"
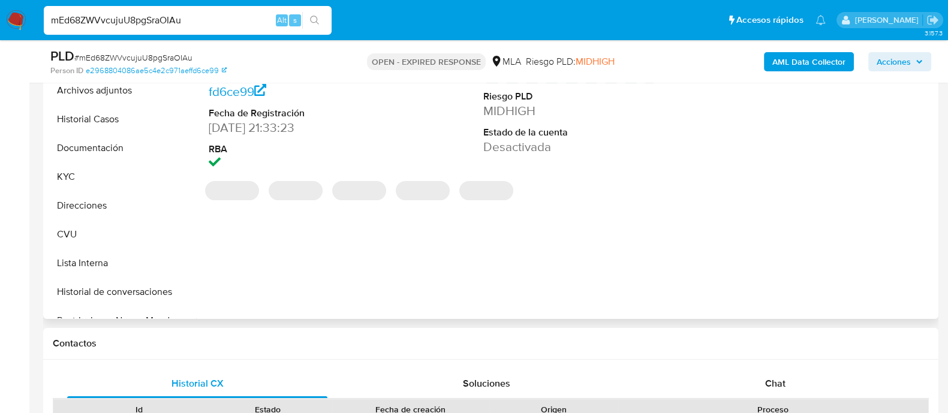
select select "10"
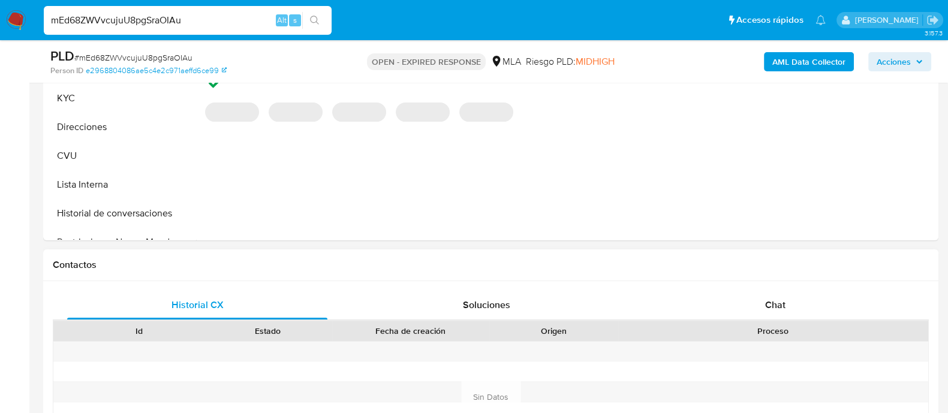
scroll to position [450, 0]
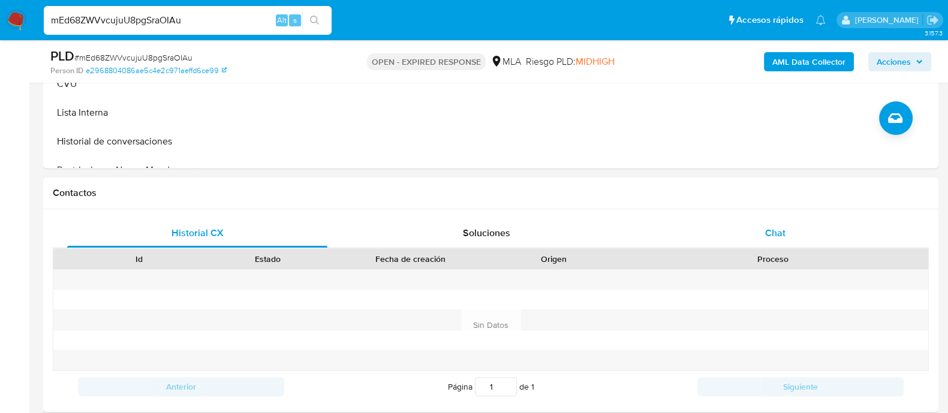
click at [755, 241] on div "Chat" at bounding box center [775, 233] width 260 height 29
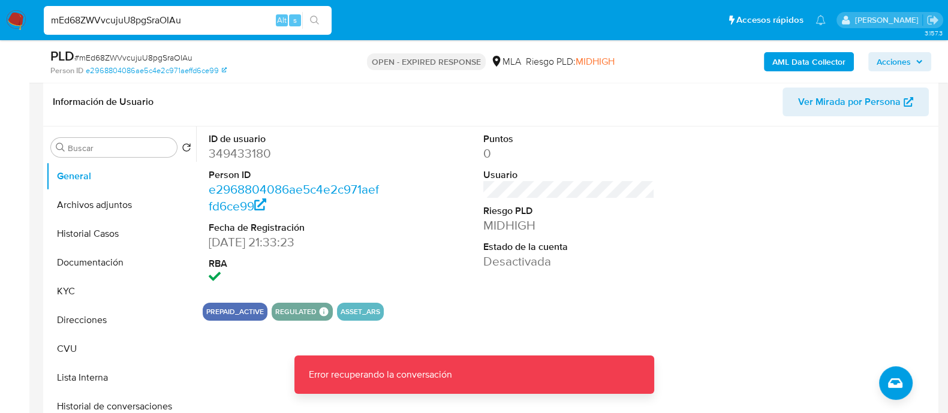
scroll to position [375, 0]
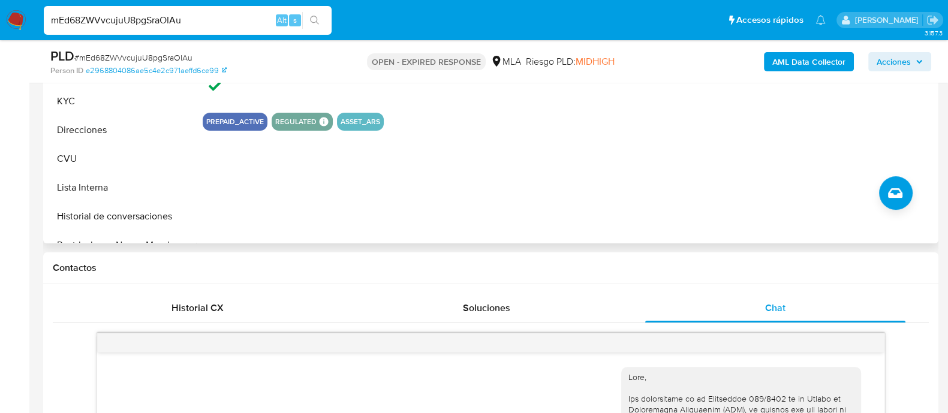
click at [514, 209] on div "ID de usuario 349433180 Person ID e2968804086ae5c4e2c971aeffd6ce99 Fecha de Reg…" at bounding box center [566, 89] width 740 height 307
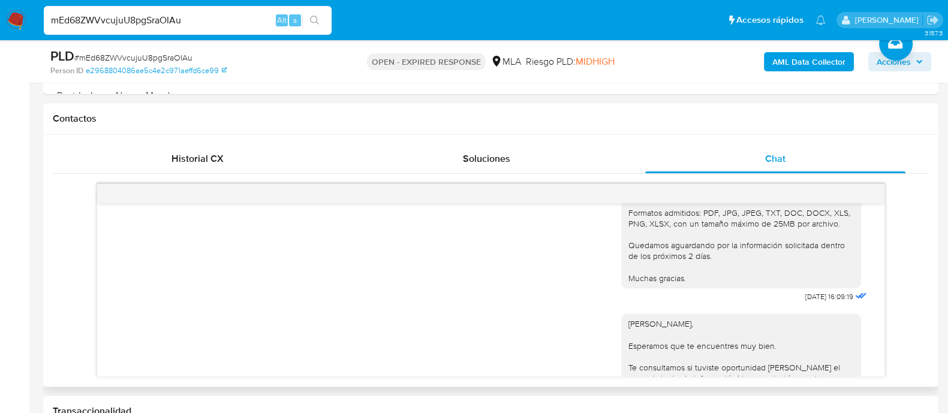
scroll to position [1199, 0]
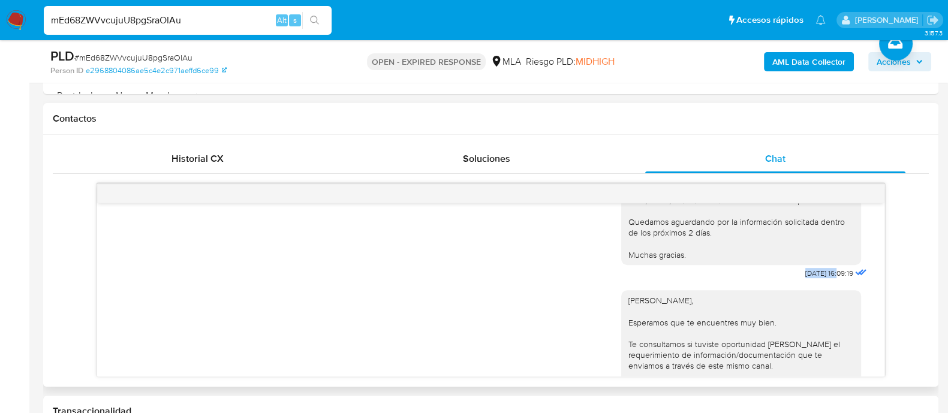
drag, startPoint x: 780, startPoint y: 304, endPoint x: 815, endPoint y: 305, distance: 34.8
click at [815, 282] on div "[PERSON_NAME], En función de las operaciones registradas en tu cuenta [PERSON_N…" at bounding box center [745, 95] width 248 height 373
copy span "[DATE]"
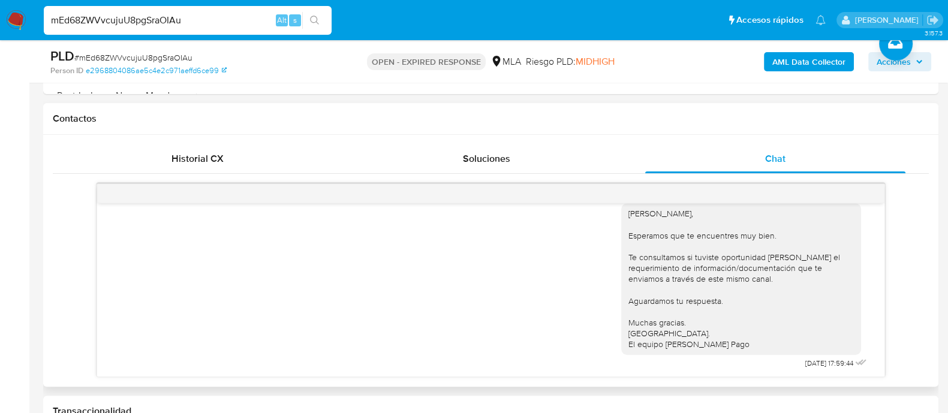
scroll to position [1319, 0]
drag, startPoint x: 775, startPoint y: 360, endPoint x: 815, endPoint y: 361, distance: 40.2
click at [815, 361] on div "[PERSON_NAME], Esperamos que te encuentres muy bien. Te consultamos si tuviste …" at bounding box center [745, 282] width 248 height 177
copy span "[DATE]"
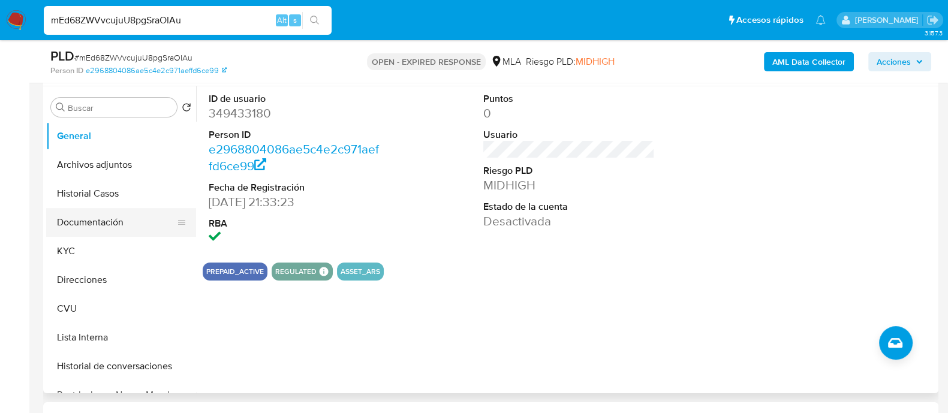
click at [98, 232] on button "Documentación" at bounding box center [116, 222] width 140 height 29
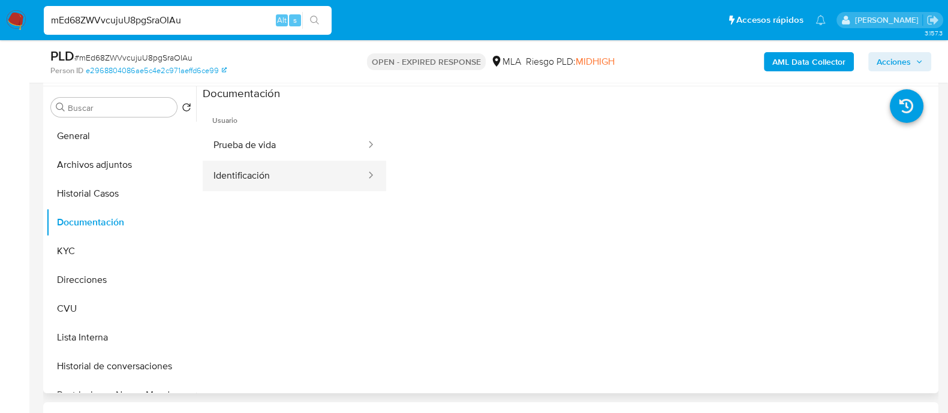
click at [276, 170] on button "Identificación" at bounding box center [285, 176] width 164 height 31
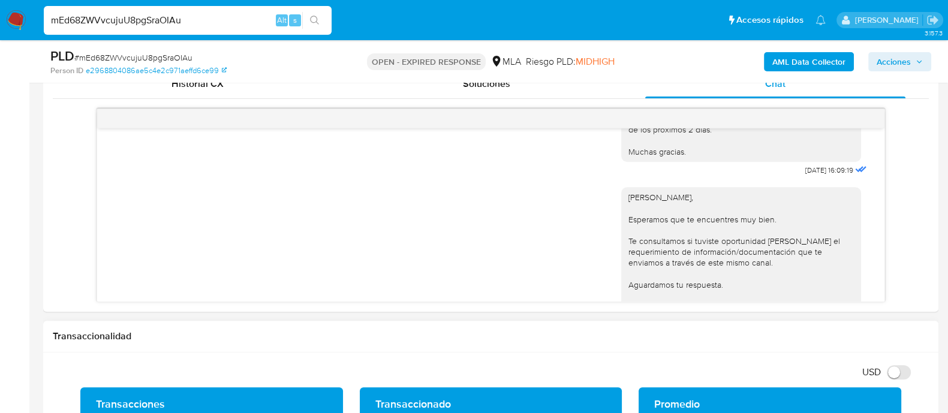
scroll to position [1319, 0]
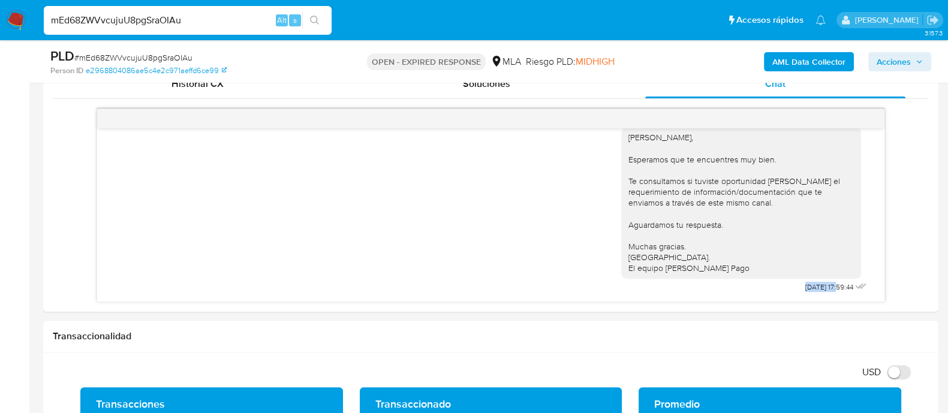
click at [143, 21] on input "mEd68ZWVvcujuU8pgSraOIAu" at bounding box center [188, 21] width 288 height 16
paste input "OoJ7oLLbn94UqlMAYTzf6B5U"
type input "OoJ7oLLbn94UqlMAYTzf6B5U"
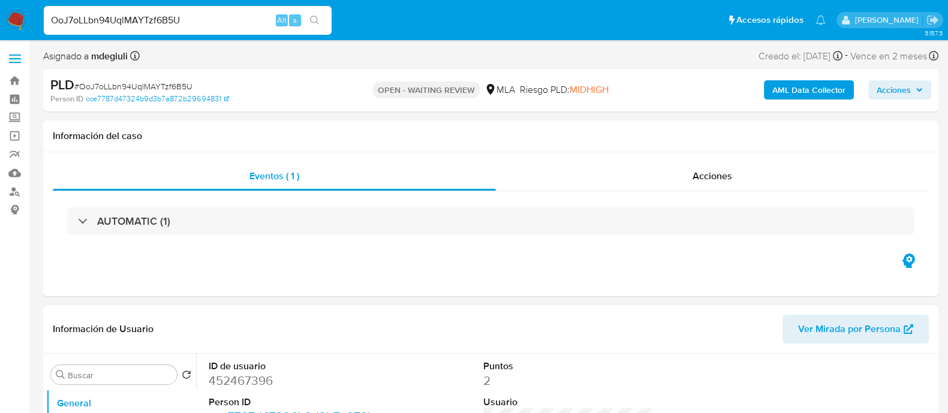
select select "10"
click at [648, 389] on dd "2" at bounding box center [570, 381] width 172 height 17
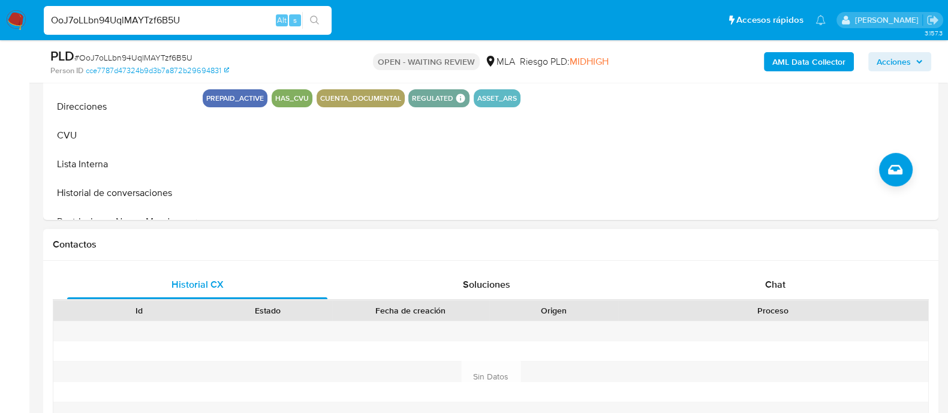
scroll to position [375, 0]
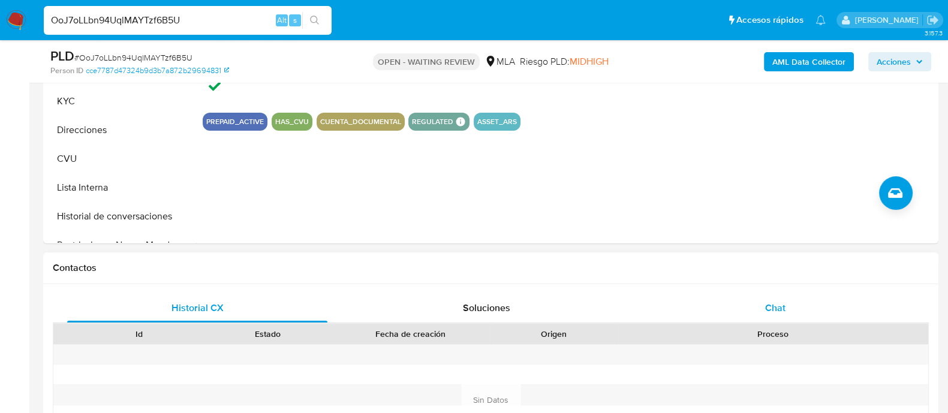
click at [689, 302] on div "Chat" at bounding box center [775, 308] width 260 height 29
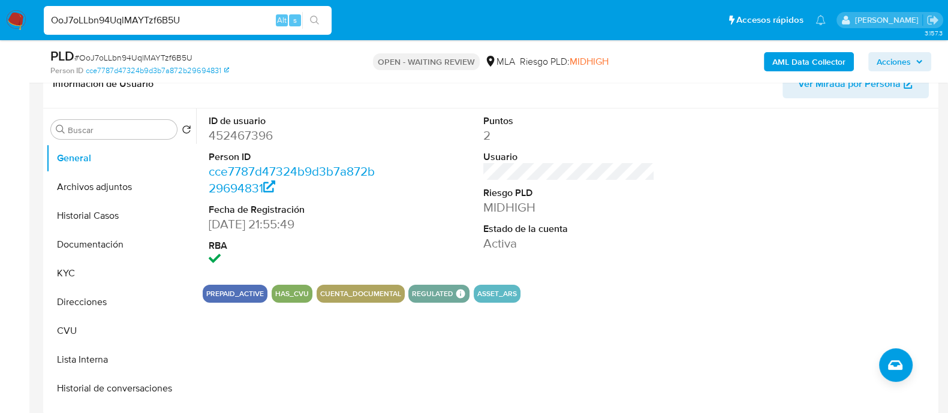
scroll to position [149, 0]
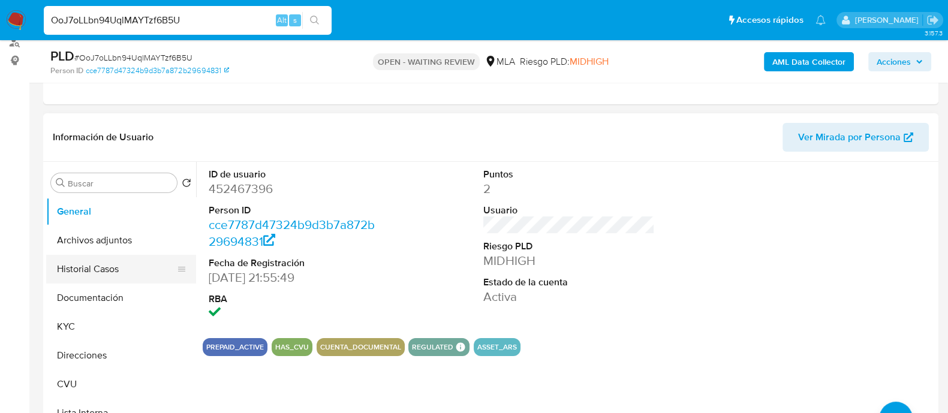
click at [76, 271] on button "Historial Casos" at bounding box center [116, 269] width 140 height 29
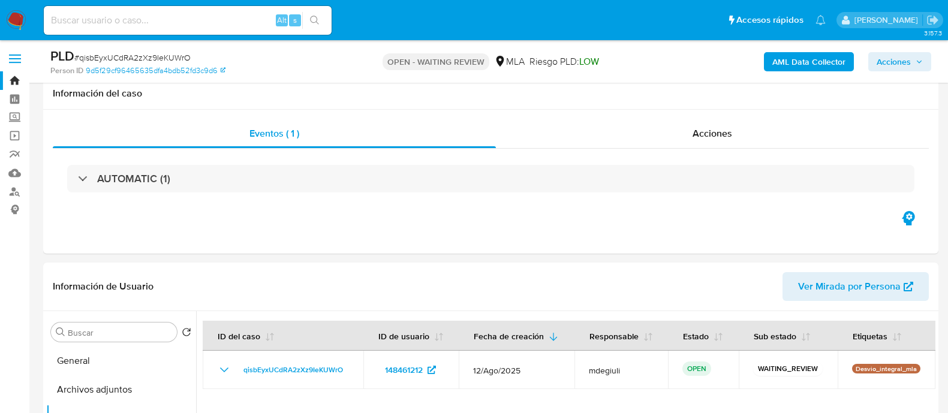
select select "10"
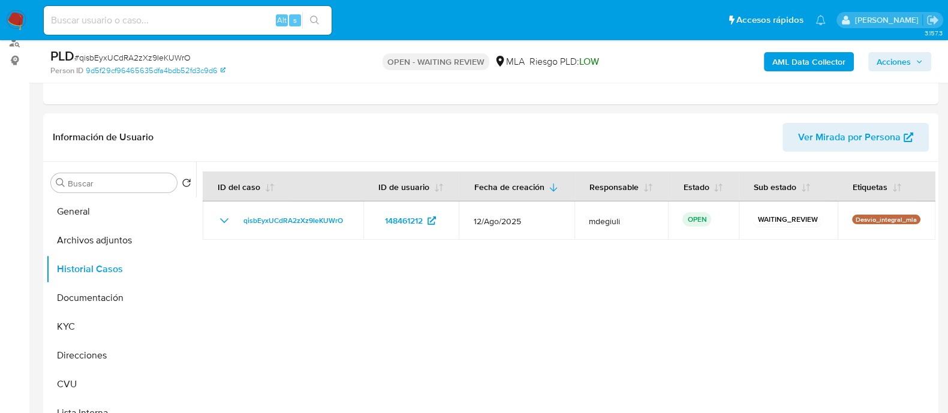
scroll to position [1830, 0]
